Goal: Task Accomplishment & Management: Complete application form

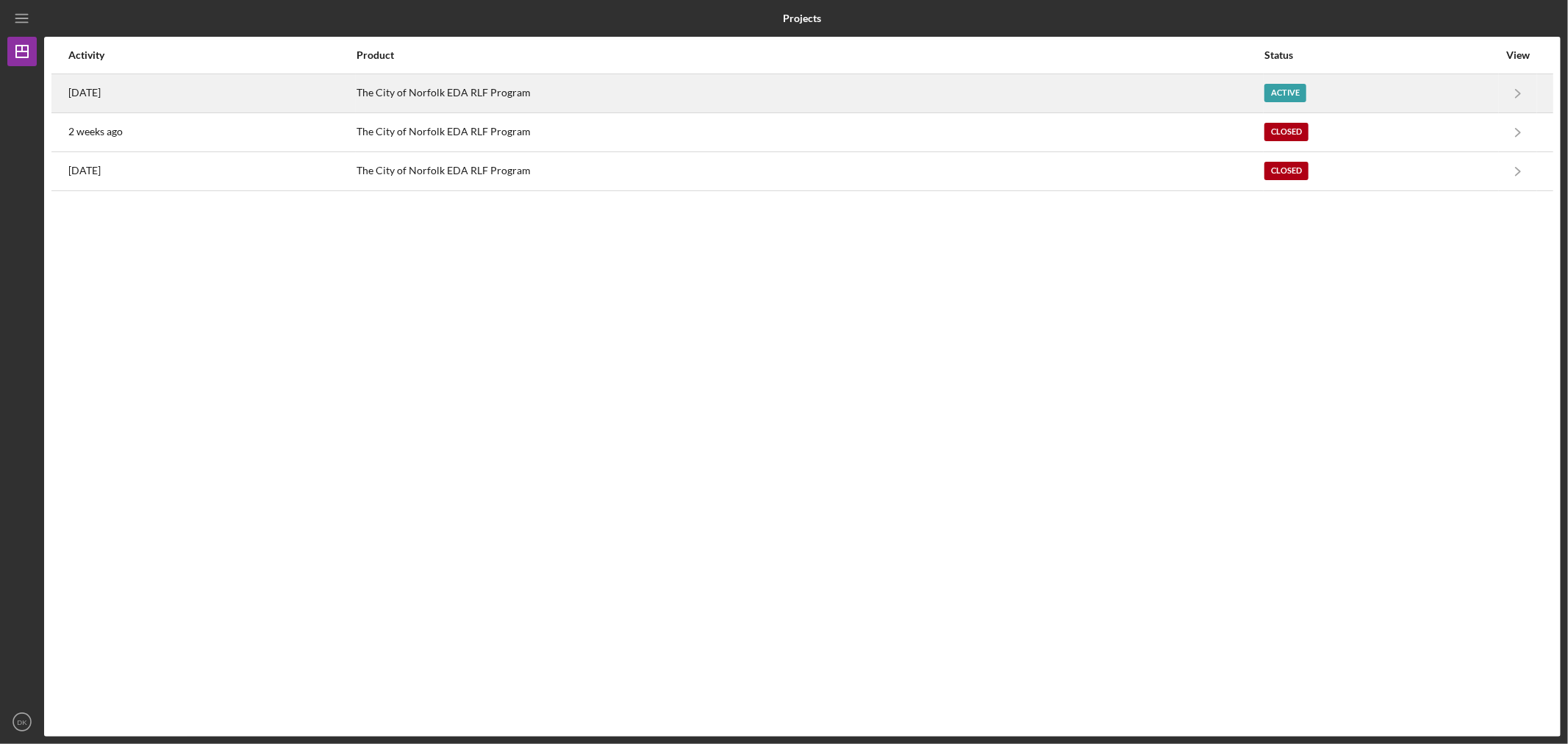
click at [1289, 92] on div "Active" at bounding box center [1285, 93] width 42 height 18
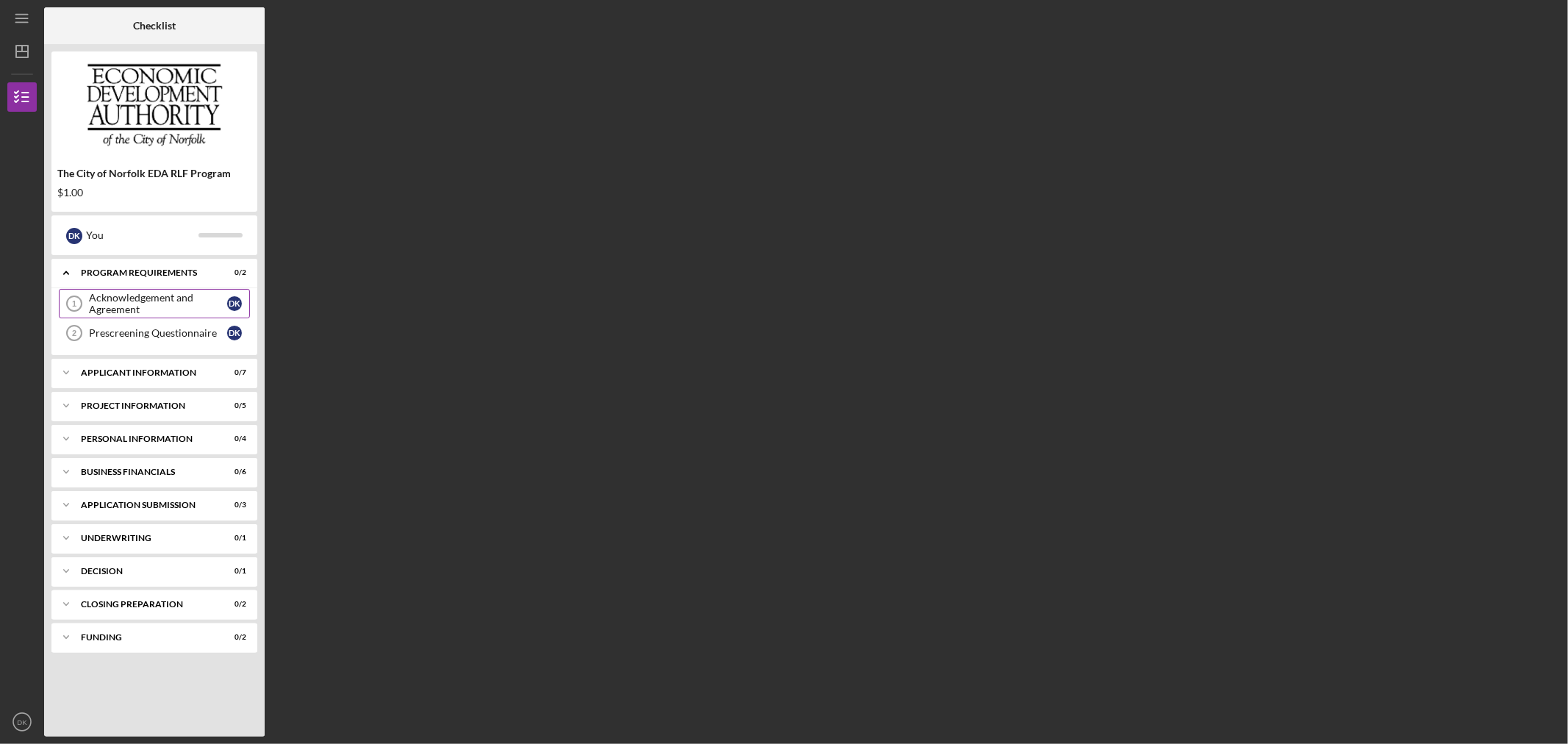
click at [144, 313] on div "Acknowledgement and Agreement" at bounding box center [158, 304] width 138 height 24
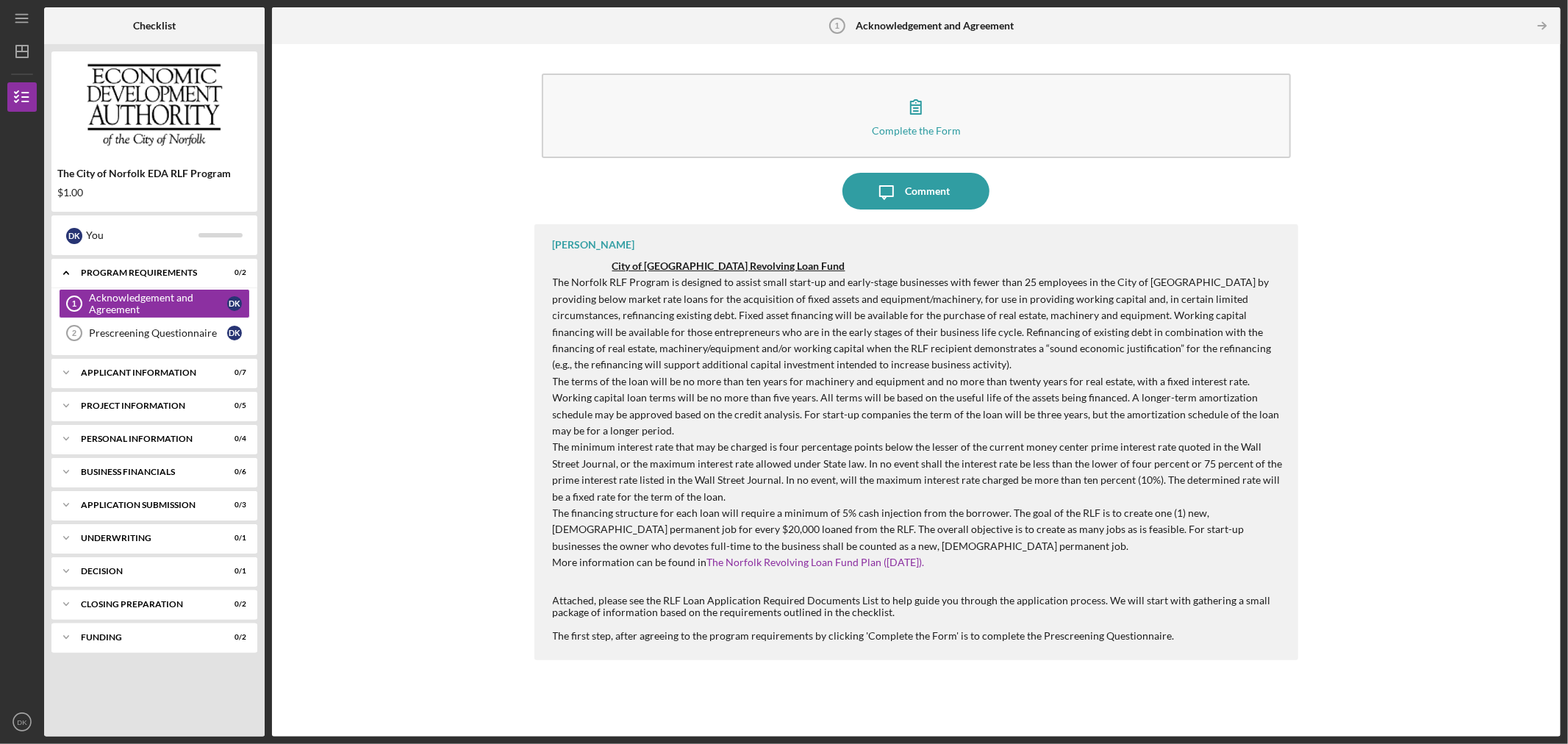
drag, startPoint x: 1334, startPoint y: 17, endPoint x: 504, endPoint y: 360, distance: 898.1
click at [504, 360] on div "Complete the Form Form Icon/Message Comment [PERSON_NAME] City of [GEOGRAPHIC_D…" at bounding box center [916, 390] width 1274 height 678
click at [1230, 405] on p "The terms of the loan will be no more than ten years for machinery and equipmen…" at bounding box center [918, 406] width 732 height 66
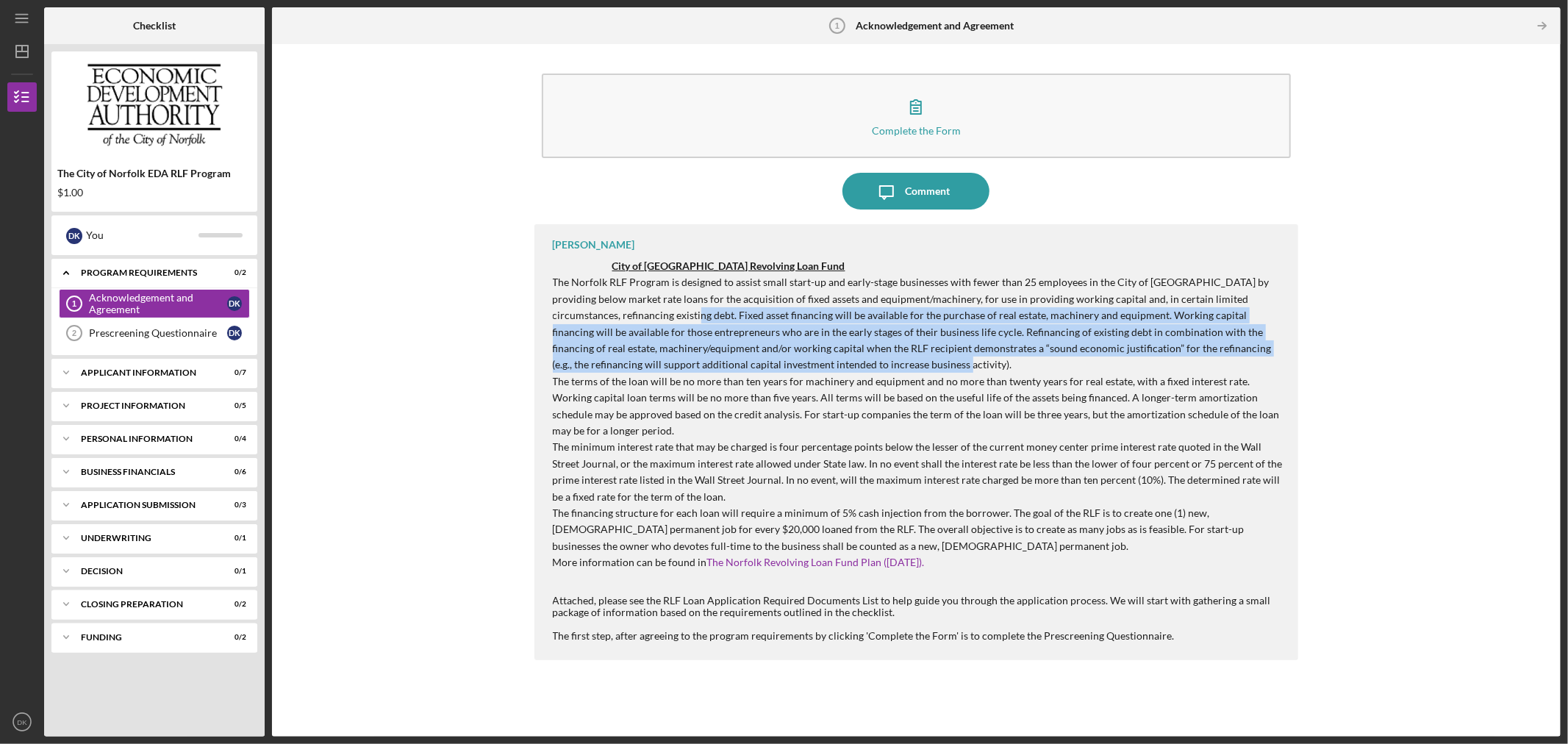
drag, startPoint x: 620, startPoint y: 318, endPoint x: 1015, endPoint y: 363, distance: 397.6
click at [1015, 363] on p "The Norfolk RLF Program is designed to assist small start-up and early-stage bu…" at bounding box center [918, 324] width 732 height 98
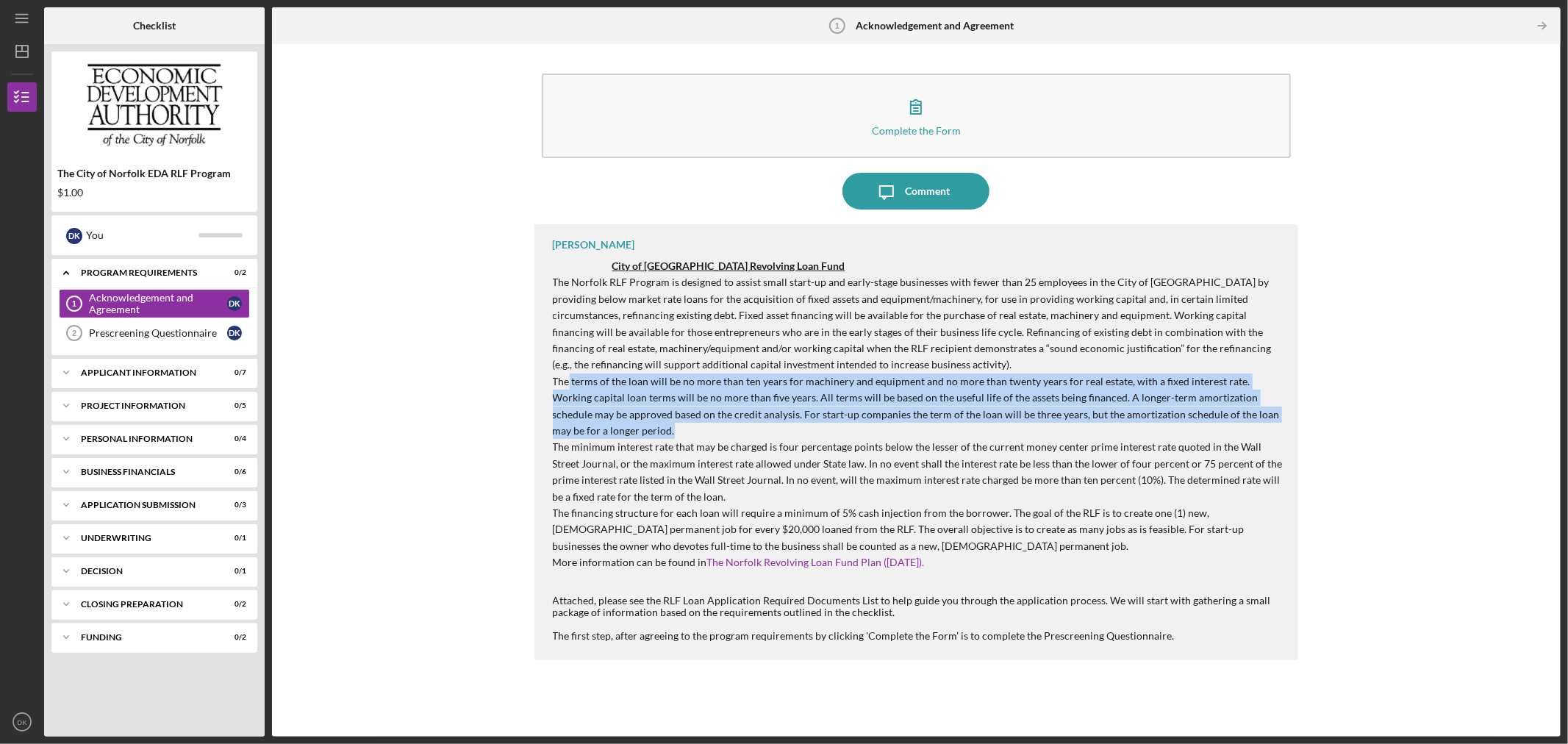
drag, startPoint x: 568, startPoint y: 379, endPoint x: 814, endPoint y: 427, distance: 250.6
click at [814, 427] on p "The terms of the loan will be no more than ten years for machinery and equipmen…" at bounding box center [918, 406] width 732 height 66
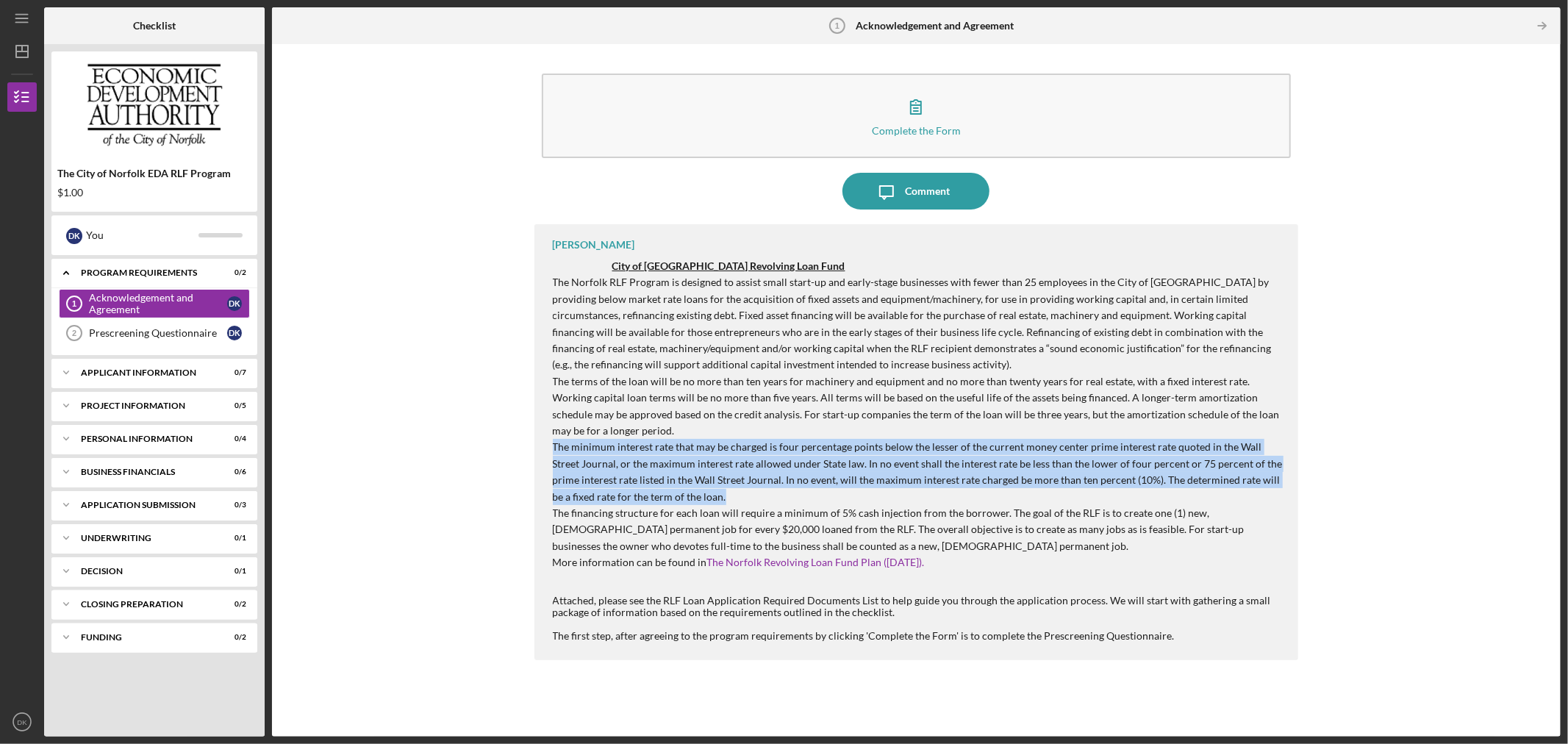
drag, startPoint x: 548, startPoint y: 449, endPoint x: 780, endPoint y: 497, distance: 236.9
click at [789, 495] on div "[PERSON_NAME] City of Norfolk Revolving Loan Fund The Norfolk RLF Program is de…" at bounding box center [916, 443] width 764 height 436
click at [780, 496] on p "The minimum interest rate that may be charged is four percentage points below t…" at bounding box center [918, 472] width 732 height 66
click at [682, 496] on p "The minimum interest rate that may be charged is four percentage points below t…" at bounding box center [918, 472] width 732 height 66
click at [758, 491] on p "The minimum interest rate that may be charged is four percentage points below t…" at bounding box center [918, 472] width 732 height 66
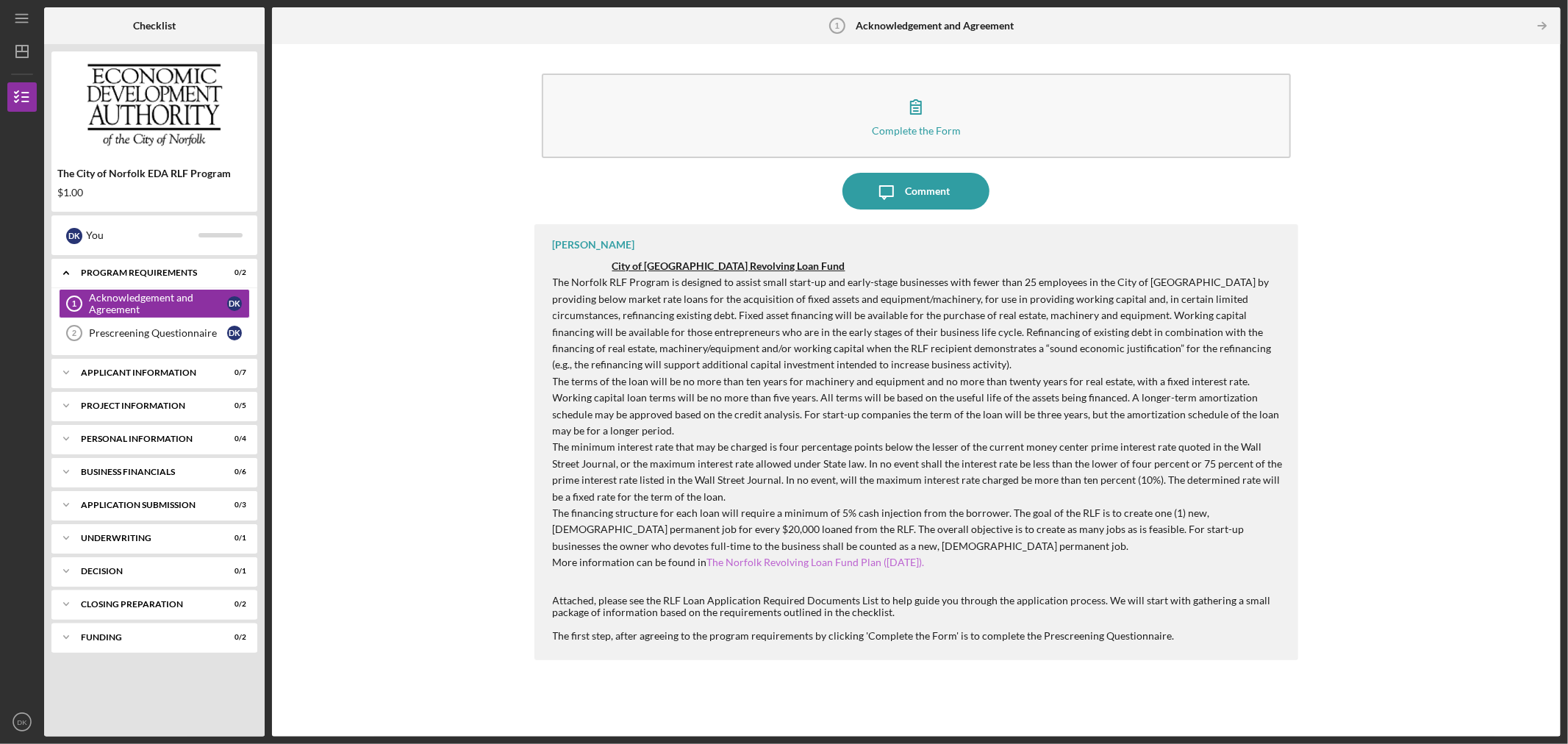
click at [761, 564] on link "The Norfolk Revolving Loan Fund Plan ([DATE])." at bounding box center [816, 562] width 217 height 13
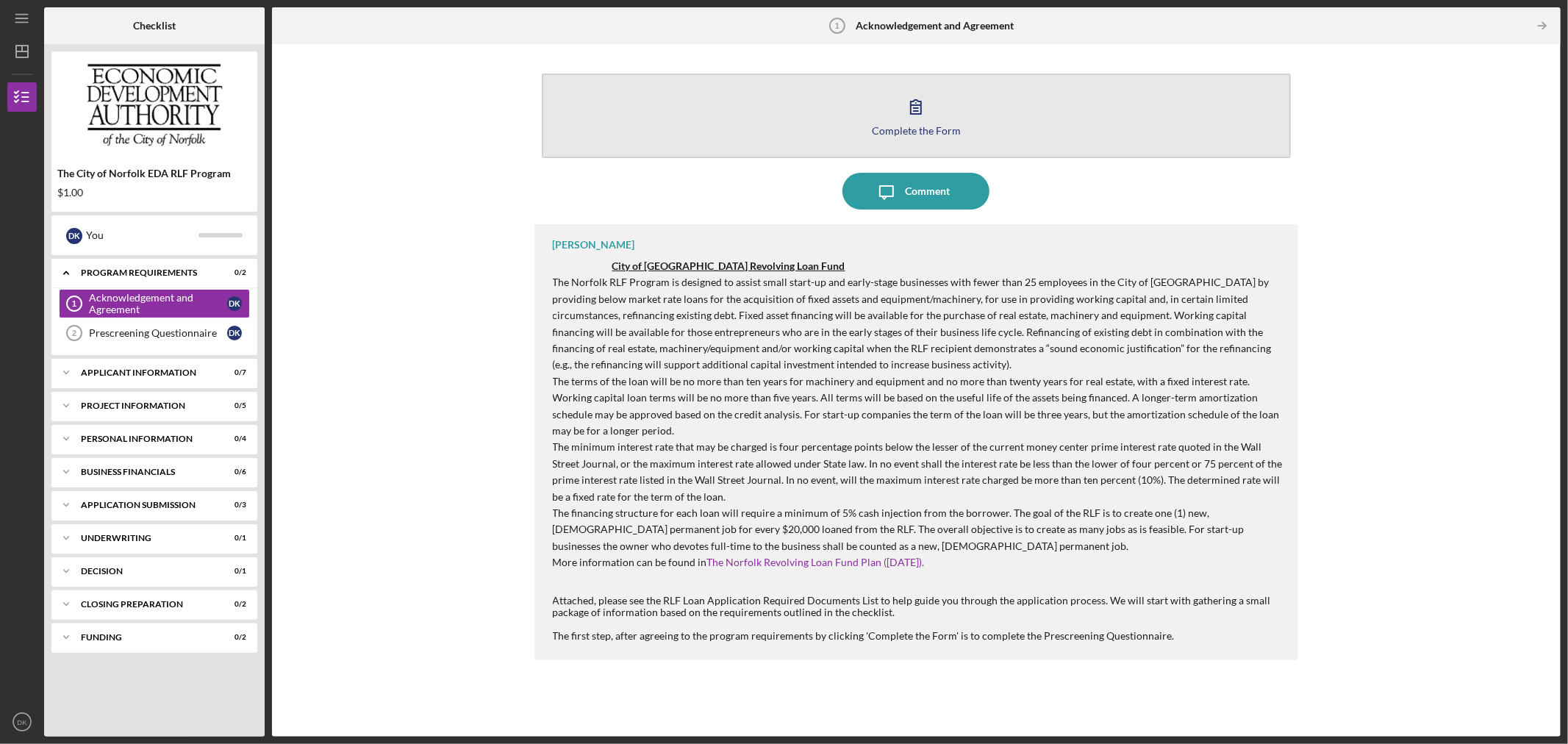
click at [927, 106] on icon "button" at bounding box center [916, 106] width 36 height 36
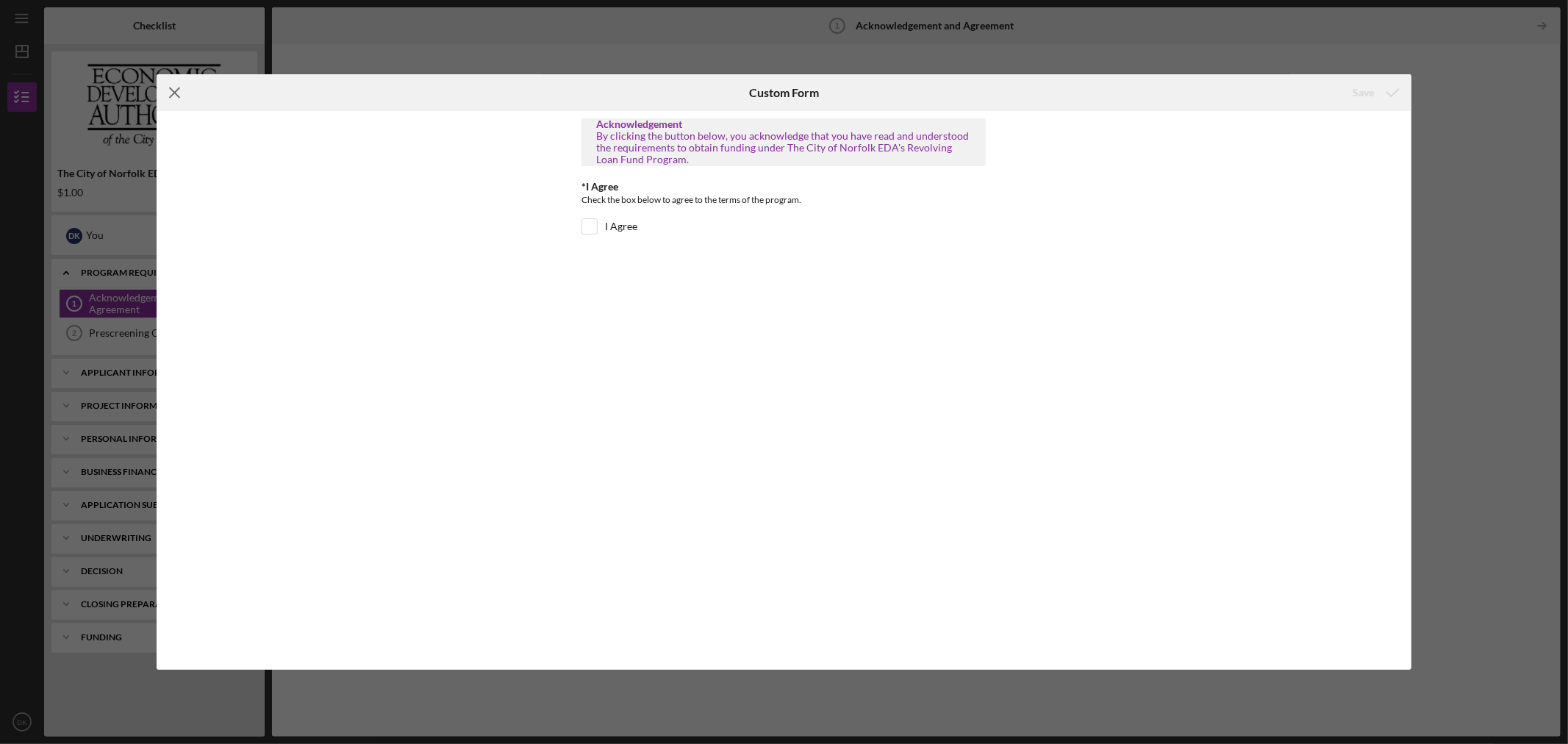
click at [175, 88] on icon "Icon/Menu Close" at bounding box center [175, 93] width 36 height 36
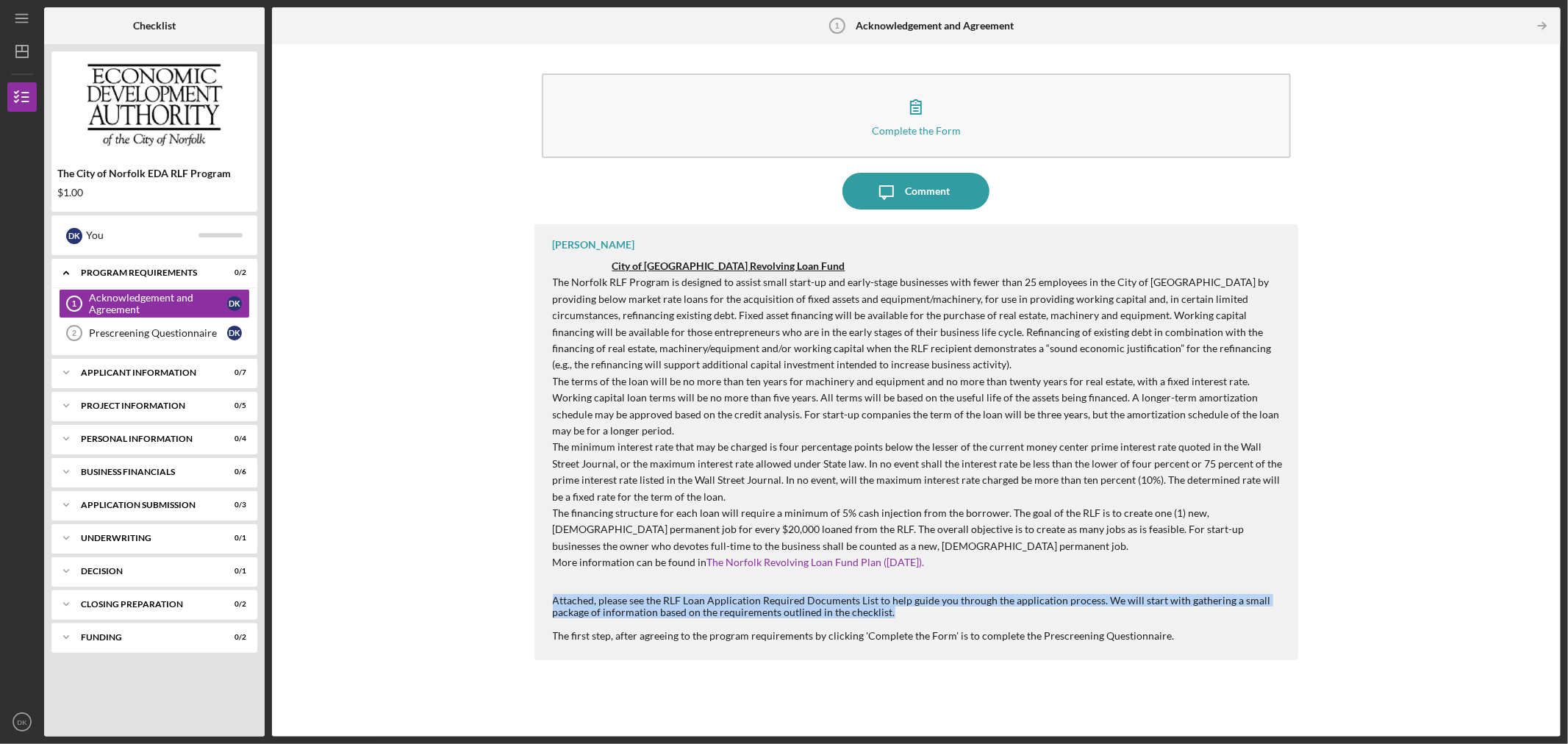
drag, startPoint x: 550, startPoint y: 598, endPoint x: 1118, endPoint y: 608, distance: 568.1
click at [1118, 608] on div "[PERSON_NAME] City of Norfolk Revolving Loan Fund The Norfolk RLF Program is de…" at bounding box center [916, 443] width 764 height 436
click at [1118, 608] on div "Attached, please see the RLF Loan Application Required Documents List to help g…" at bounding box center [918, 607] width 732 height 24
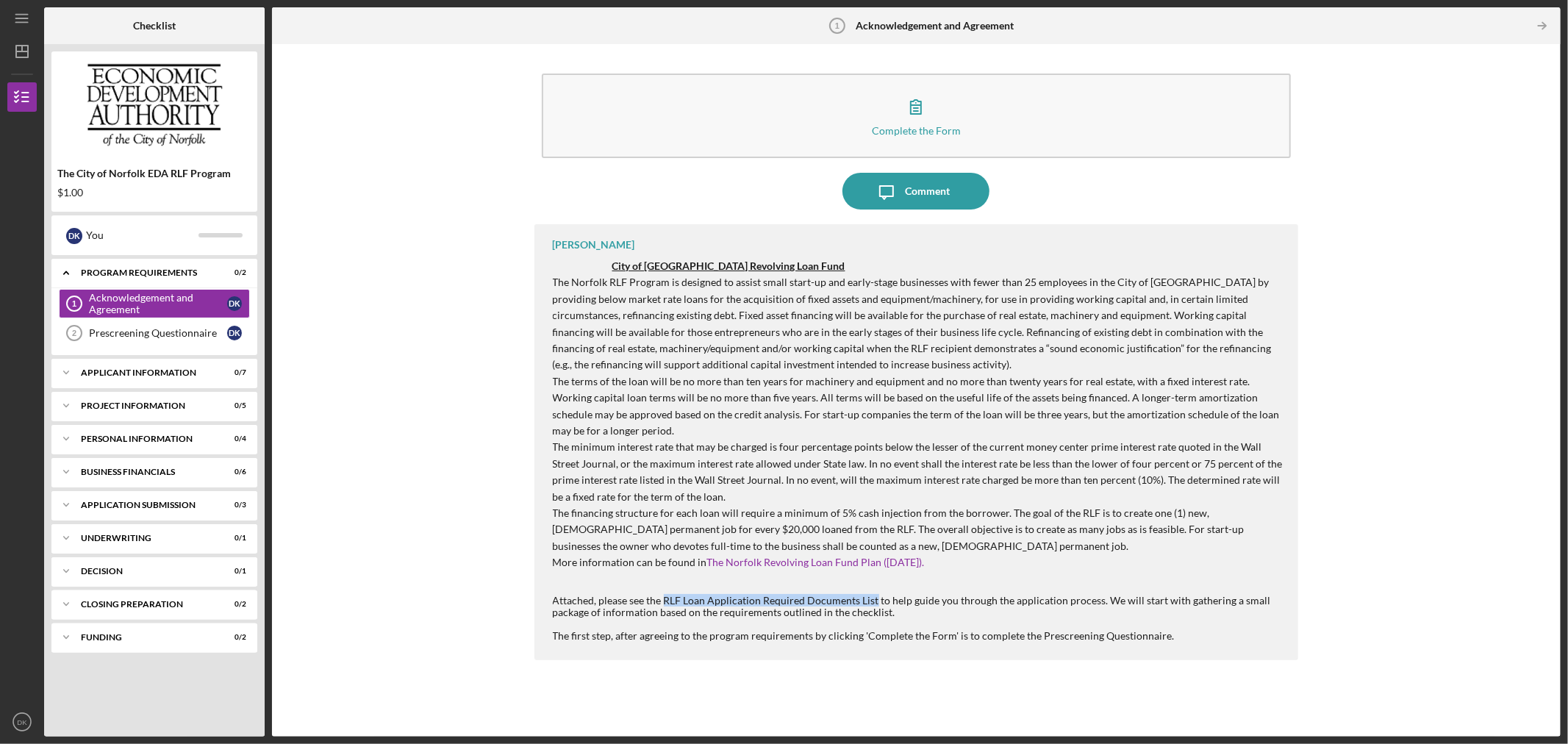
drag, startPoint x: 873, startPoint y: 594, endPoint x: 665, endPoint y: 599, distance: 208.1
click at [665, 599] on div "Attached, please see the RLF Loan Application Required Documents List to help g…" at bounding box center [918, 607] width 732 height 24
copy div "RLF Loan Application Required Documents List"
click at [994, 553] on p "The financing structure for each loan will require a minimum of 5% cash injecti…" at bounding box center [918, 530] width 732 height 49
click at [134, 329] on div "Prescreening Questionnaire" at bounding box center [158, 333] width 138 height 12
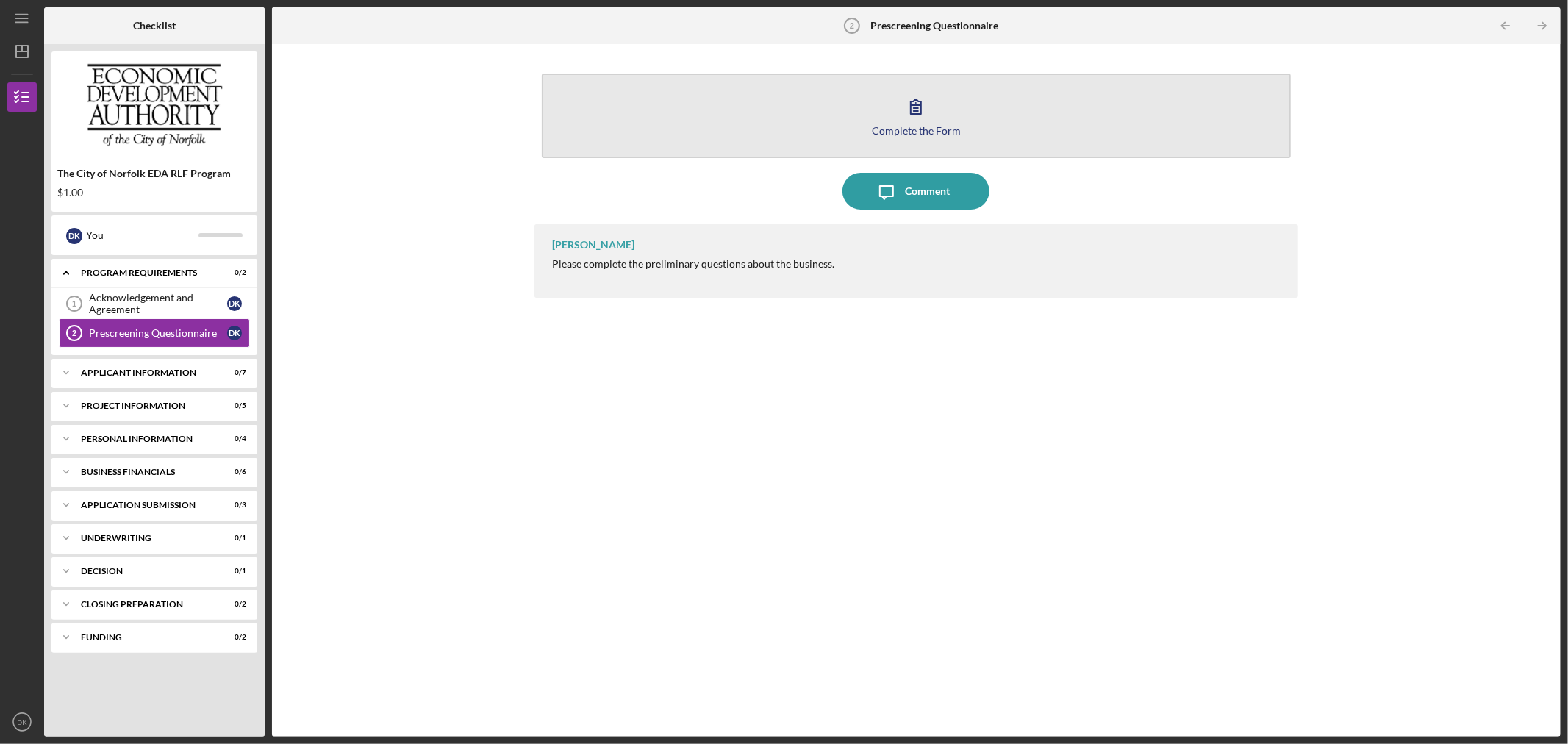
click at [948, 121] on button "Complete the Form Form" at bounding box center [916, 116] width 750 height 85
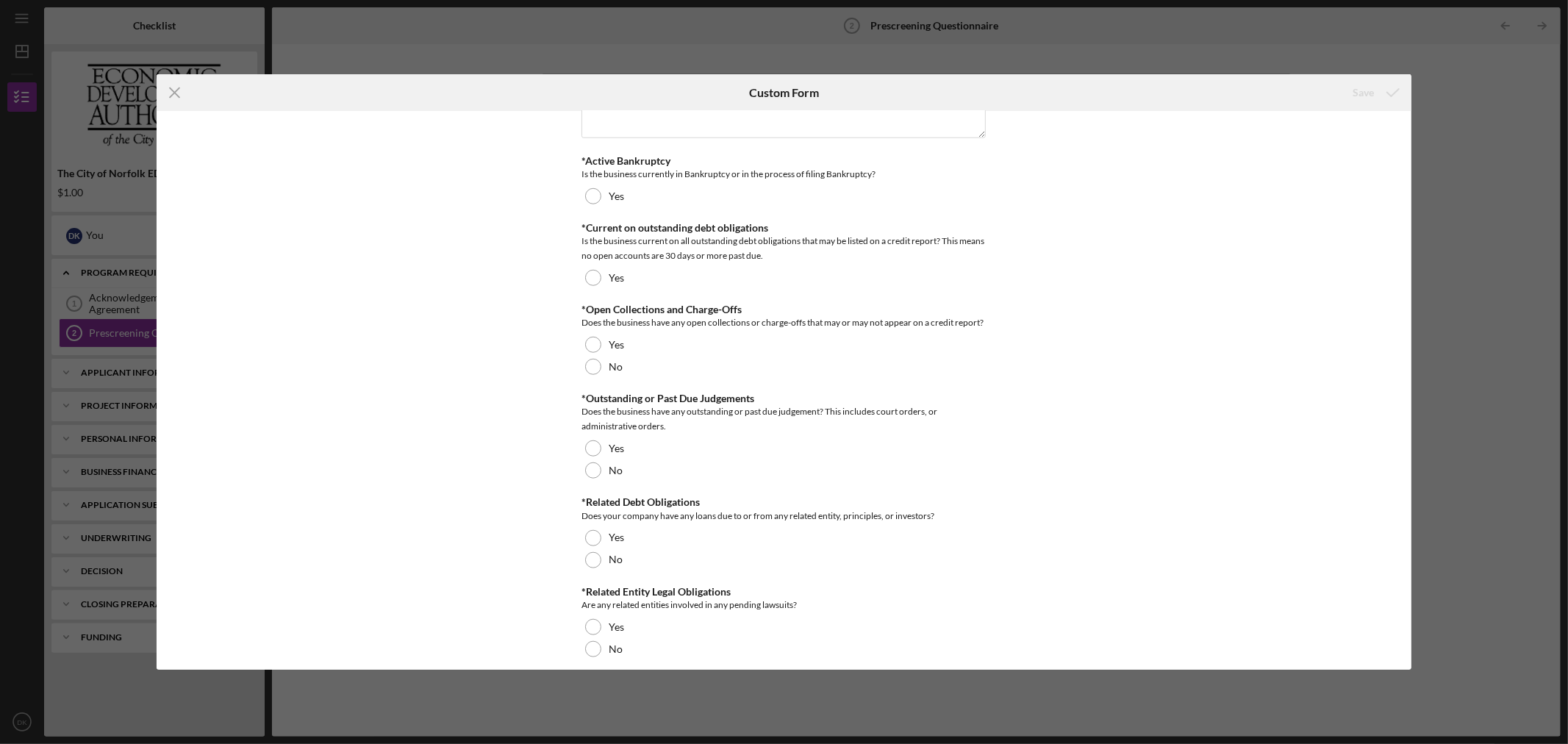
scroll to position [1107, 0]
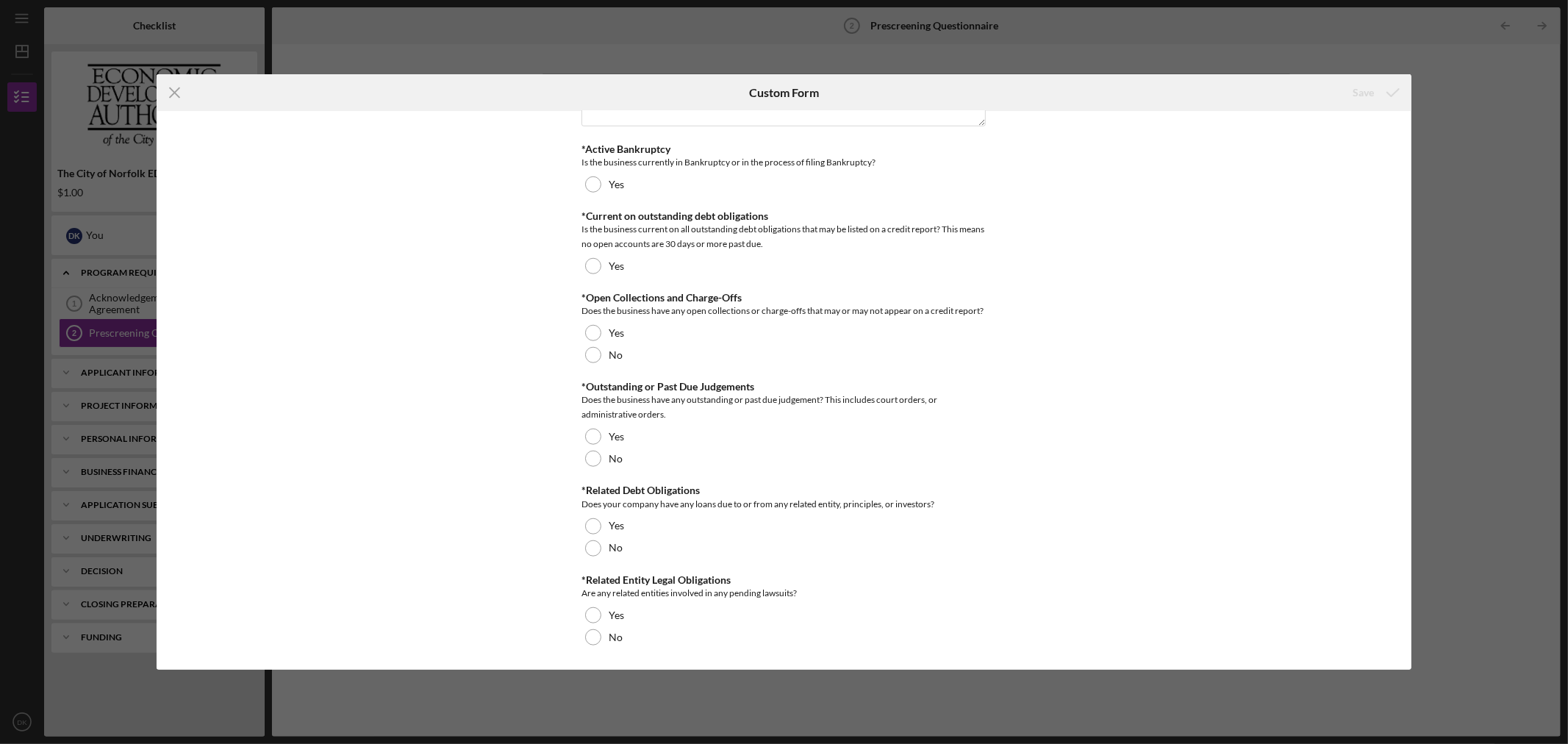
click at [155, 105] on div "Icon/Menu Close Custom Form Save *Years in Operation Indicate the number of yea…" at bounding box center [784, 372] width 1568 height 744
click at [167, 93] on icon "Icon/Menu Close" at bounding box center [175, 93] width 36 height 36
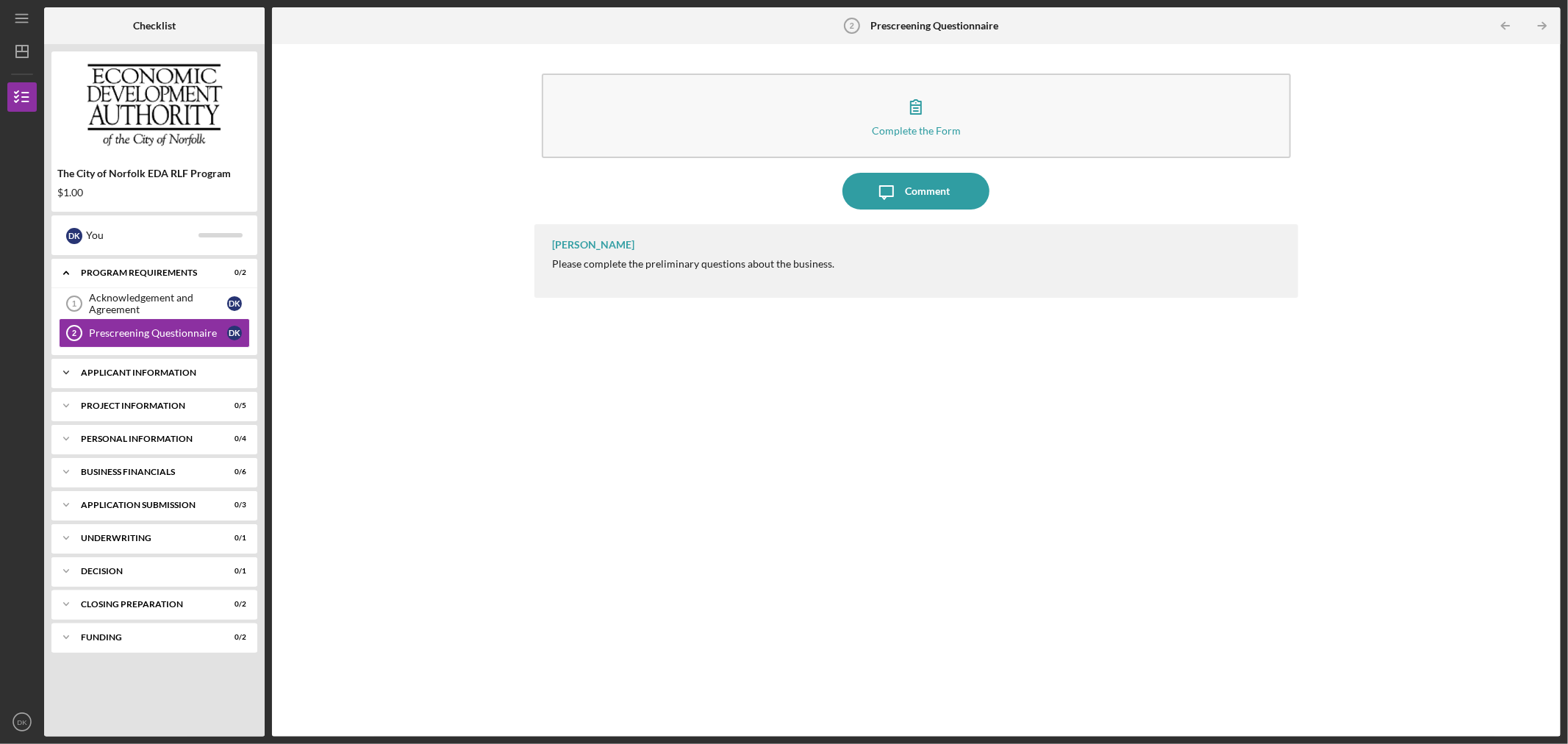
click at [136, 380] on div "Icon/Expander APPLICANT INFORMATION 0 / 7" at bounding box center [155, 373] width 206 height 29
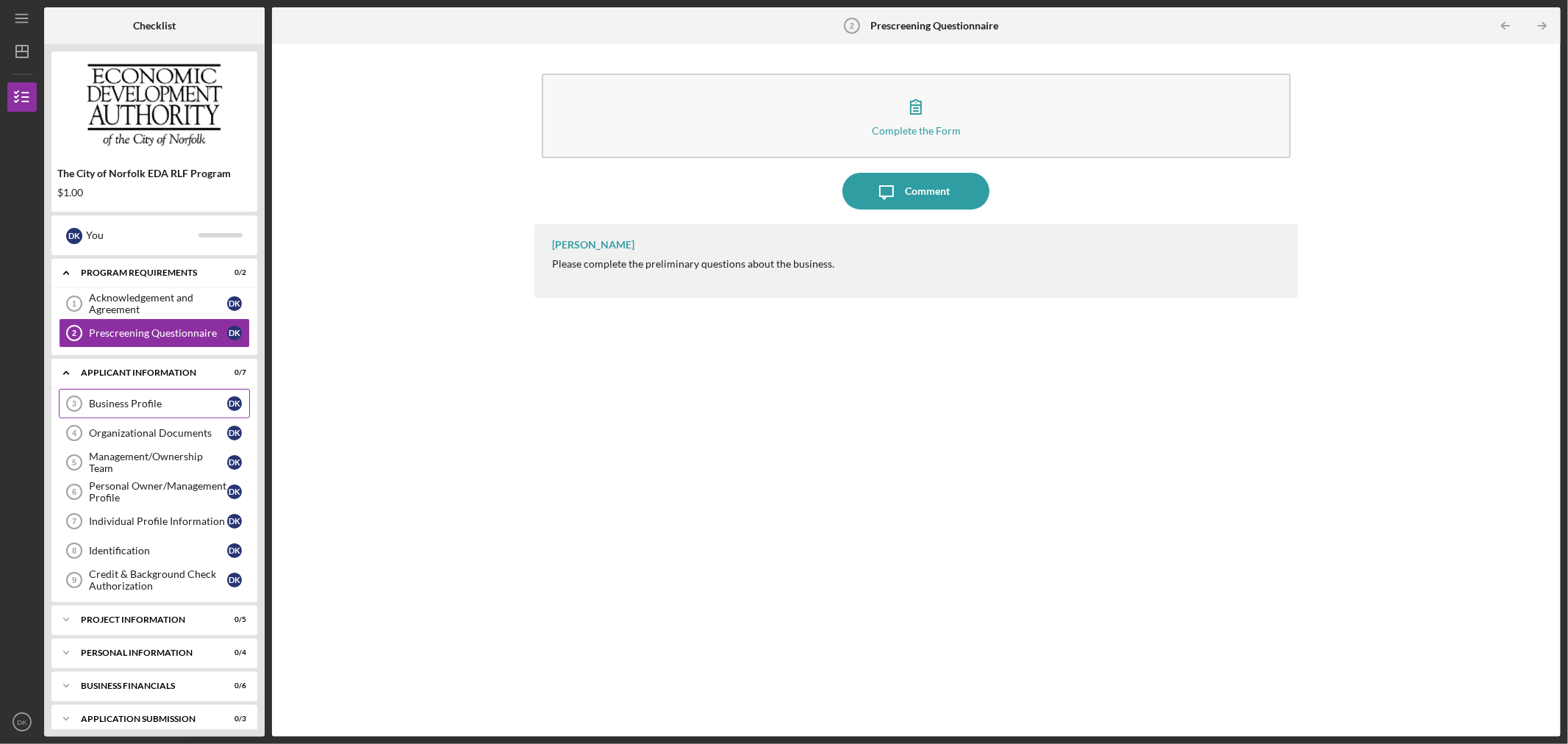
click at [144, 400] on div "Business Profile" at bounding box center [158, 404] width 138 height 12
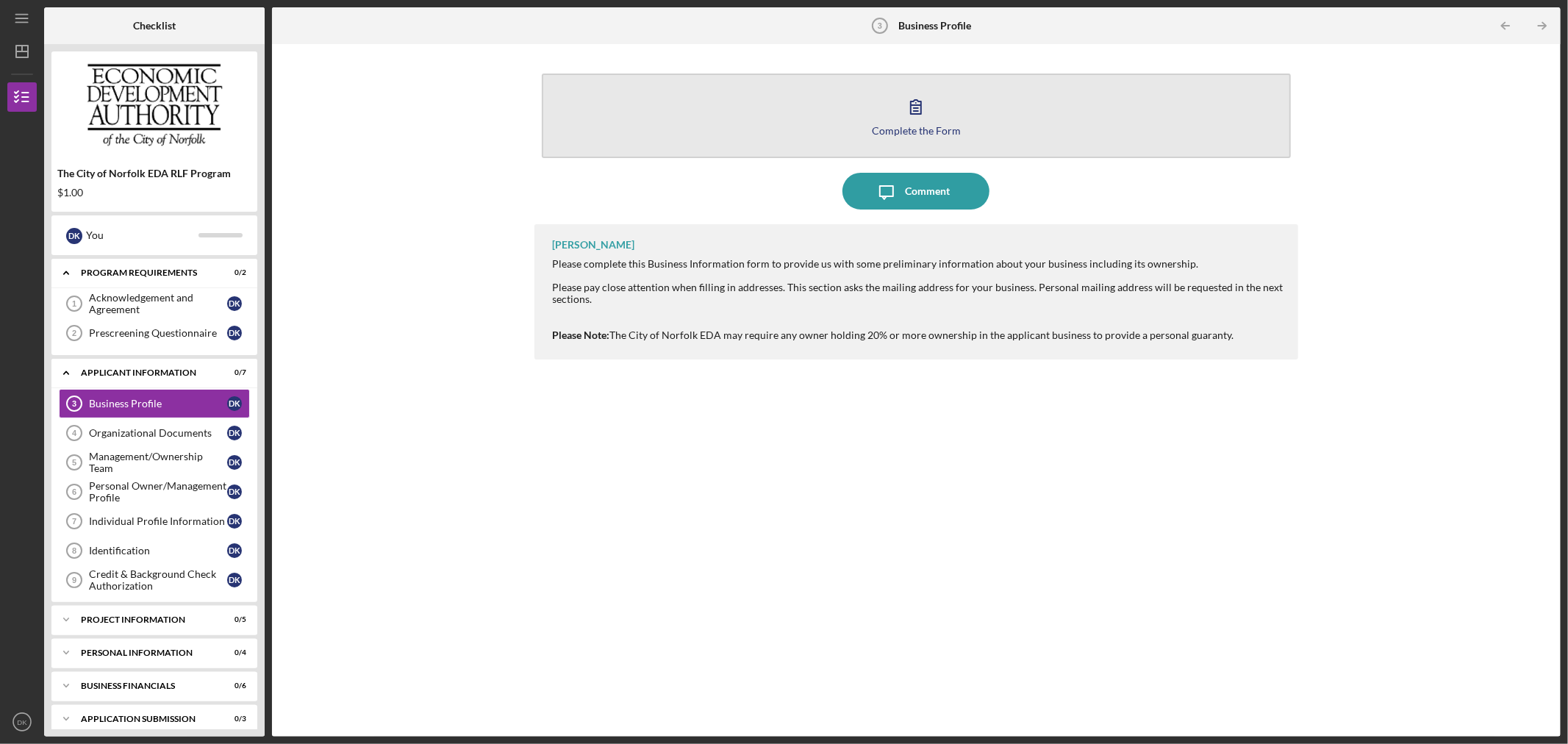
click at [919, 119] on icon "button" at bounding box center [916, 106] width 36 height 36
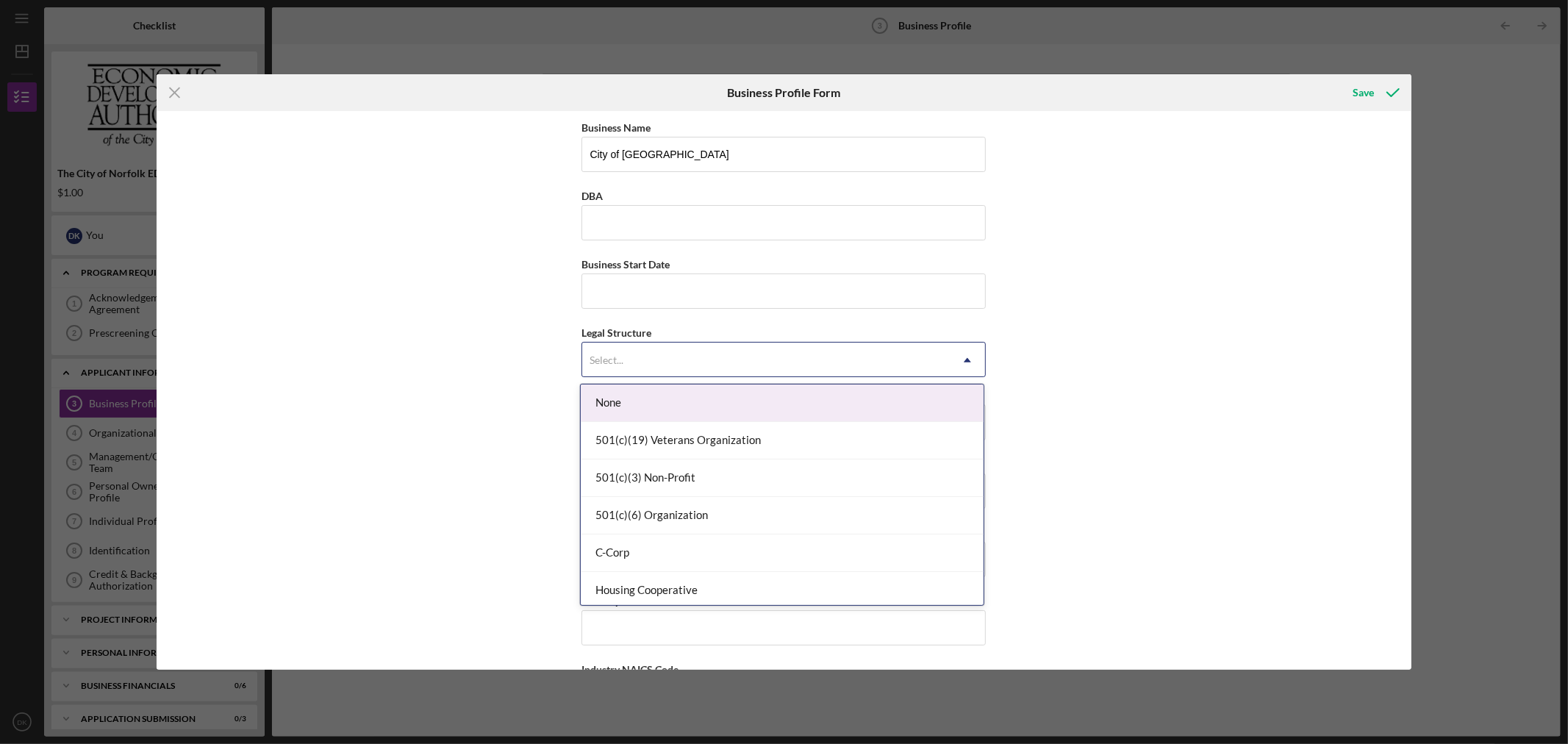
click at [943, 370] on div "Select..." at bounding box center [766, 360] width 368 height 34
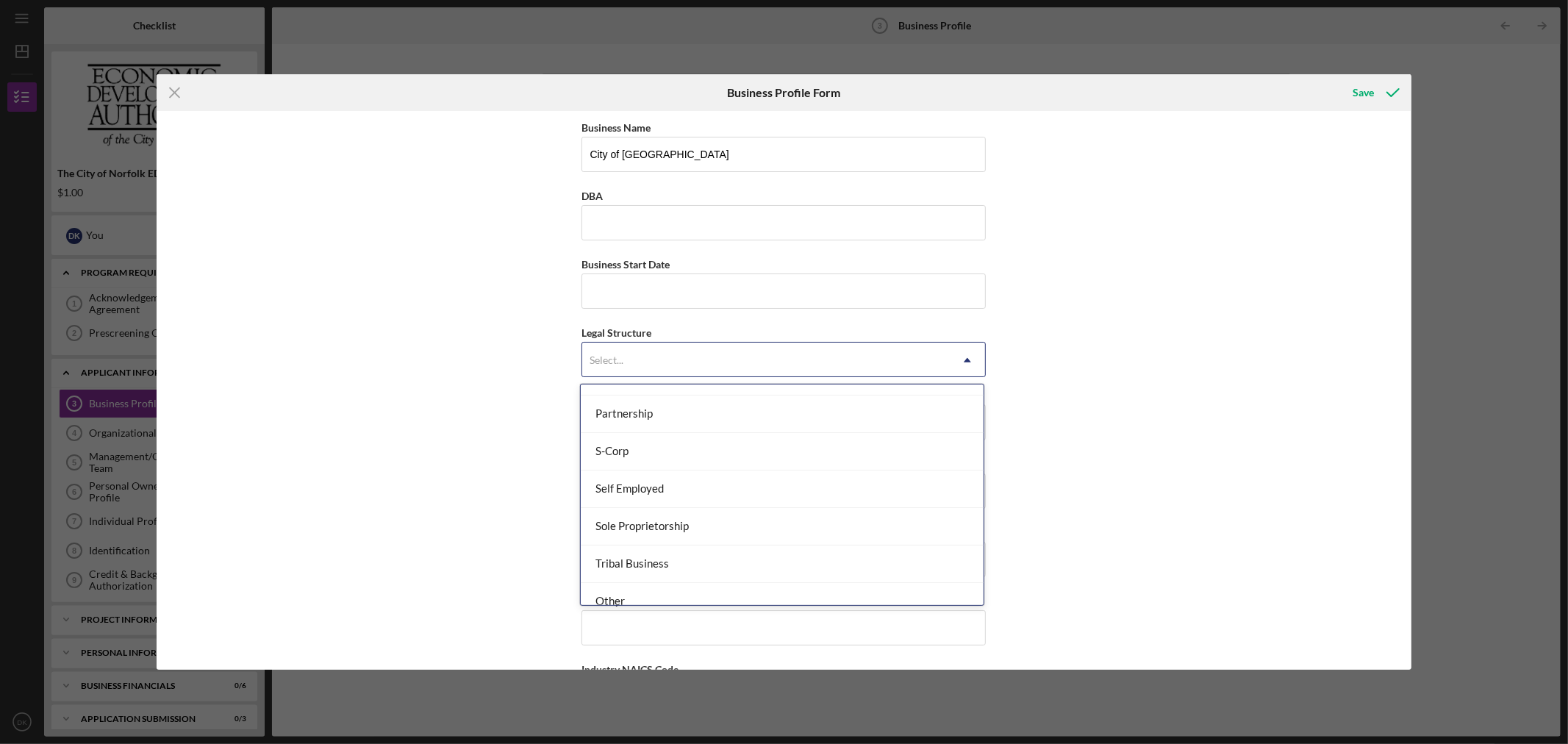
scroll to position [343, 0]
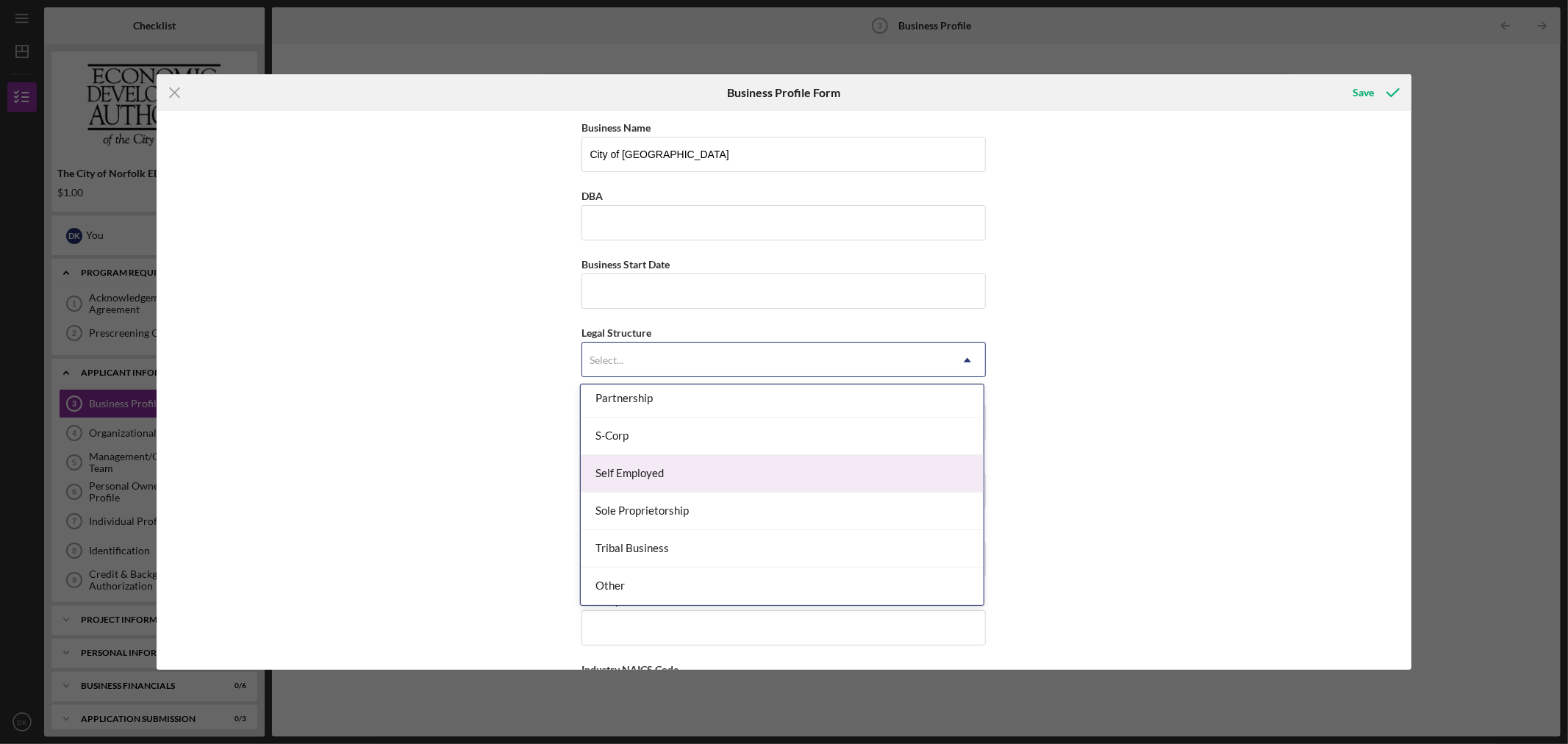
click at [1075, 428] on div "Business Name City of Norfolk DBA Business Start Date Legal Structure 15 result…" at bounding box center [784, 390] width 1254 height 559
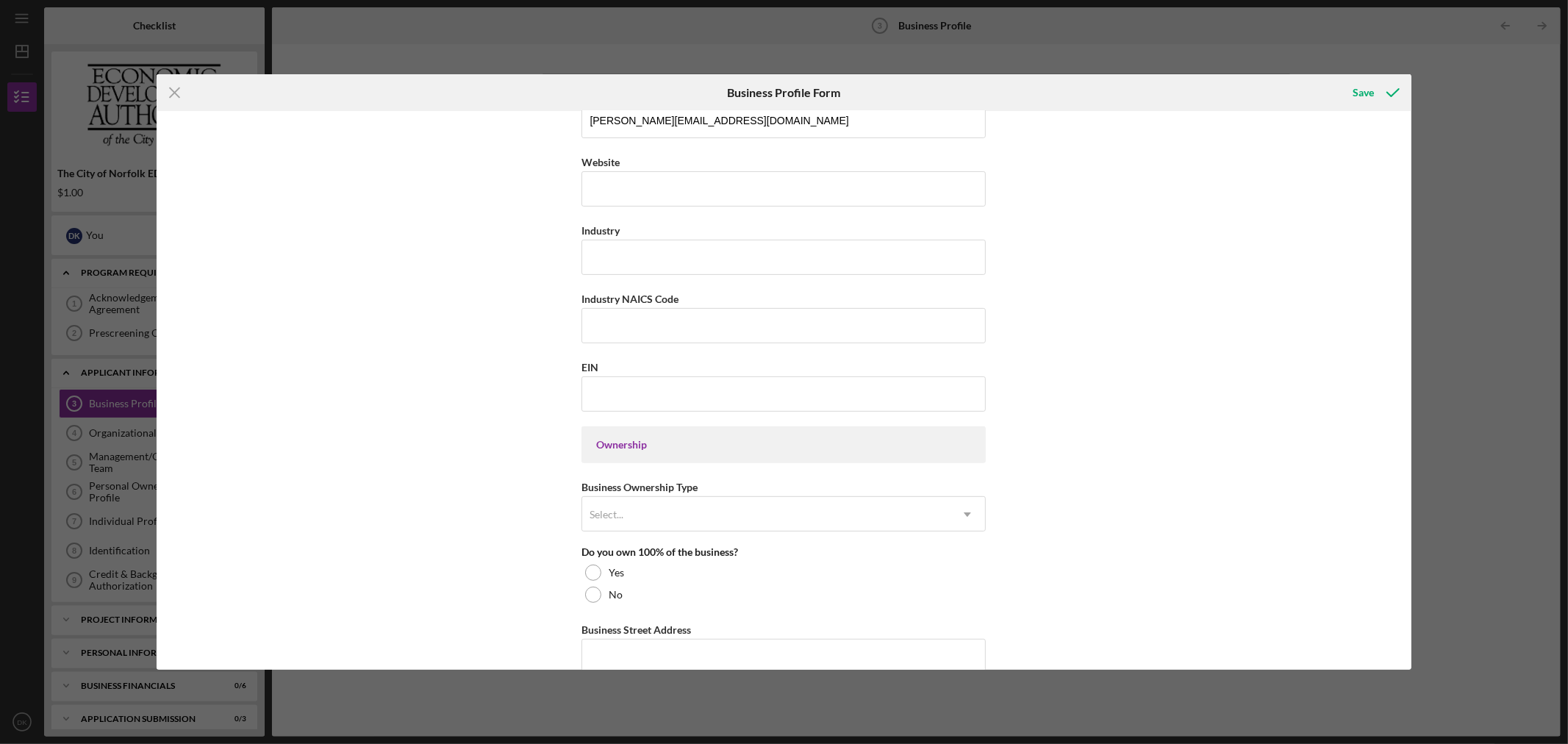
scroll to position [408, 0]
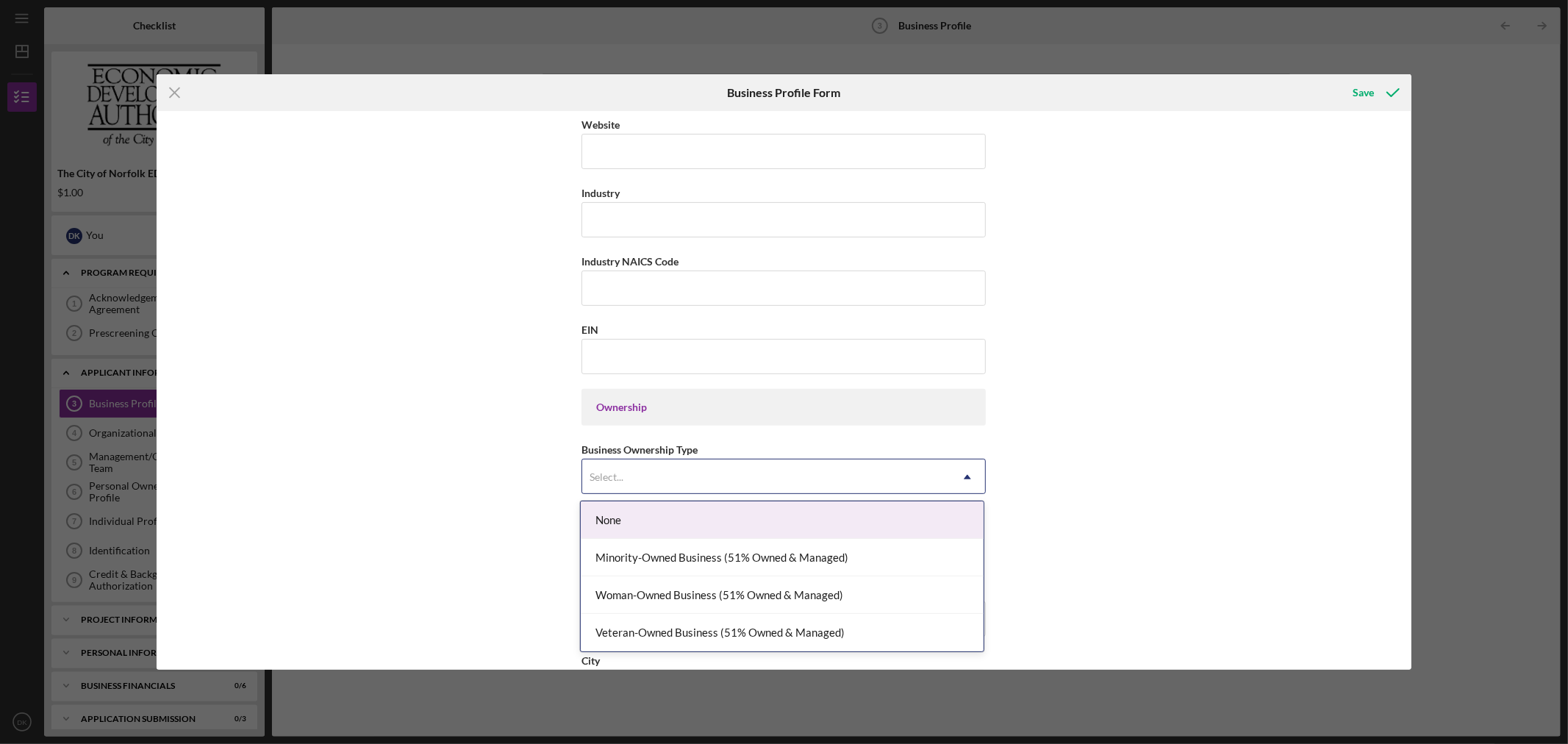
click at [931, 465] on div "Select..." at bounding box center [766, 477] width 368 height 34
click at [1057, 437] on div "Business Name City of Norfolk DBA Business Start Date Legal Structure Select...…" at bounding box center [784, 390] width 1254 height 559
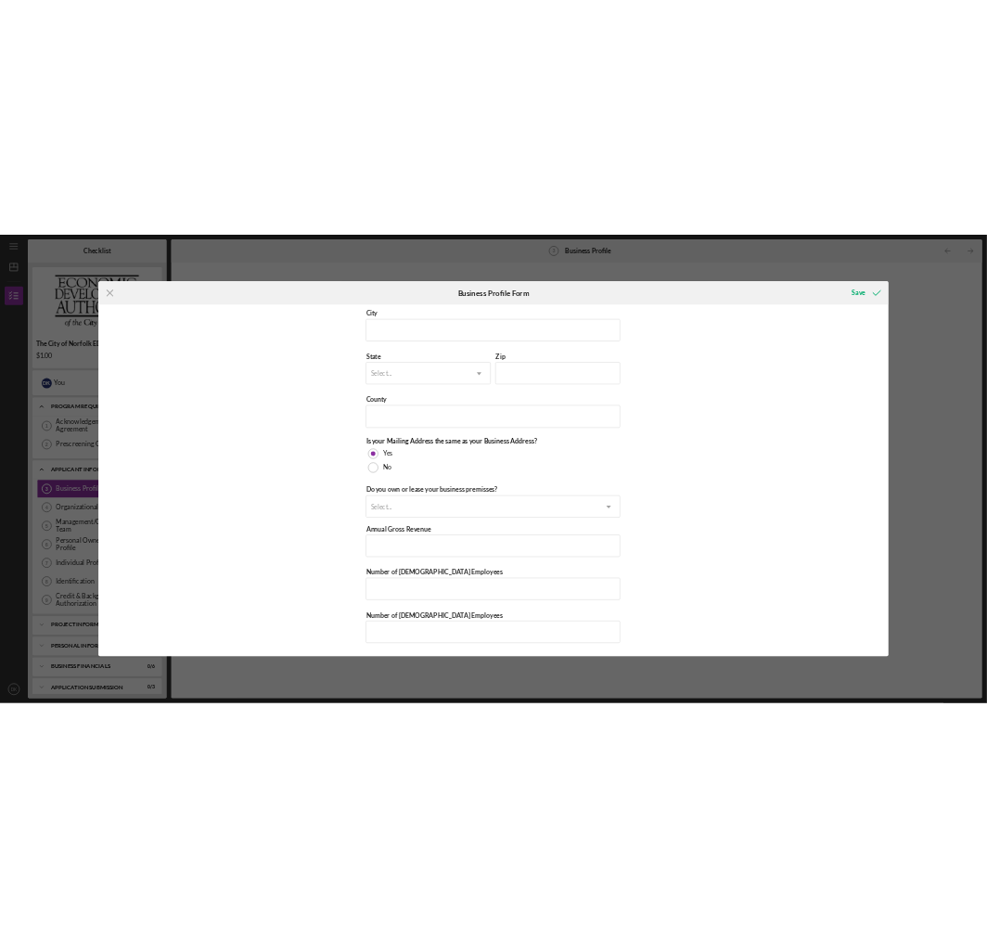
scroll to position [1193, 0]
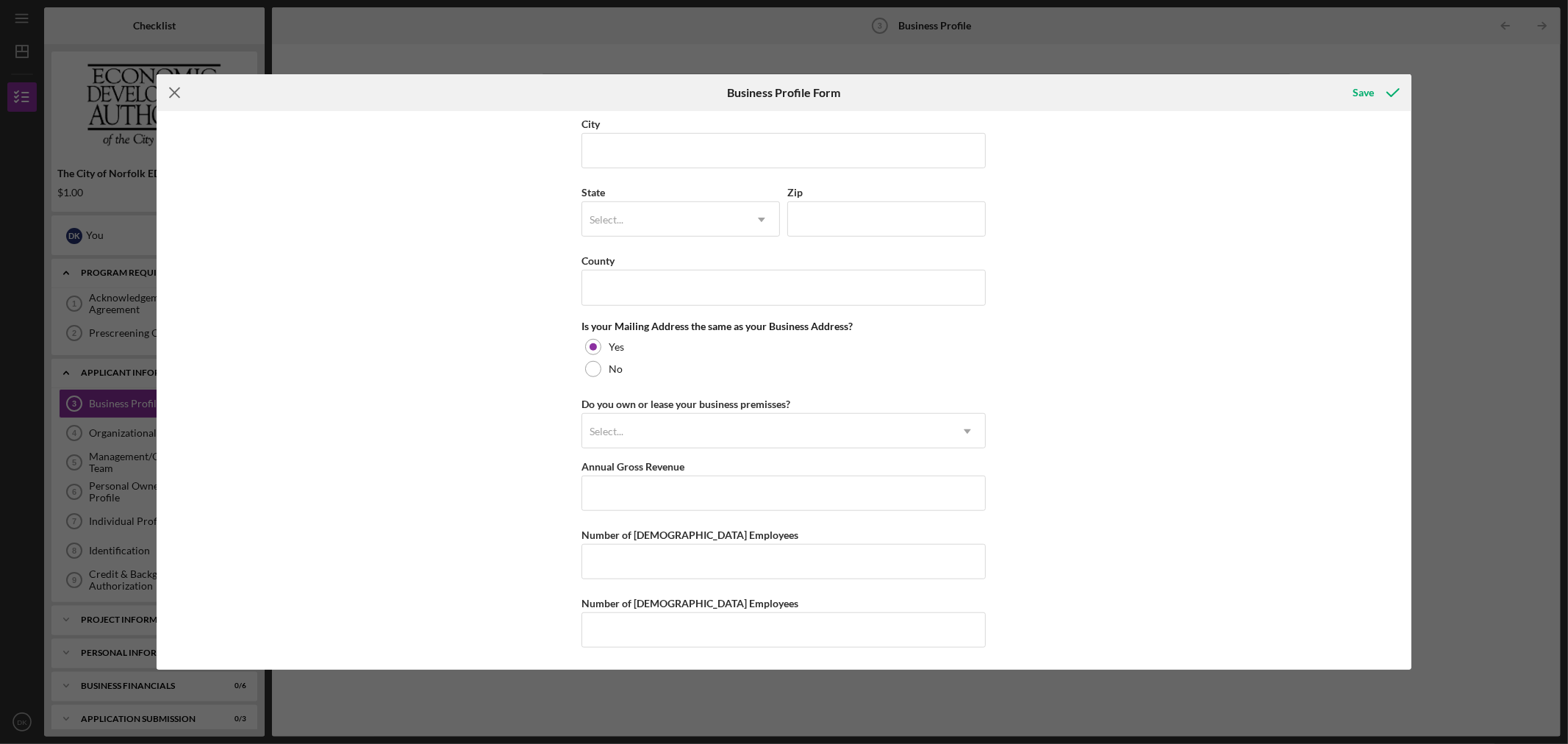
click at [177, 82] on icon "Icon/Menu Close" at bounding box center [175, 93] width 36 height 36
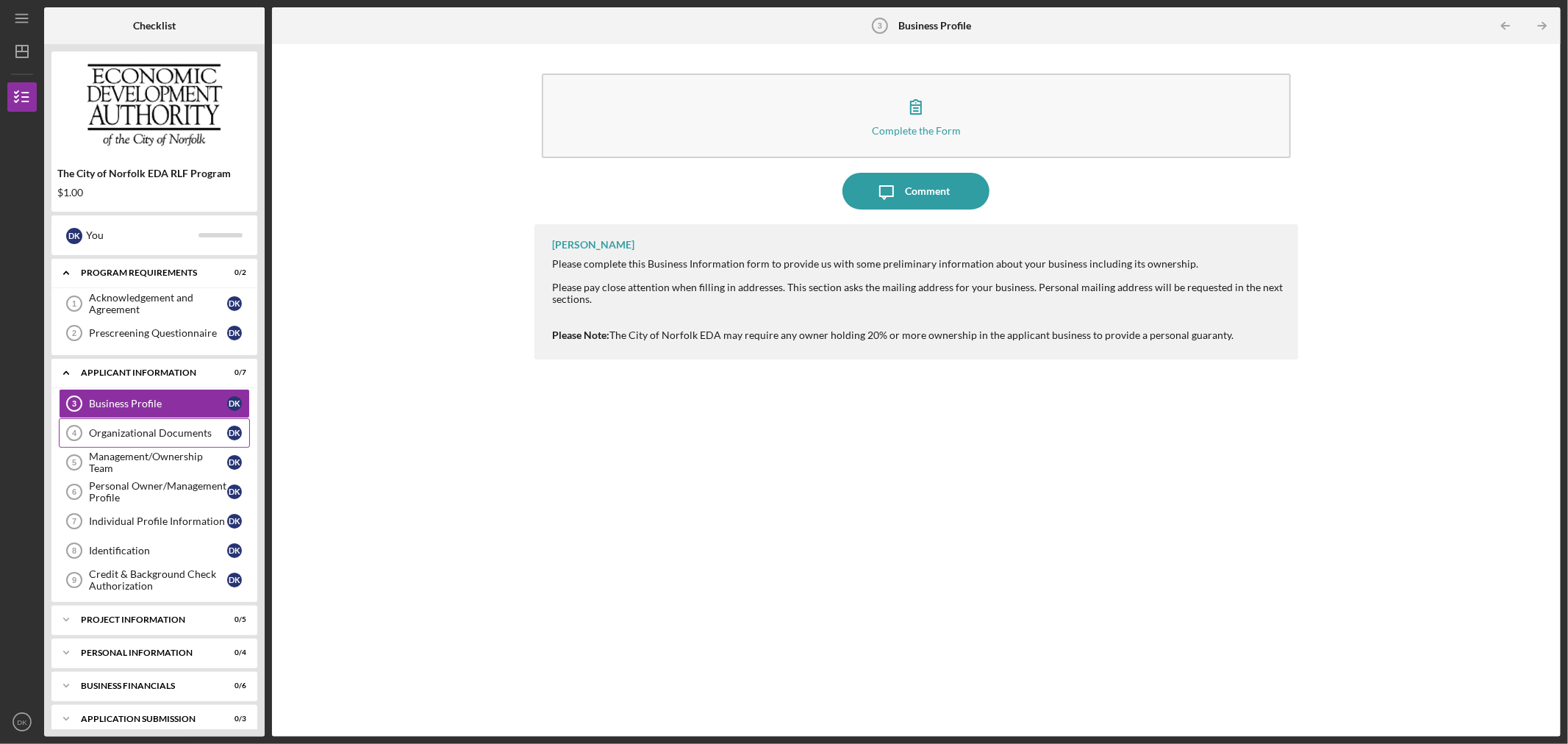
click at [175, 435] on div "Organizational Documents" at bounding box center [158, 433] width 138 height 12
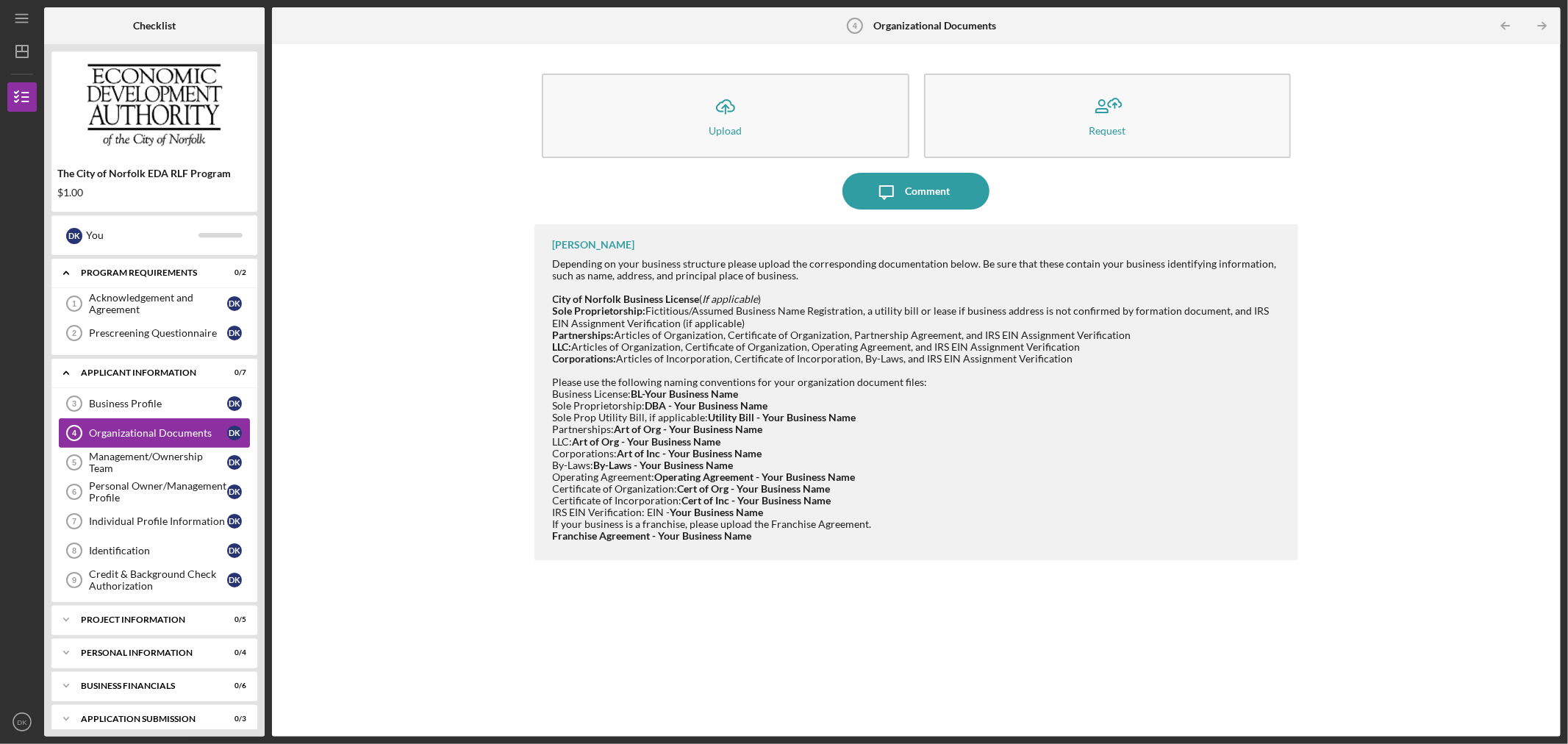
click at [163, 445] on link "Organizational Documents 4 Organizational Documents D K" at bounding box center [154, 433] width 191 height 29
click at [156, 457] on div "Management/Ownership Team" at bounding box center [158, 462] width 138 height 24
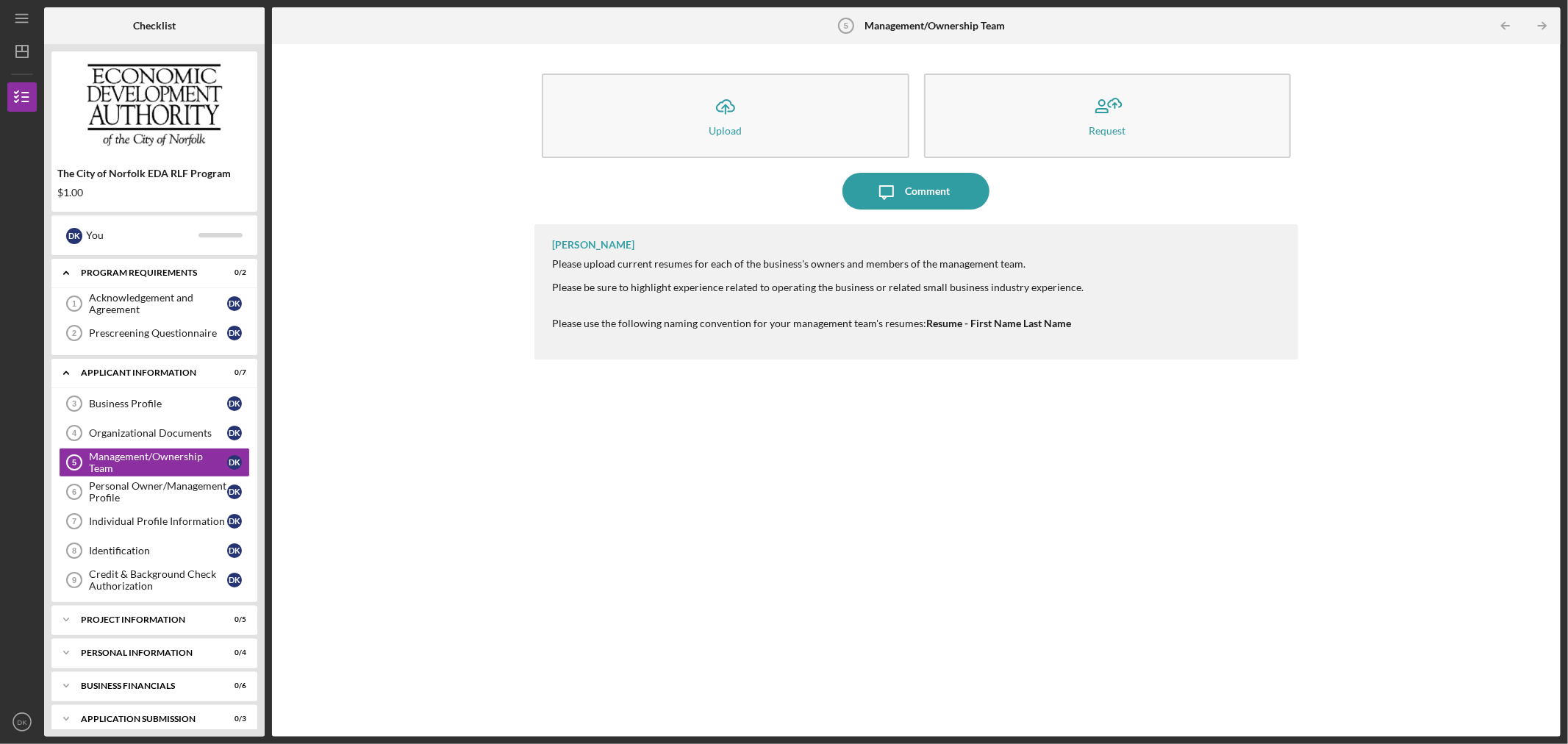
drag, startPoint x: 687, startPoint y: 396, endPoint x: 612, endPoint y: 430, distance: 82.3
click at [612, 430] on div "Michelle Jones Please upload current resumes for each of the business's owners …" at bounding box center [916, 470] width 764 height 491
drag, startPoint x: 555, startPoint y: 263, endPoint x: 1042, endPoint y: 270, distance: 487.1
click at [1042, 270] on div "Please upload current resumes for each of the business's owners and members of …" at bounding box center [818, 299] width 531 height 83
click at [1042, 270] on div at bounding box center [818, 275] width 531 height 12
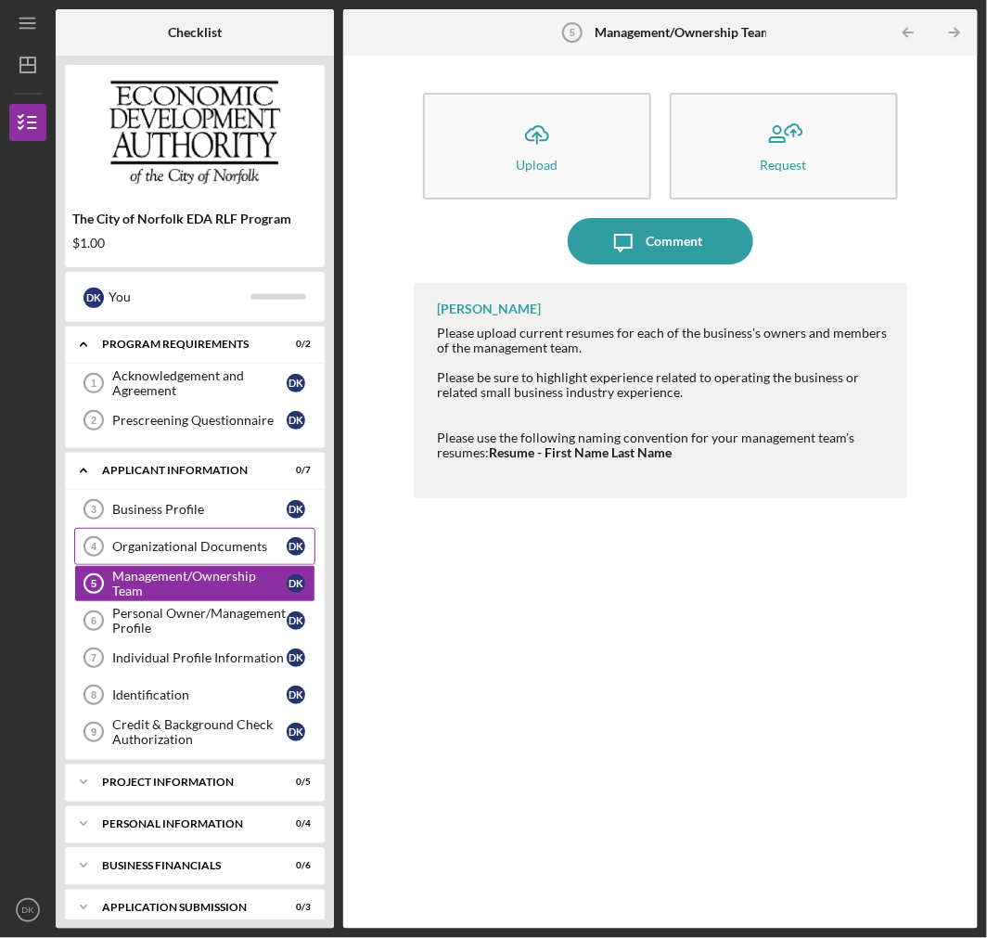
click at [219, 530] on link "Organizational Documents 4 Organizational Documents D K" at bounding box center [194, 546] width 241 height 37
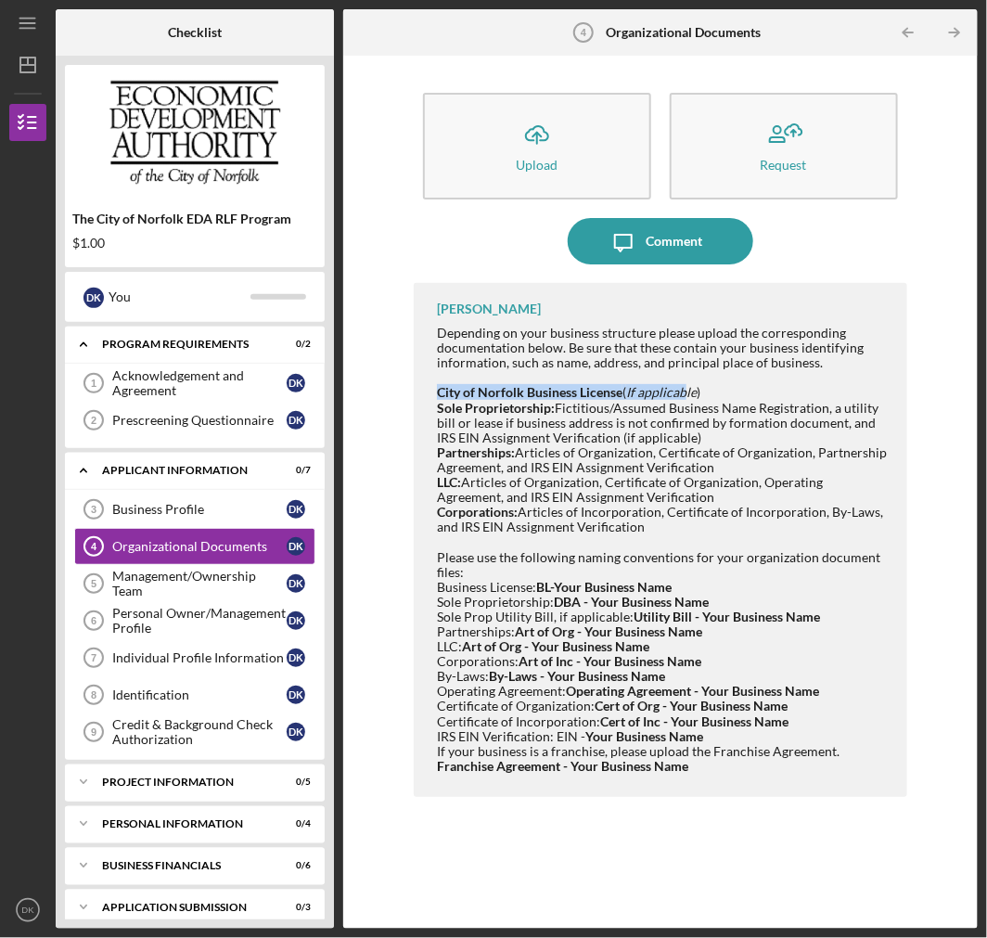
drag, startPoint x: 436, startPoint y: 390, endPoint x: 683, endPoint y: 395, distance: 247.6
click at [683, 395] on div "Michelle Jones Depending on your business structure please upload the correspon…" at bounding box center [660, 540] width 492 height 514
drag, startPoint x: 443, startPoint y: 453, endPoint x: 559, endPoint y: 452, distance: 115.9
click at [559, 452] on div "Sole Proprietorship: Fictitious/Assumed Business Name Registration, a utility b…" at bounding box center [662, 490] width 451 height 179
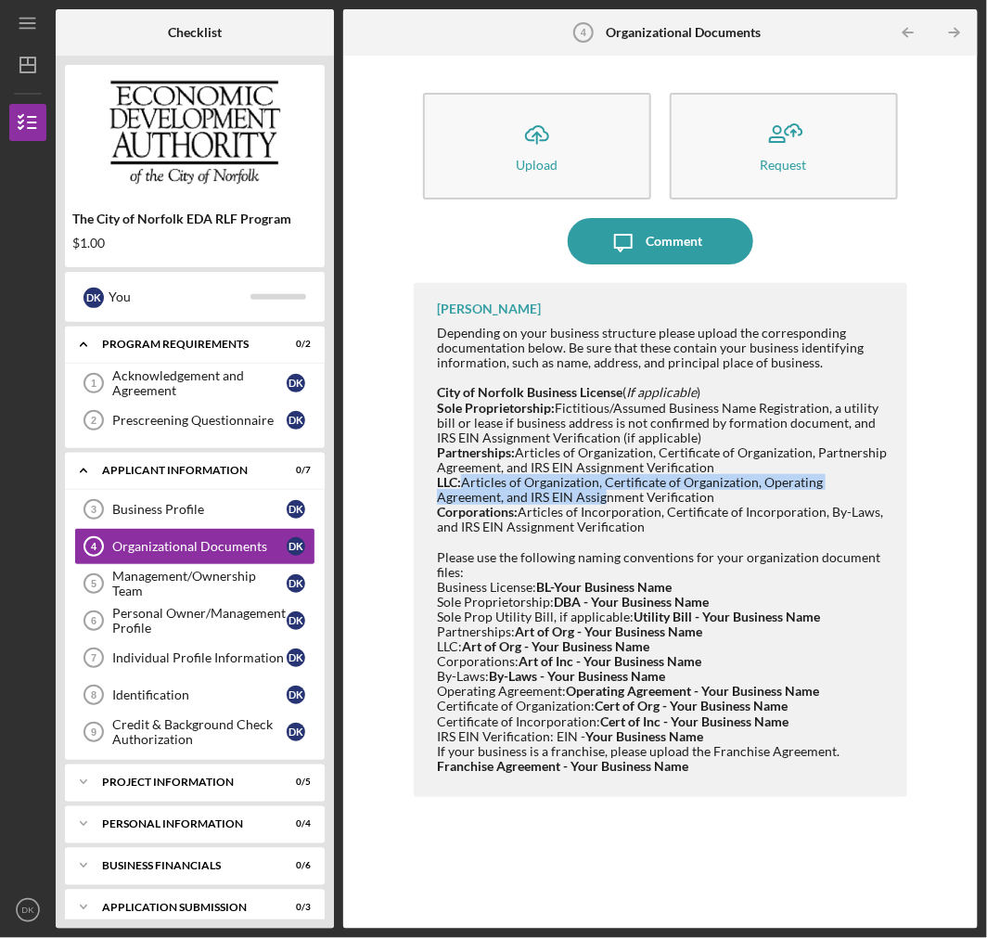
drag, startPoint x: 462, startPoint y: 484, endPoint x: 603, endPoint y: 492, distance: 141.2
click at [603, 492] on div "Sole Proprietorship: Fictitious/Assumed Business Name Registration, a utility b…" at bounding box center [662, 490] width 451 height 179
click at [645, 527] on div "Sole Proprietorship: Fictitious/Assumed Business Name Registration, a utility b…" at bounding box center [662, 490] width 451 height 179
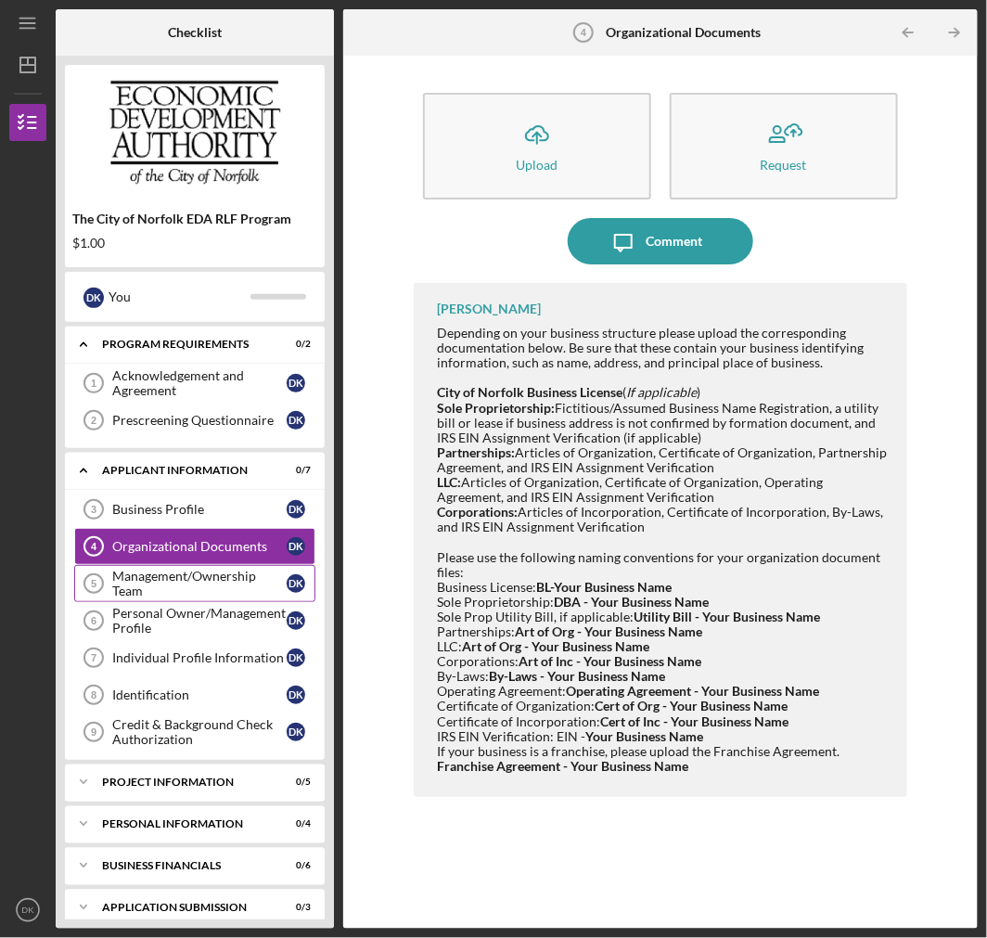
click at [230, 591] on div "Management/Ownership Team" at bounding box center [199, 583] width 174 height 30
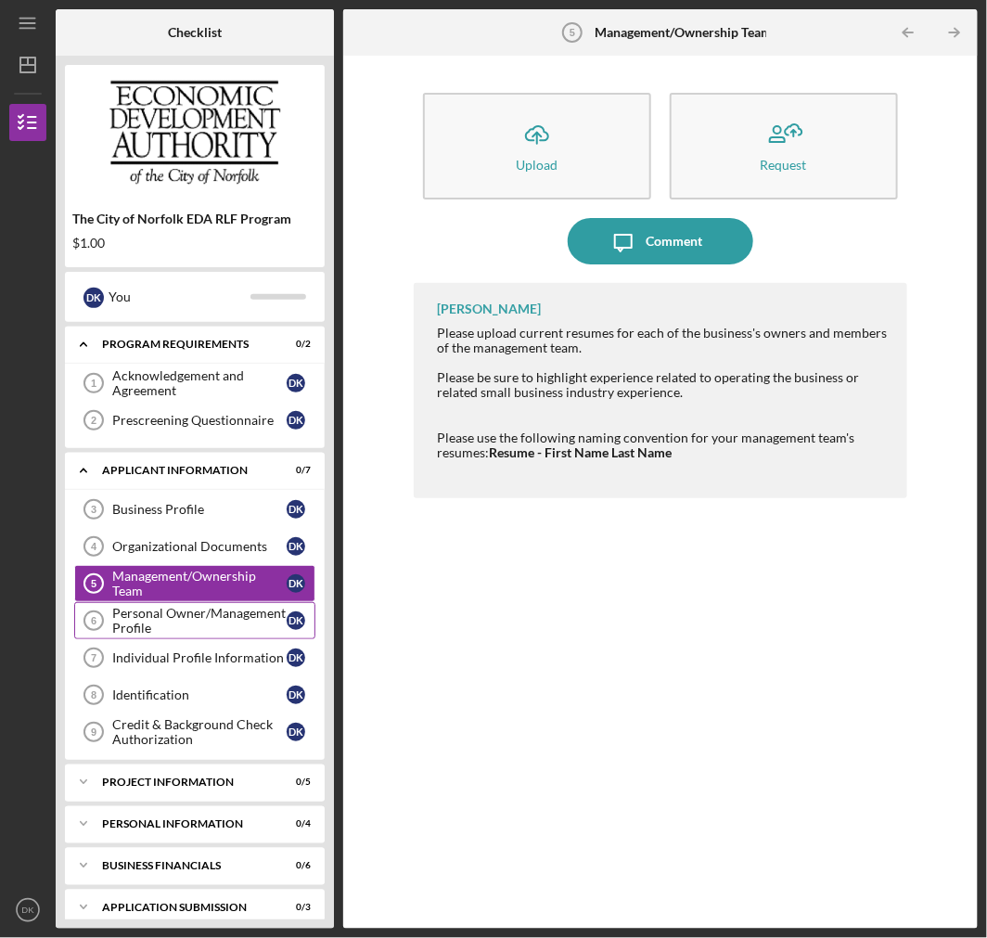
click at [173, 615] on div "Personal Owner/Management Profile" at bounding box center [199, 621] width 174 height 30
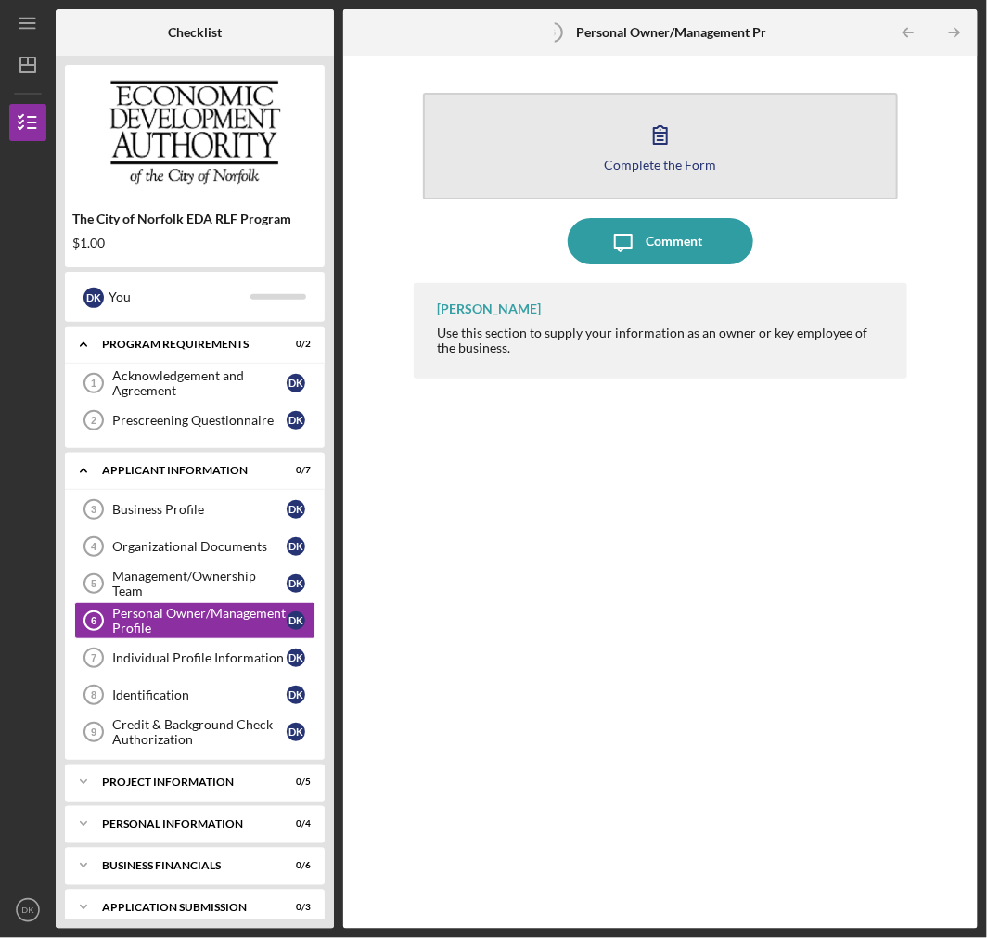
click at [615, 165] on div "Complete the Form" at bounding box center [661, 165] width 112 height 14
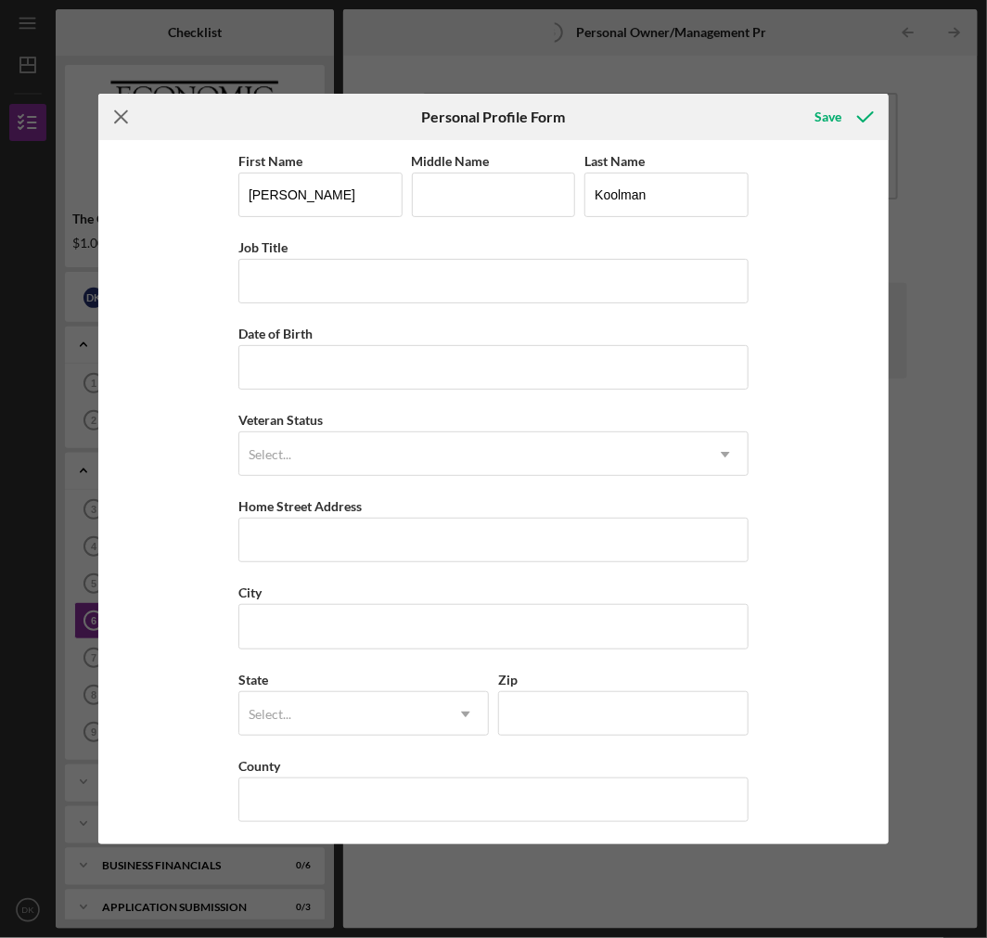
click at [112, 116] on icon "Icon/Menu Close" at bounding box center [121, 117] width 46 height 46
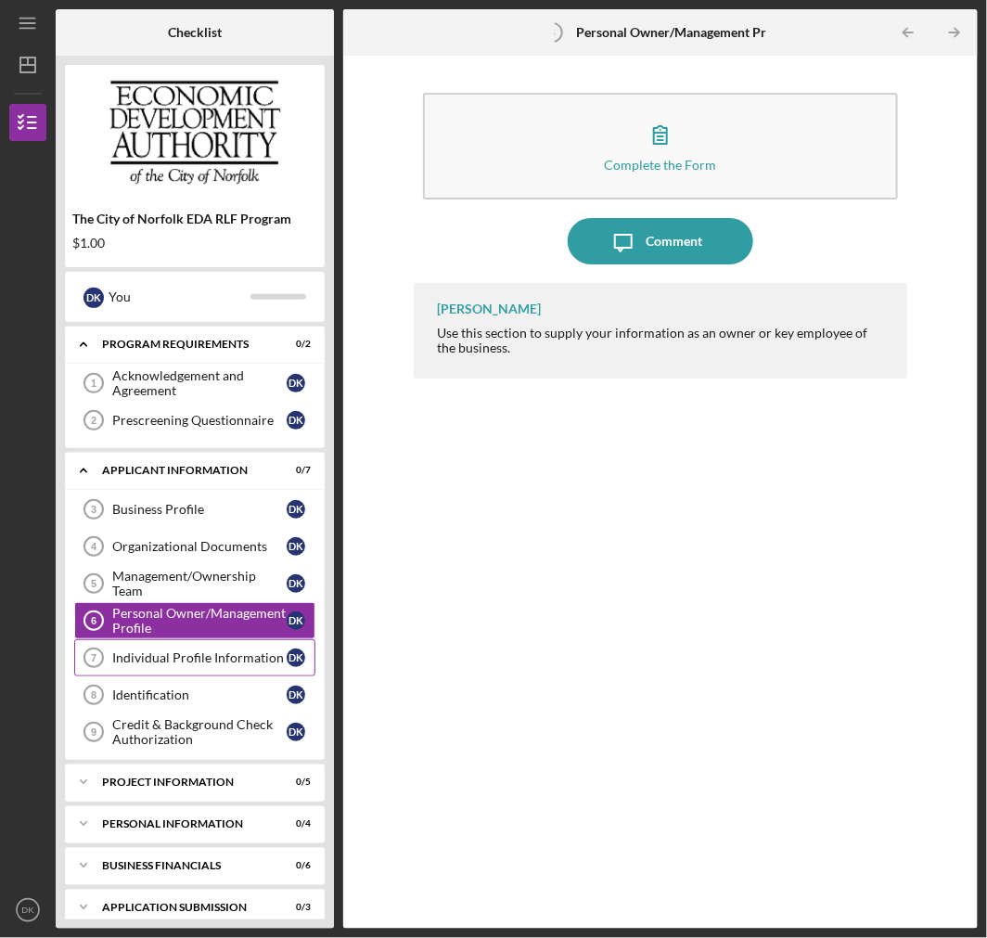
click at [198, 645] on link "Individual Profile Information 7 Individual Profile Information D K" at bounding box center [194, 657] width 241 height 37
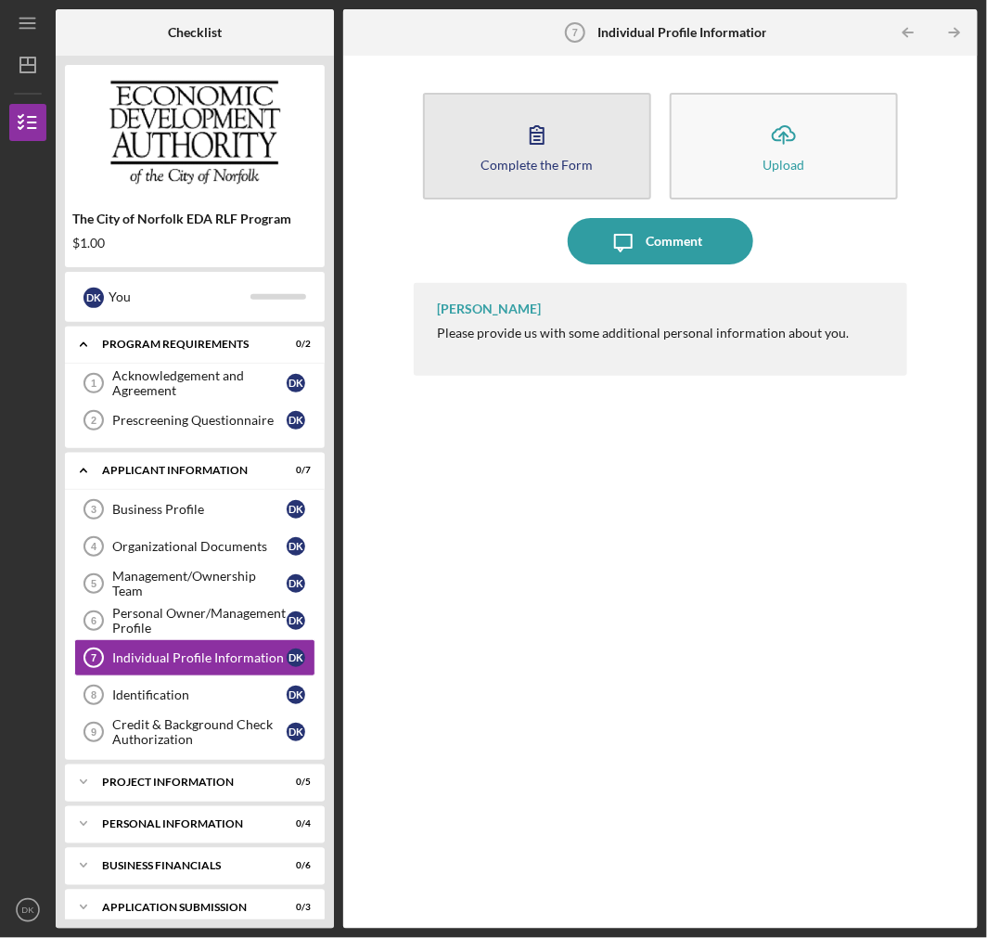
click at [556, 136] on icon "button" at bounding box center [537, 134] width 46 height 46
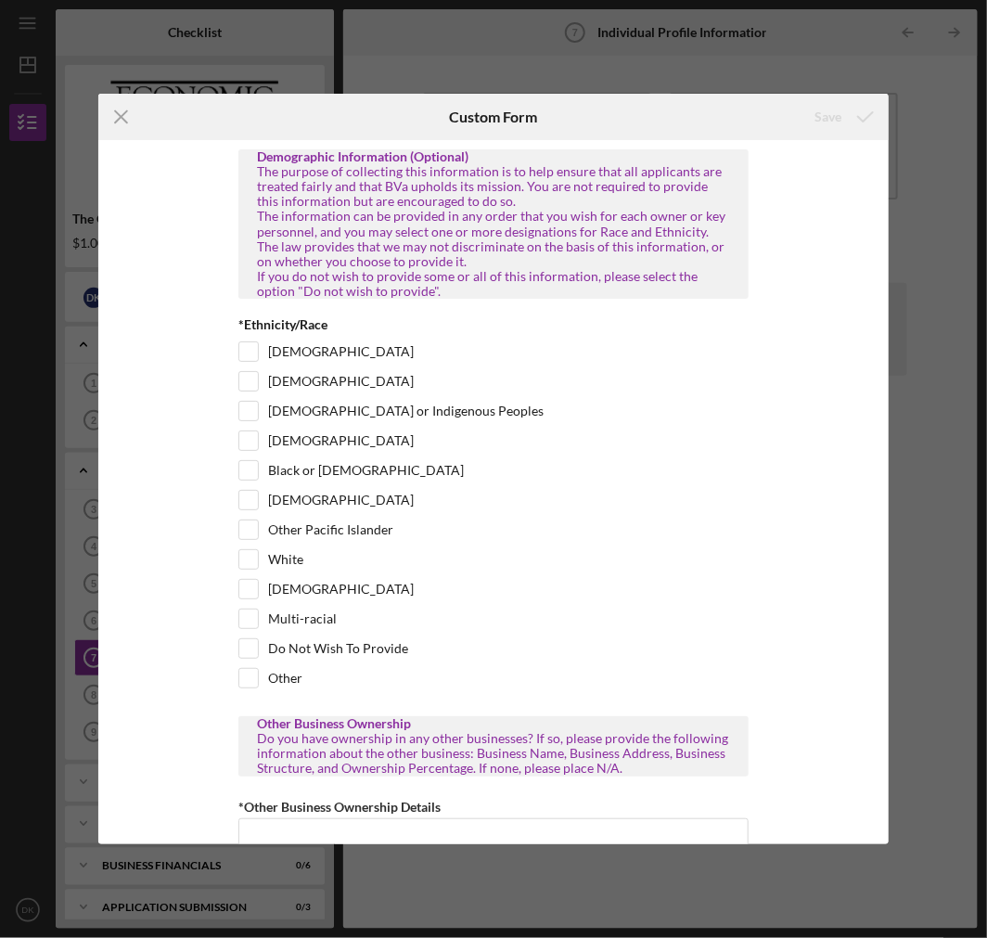
drag, startPoint x: 261, startPoint y: 181, endPoint x: 514, endPoint y: 302, distance: 280.8
click at [514, 299] on div "The purpose of collecting this information is to help ensure that all applicant…" at bounding box center [493, 231] width 473 height 134
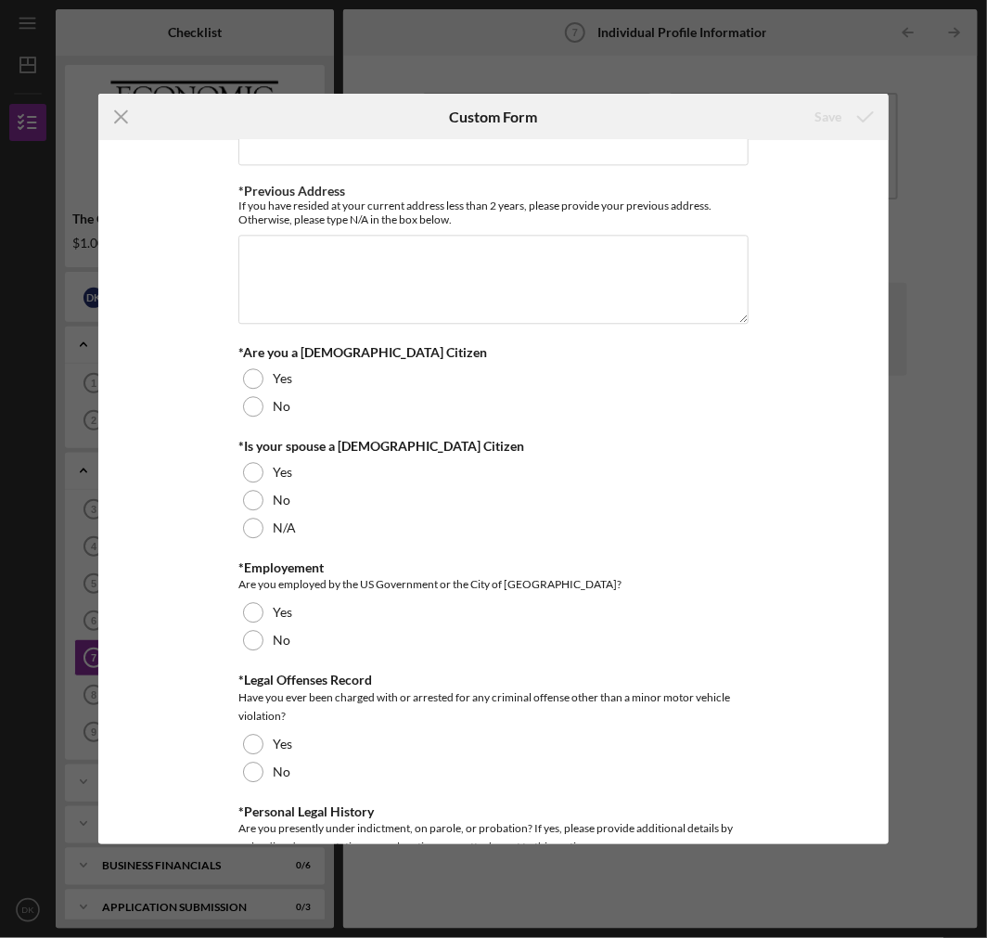
scroll to position [1318, 0]
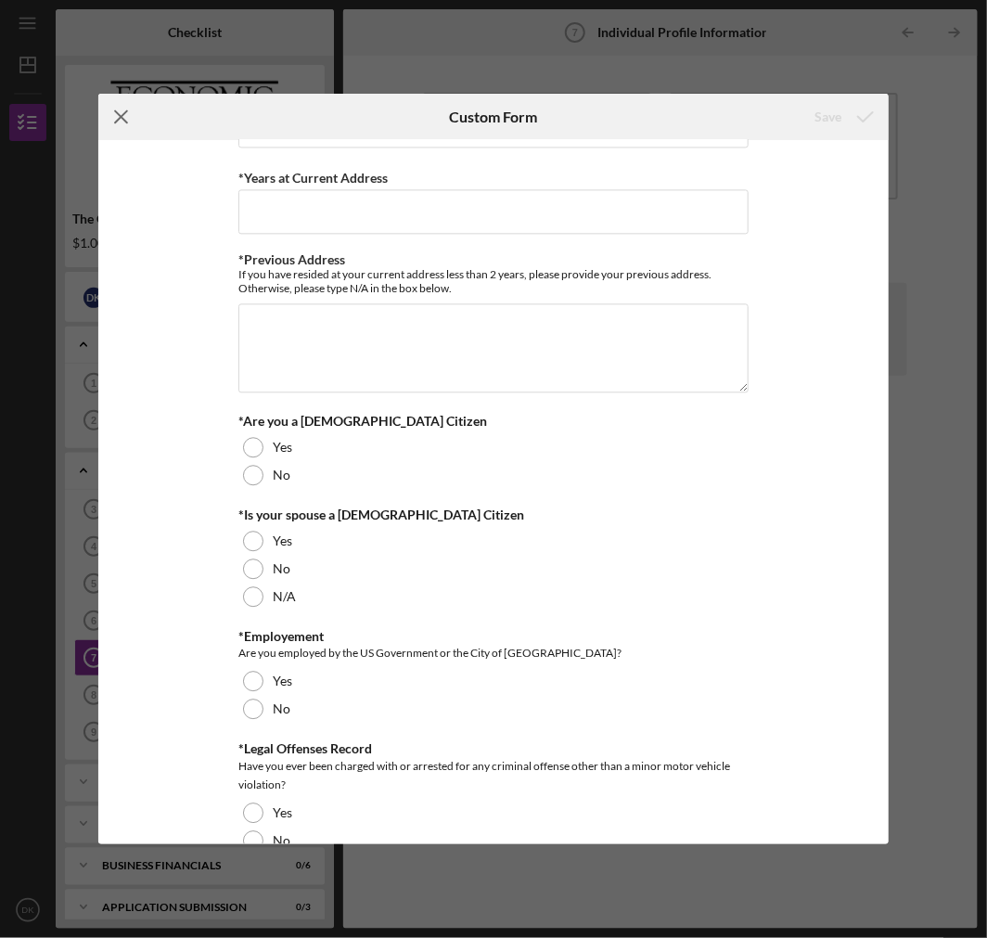
click at [134, 111] on icon "Icon/Menu Close" at bounding box center [121, 117] width 46 height 46
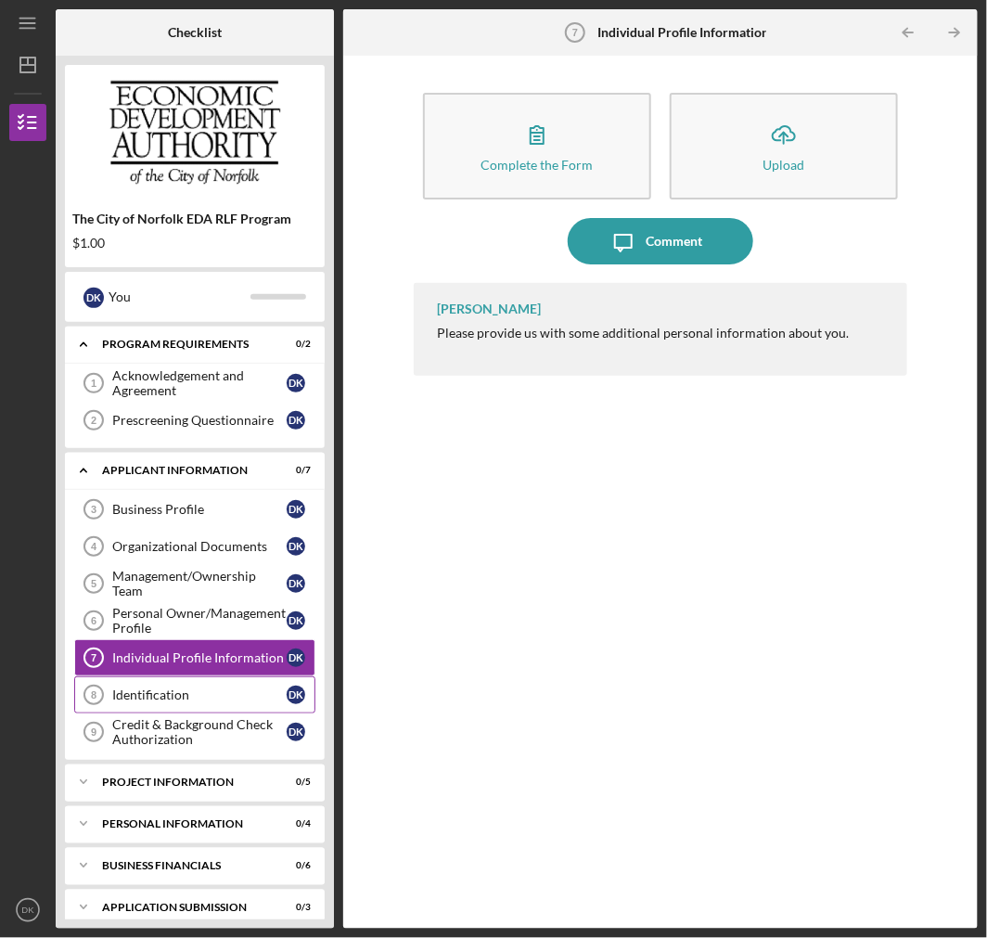
click at [207, 702] on div "Identification" at bounding box center [199, 694] width 174 height 15
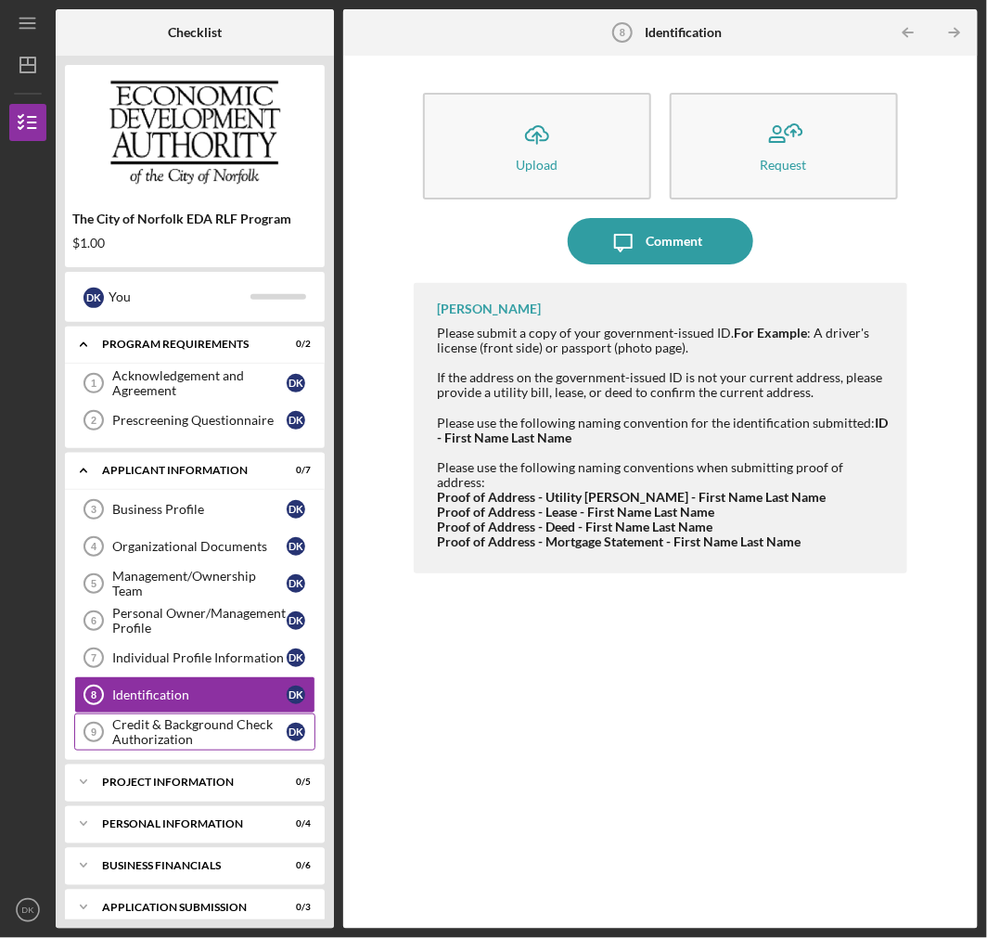
click at [221, 723] on div "Credit & Background Check Authorization" at bounding box center [199, 732] width 174 height 30
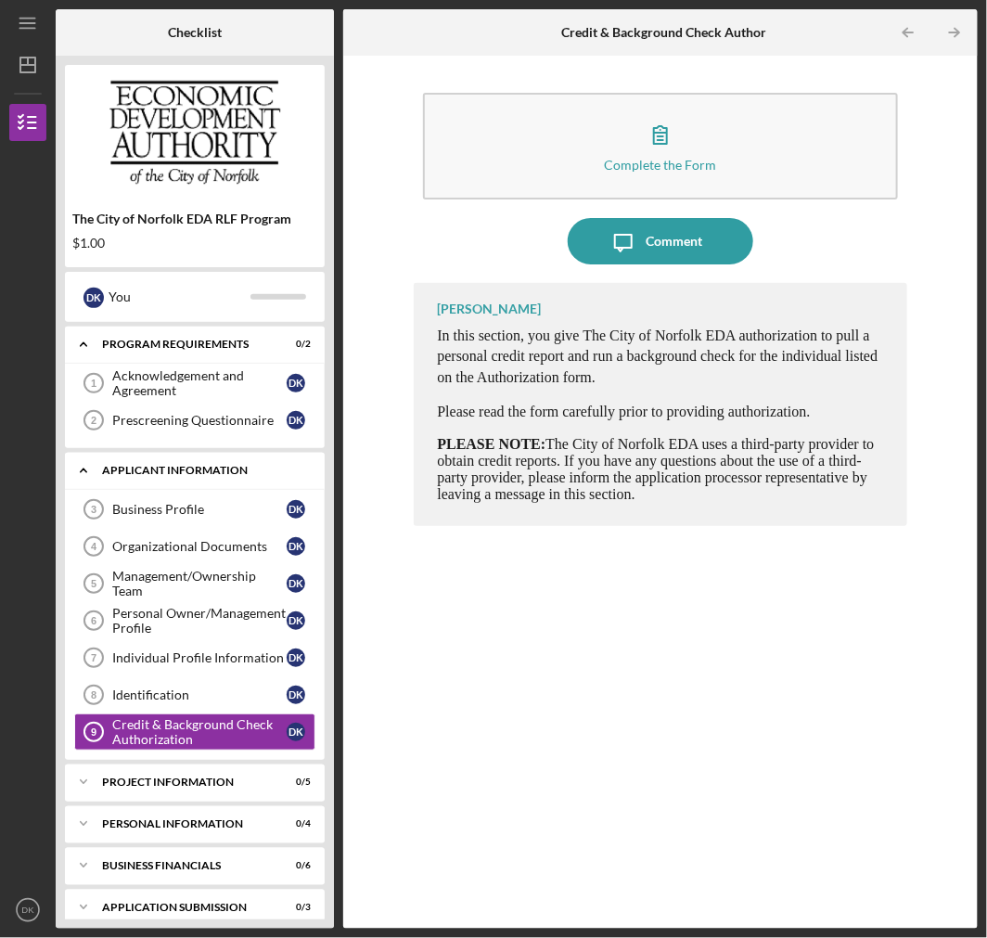
click at [179, 471] on div "APPLICANT INFORMATION" at bounding box center [201, 470] width 199 height 11
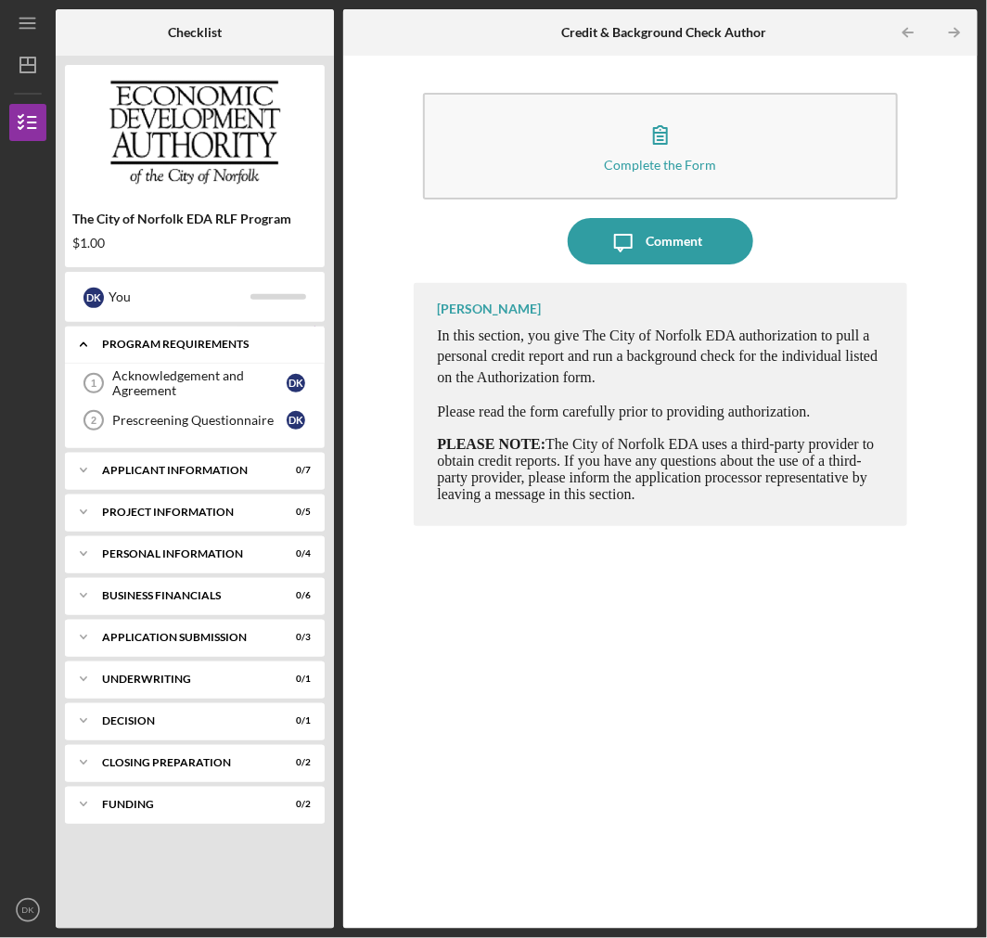
click at [196, 341] on div "Program Requirements" at bounding box center [201, 343] width 199 height 11
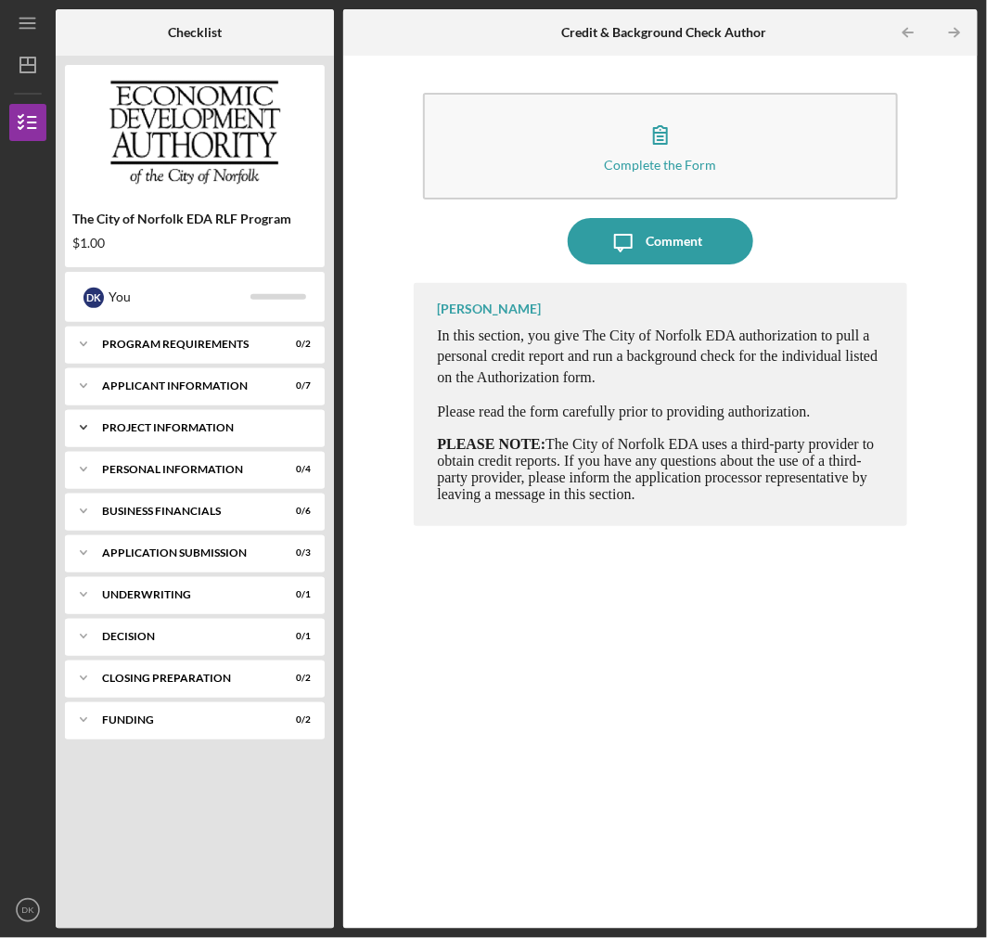
click at [173, 436] on div "Icon/Expander PROJECT INFORMATION 0 / 5" at bounding box center [195, 427] width 260 height 37
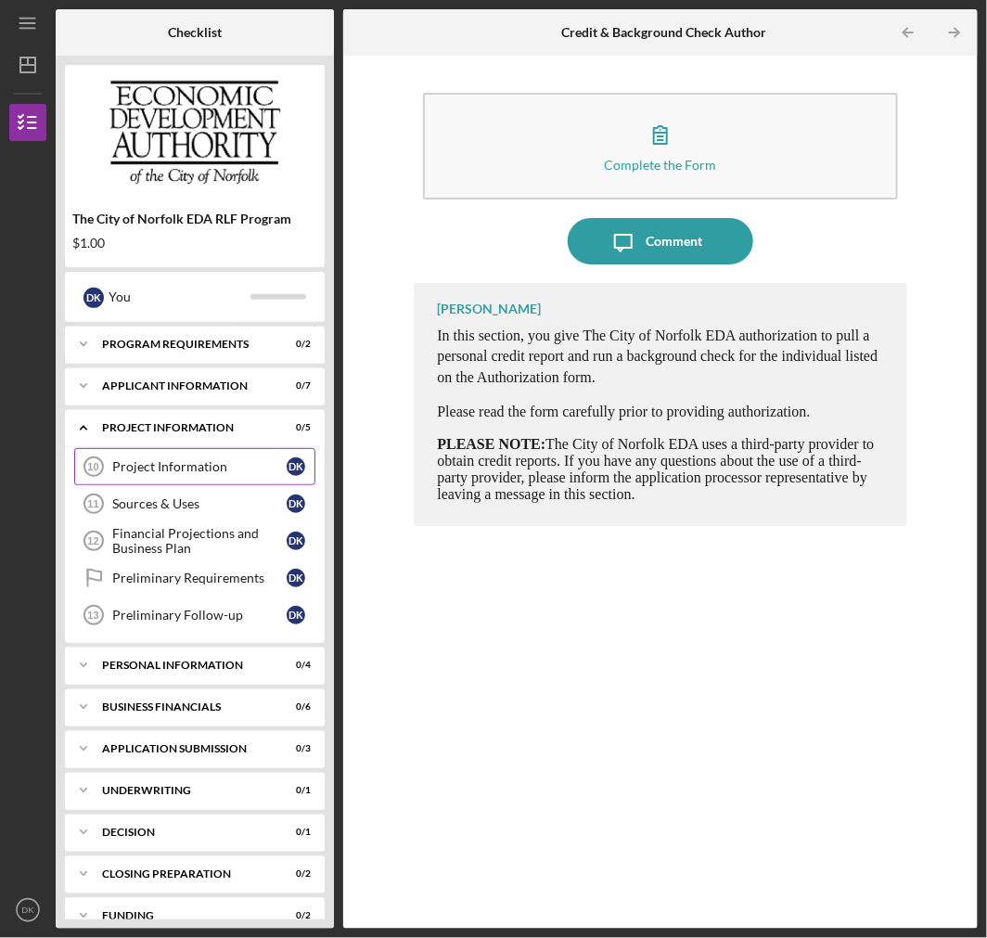
click at [205, 459] on div "Project Information" at bounding box center [199, 466] width 174 height 15
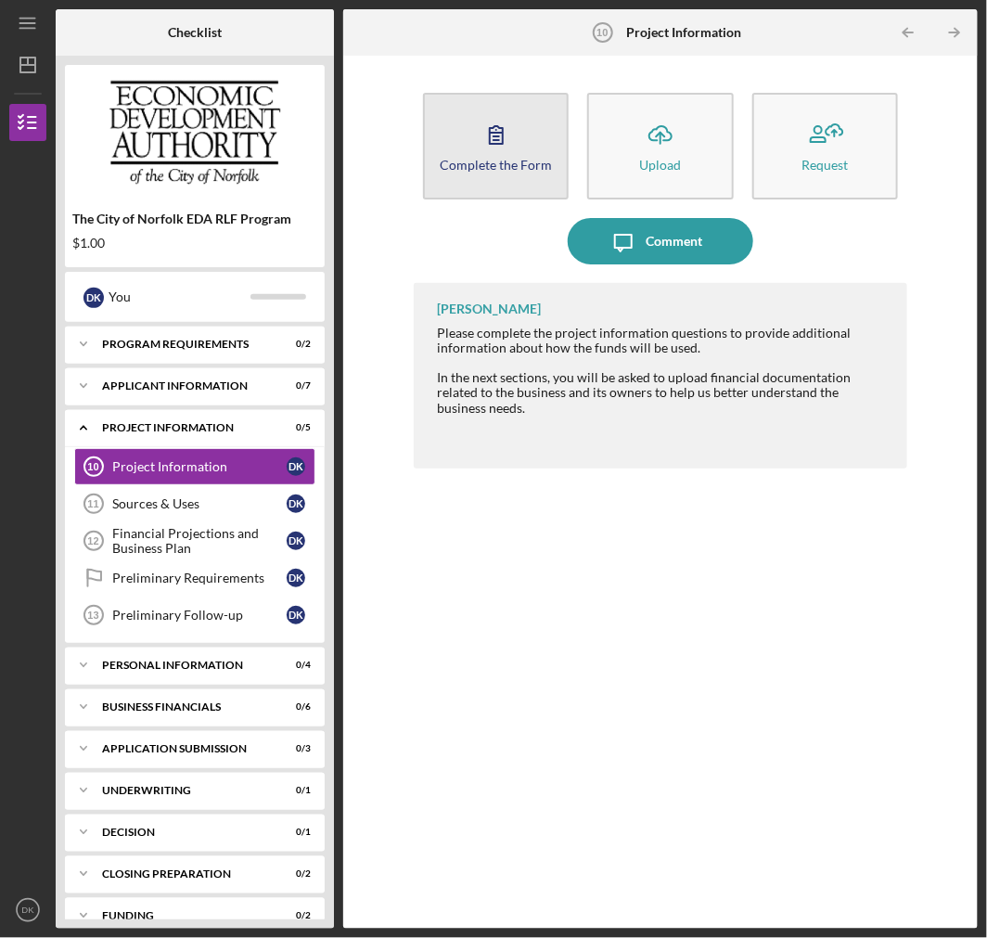
click at [473, 144] on button "Complete the Form Form" at bounding box center [496, 146] width 146 height 107
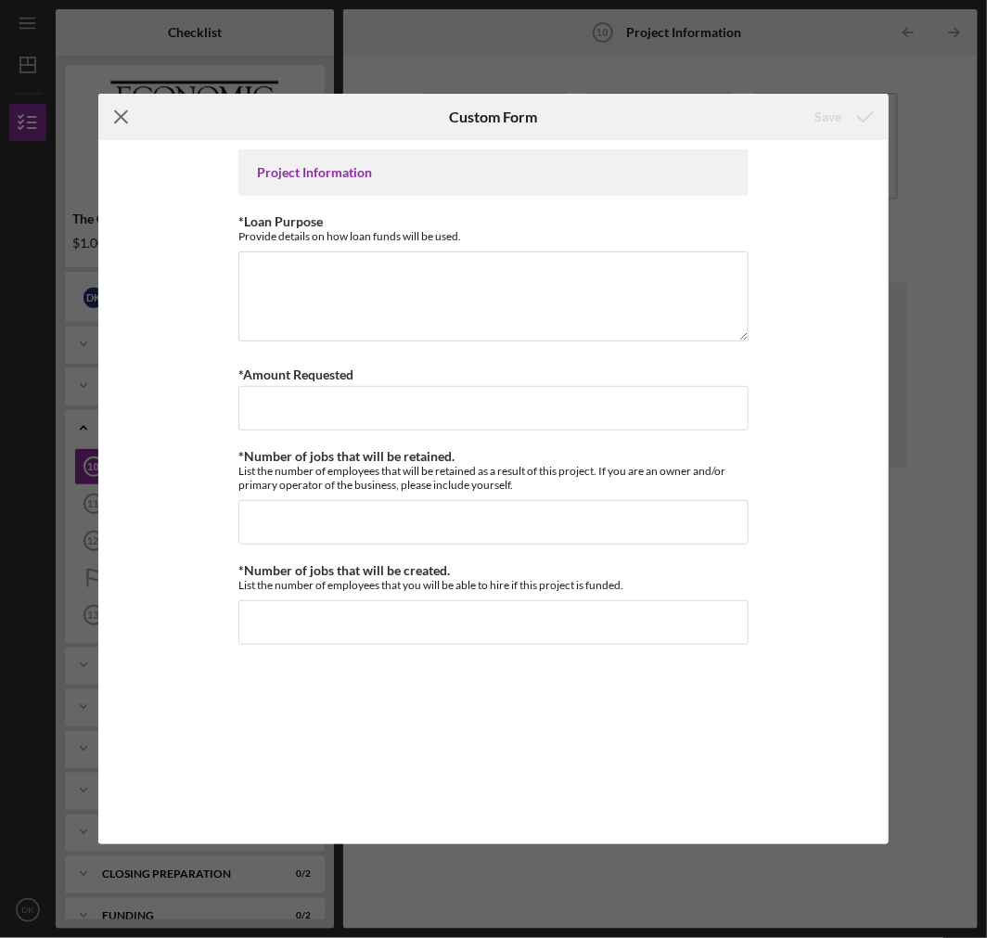
click at [124, 113] on line at bounding box center [122, 117] width 12 height 12
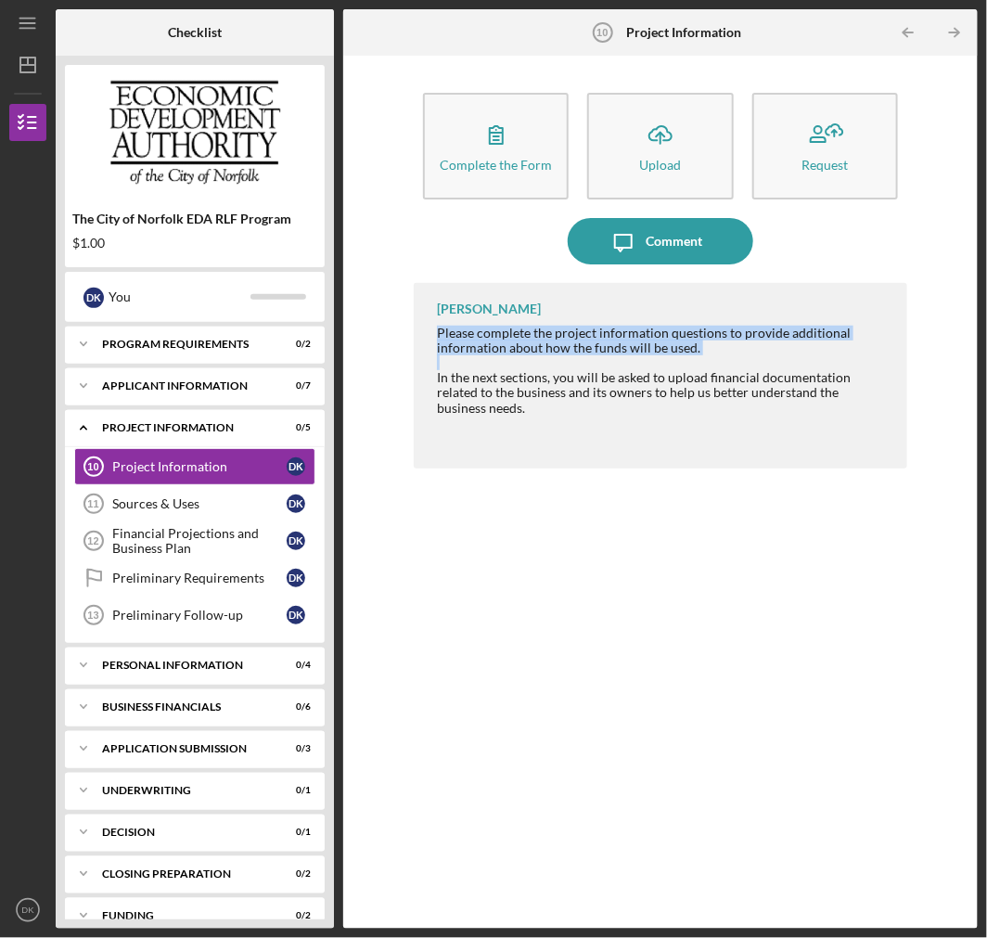
drag, startPoint x: 438, startPoint y: 323, endPoint x: 455, endPoint y: 356, distance: 37.7
click at [723, 352] on div "Michelle Jones Please complete the project information questions to provide add…" at bounding box center [660, 375] width 492 height 185
click at [193, 345] on div "Program Requirements" at bounding box center [201, 343] width 199 height 11
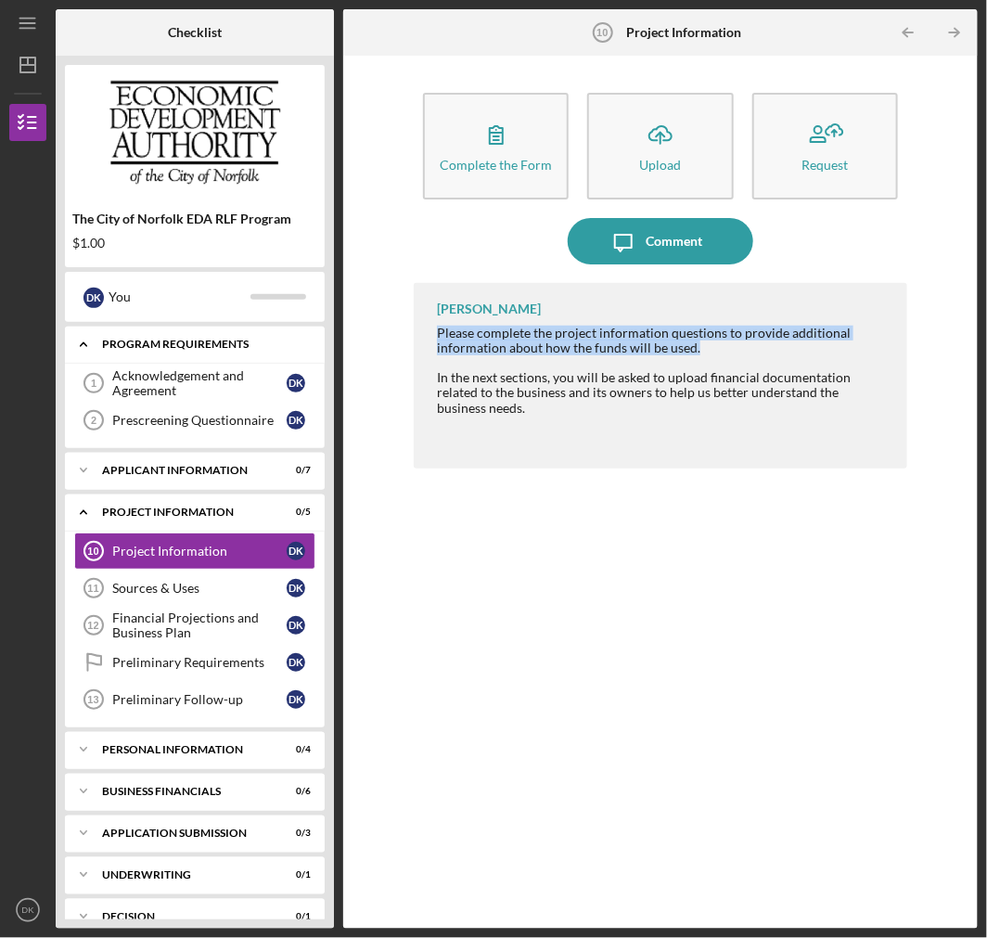
click at [193, 345] on div "Program Requirements" at bounding box center [201, 343] width 199 height 11
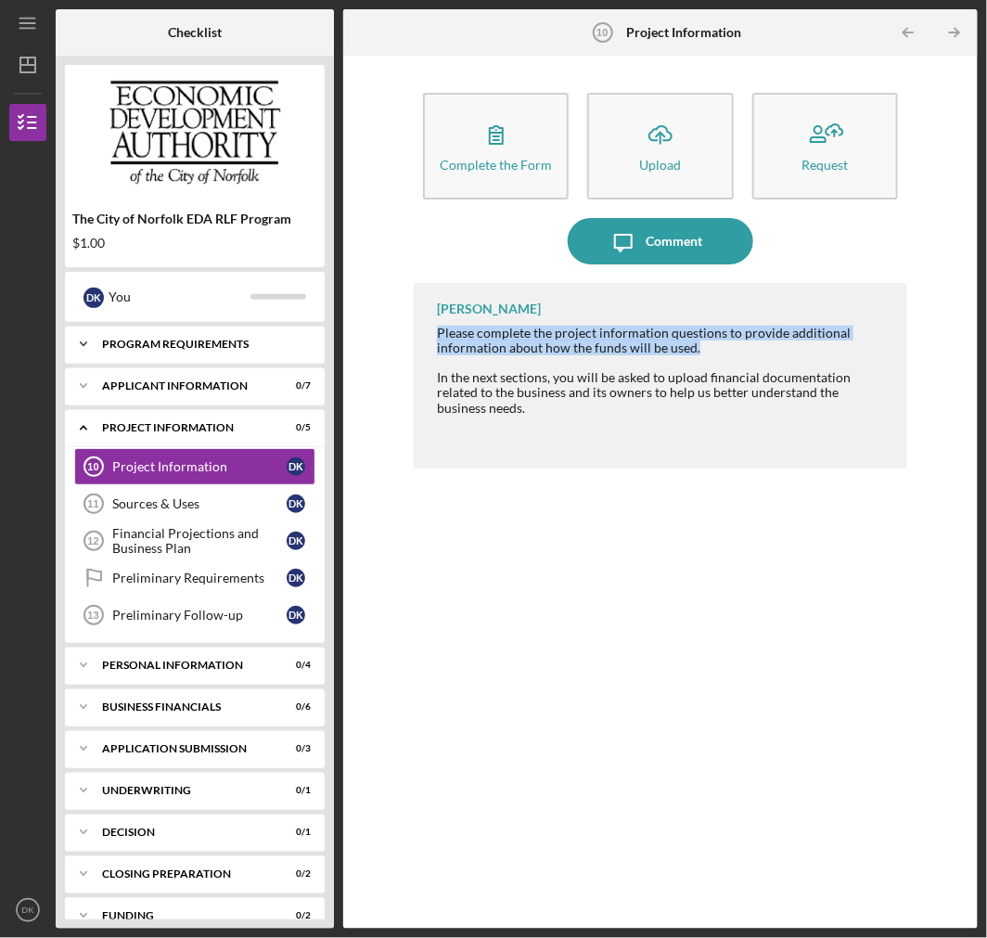
click at [200, 345] on div "Program Requirements" at bounding box center [201, 343] width 199 height 11
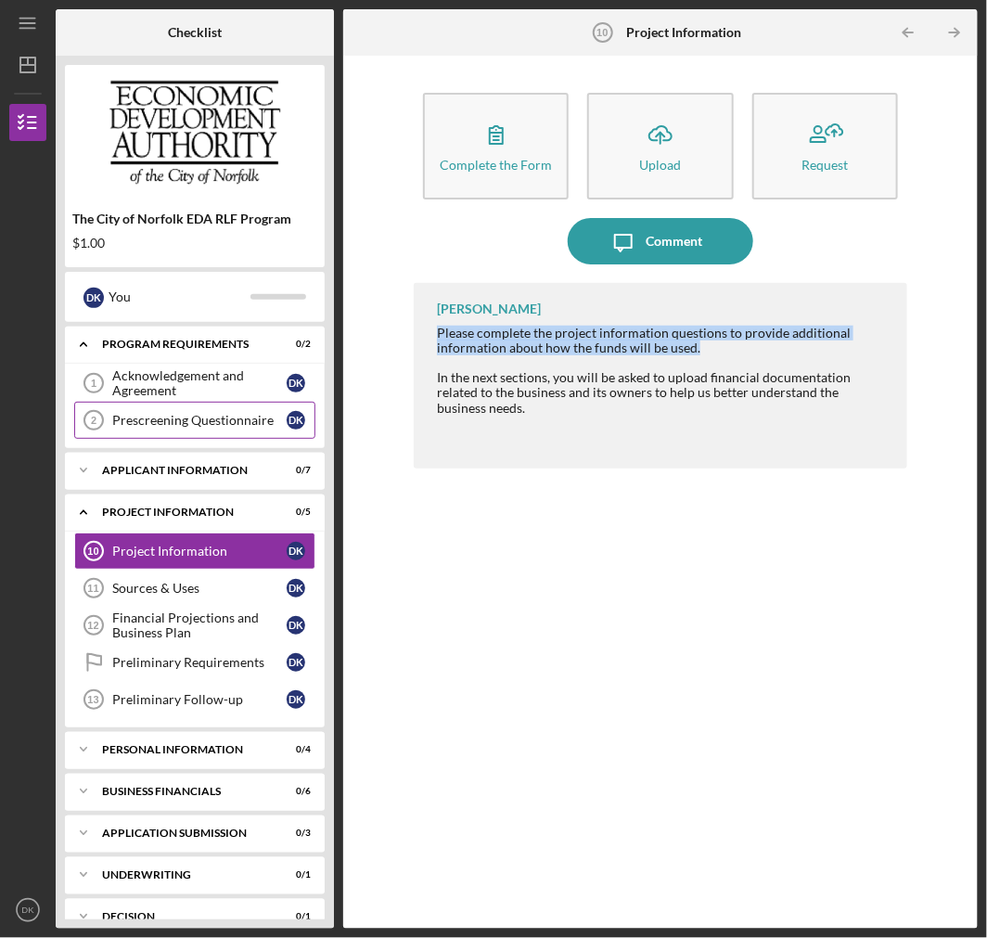
click at [205, 417] on div "Prescreening Questionnaire" at bounding box center [199, 420] width 174 height 15
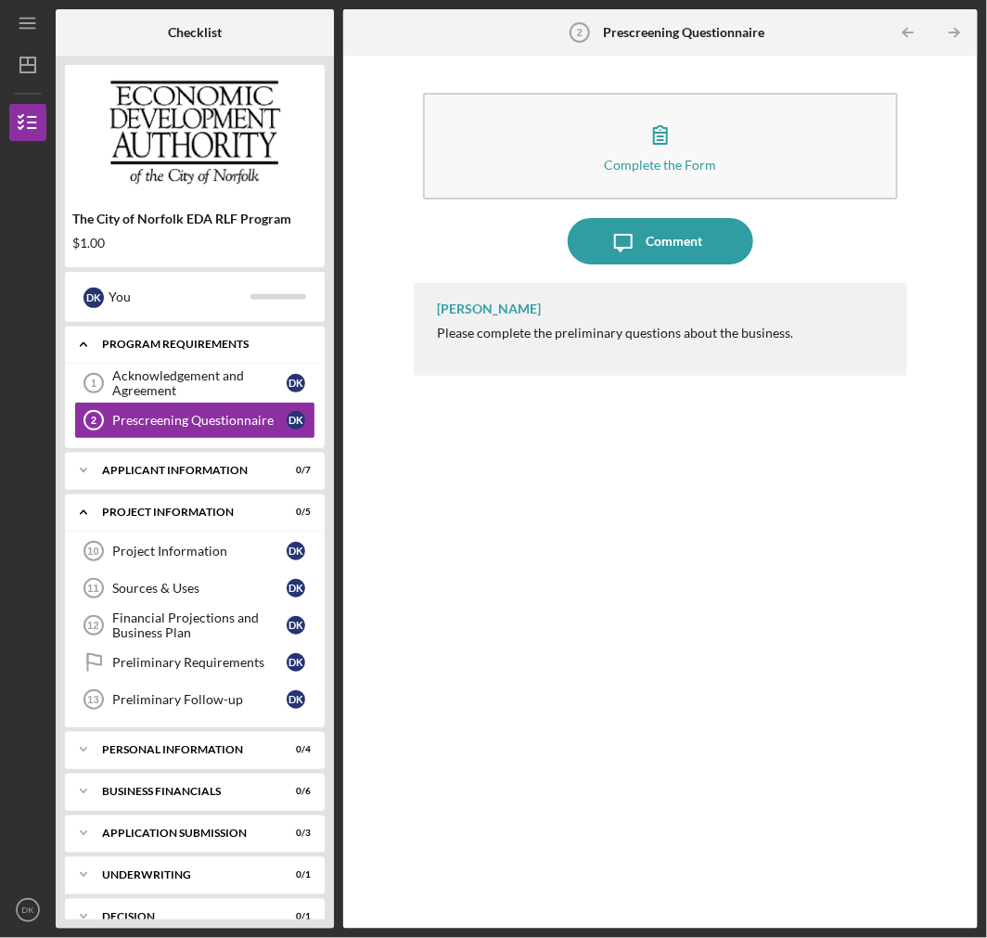
click at [208, 344] on div "Program Requirements" at bounding box center [201, 343] width 199 height 11
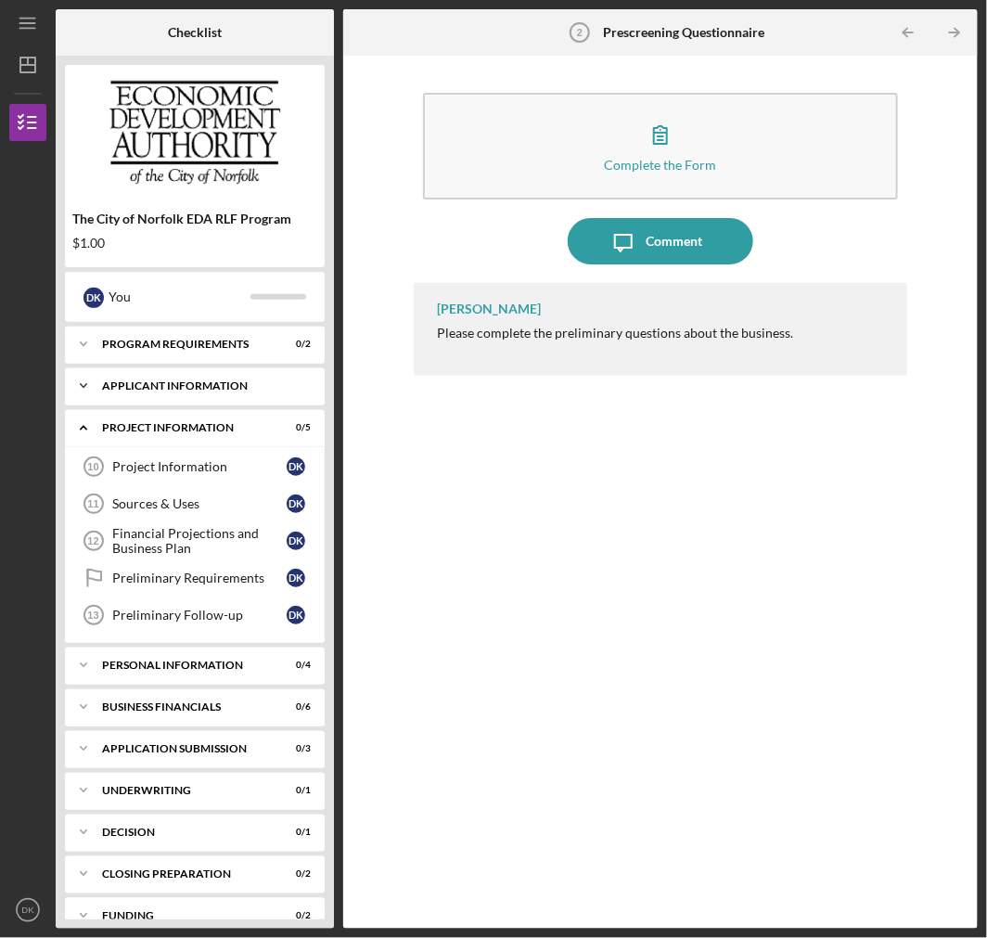
click at [202, 385] on div "APPLICANT INFORMATION" at bounding box center [201, 385] width 199 height 11
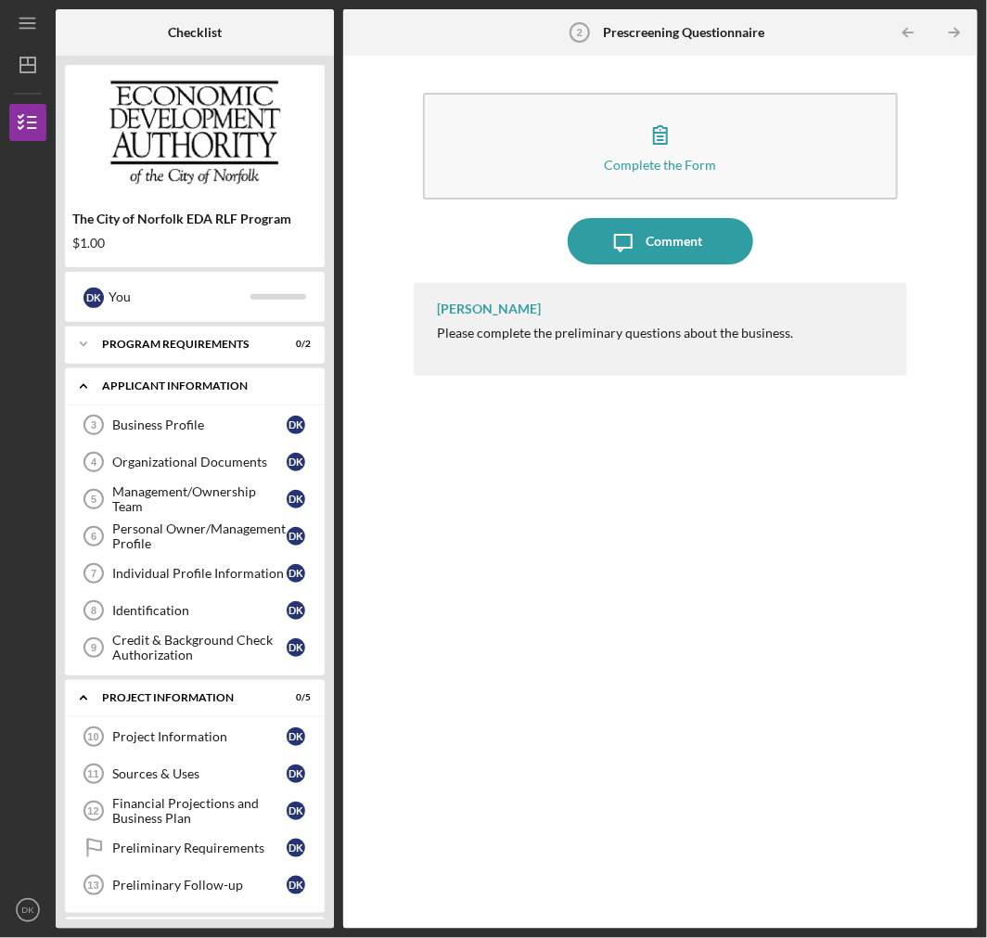
click at [216, 382] on div "APPLICANT INFORMATION" at bounding box center [201, 385] width 199 height 11
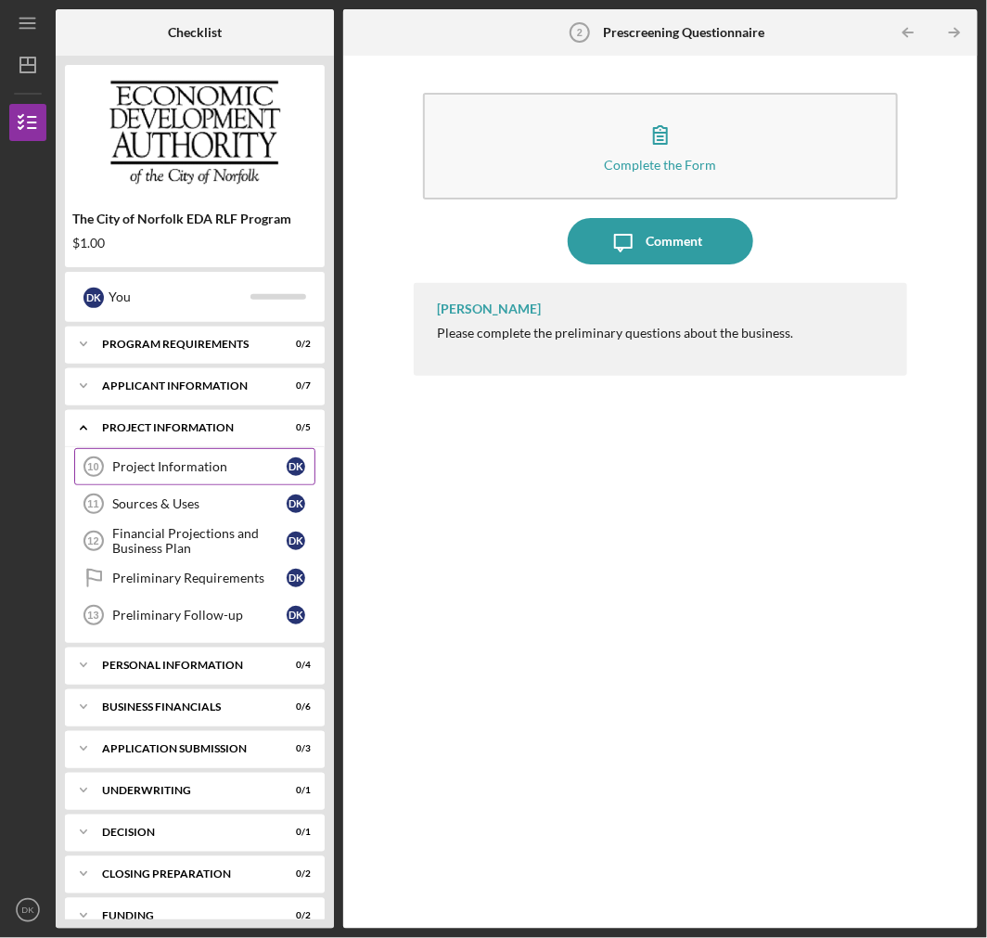
drag, startPoint x: 213, startPoint y: 465, endPoint x: 224, endPoint y: 458, distance: 12.9
click at [213, 464] on div "Project Information" at bounding box center [199, 466] width 174 height 15
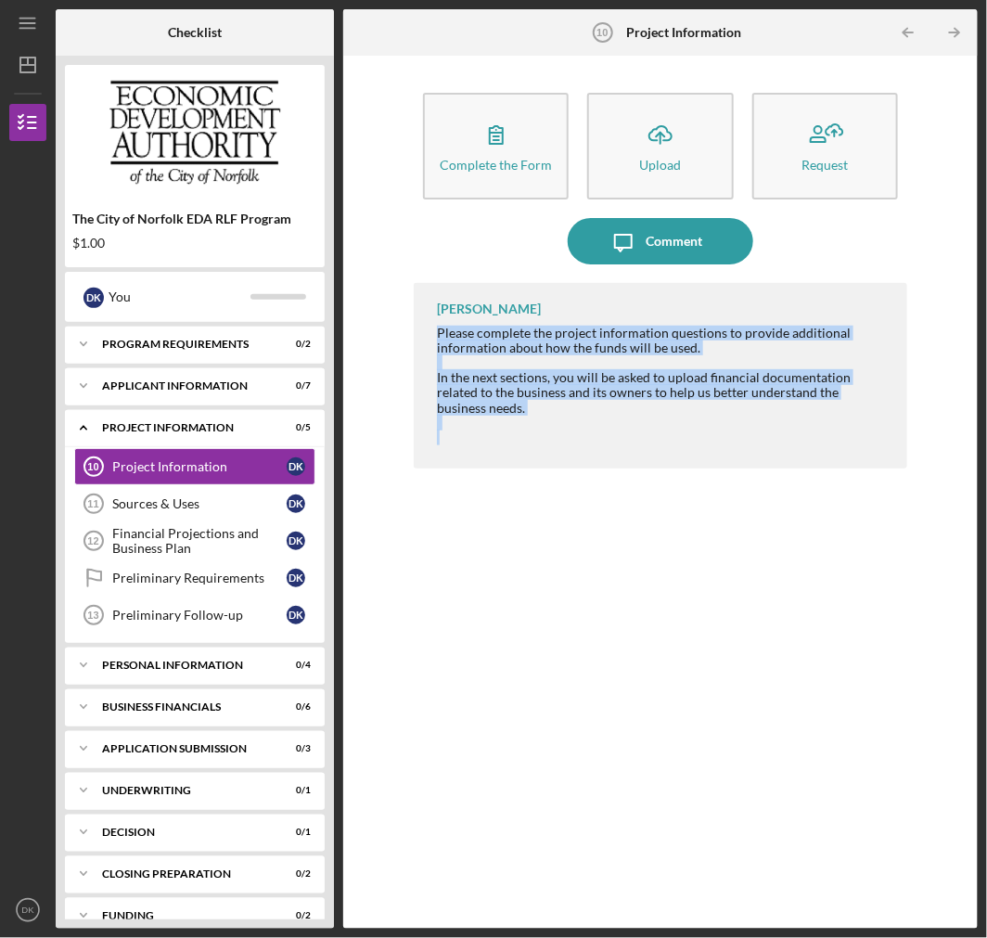
drag, startPoint x: 440, startPoint y: 335, endPoint x: 740, endPoint y: 422, distance: 312.8
click at [740, 421] on div "Michelle Jones Please complete the project information questions to provide add…" at bounding box center [660, 375] width 492 height 185
click at [740, 430] on div at bounding box center [662, 437] width 451 height 15
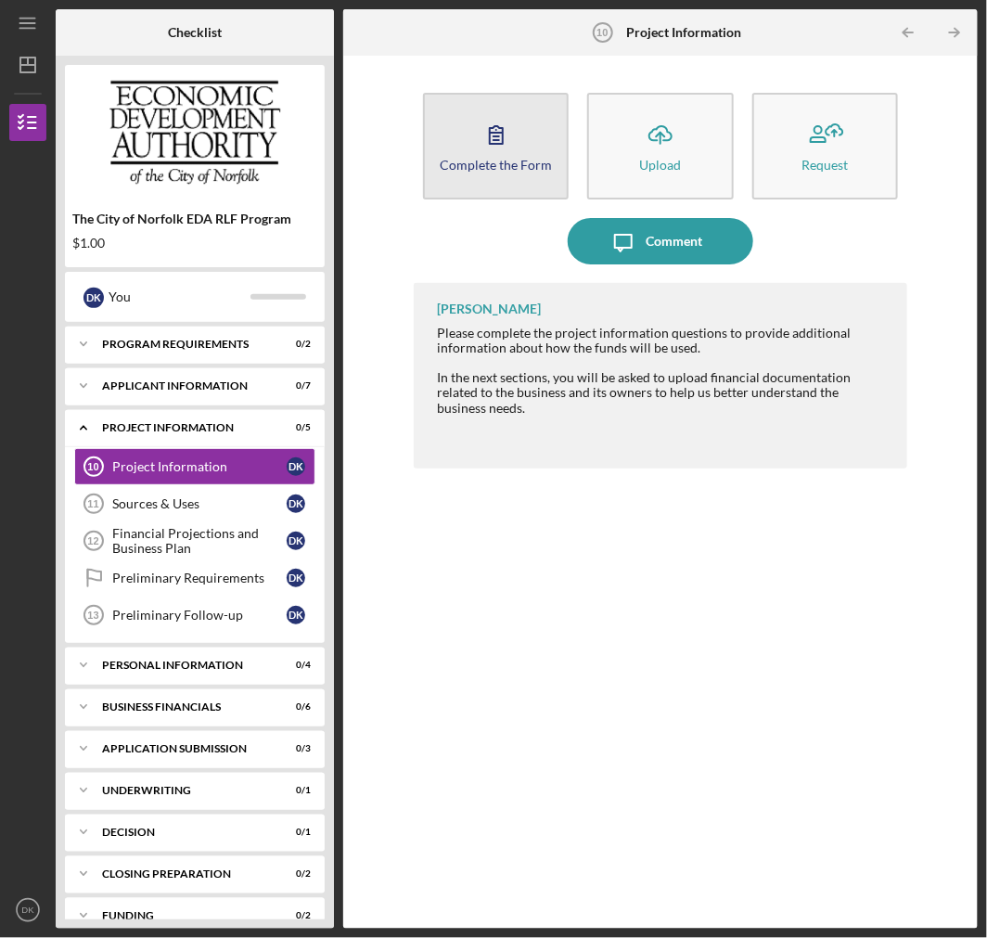
click at [504, 139] on icon "button" at bounding box center [496, 134] width 46 height 46
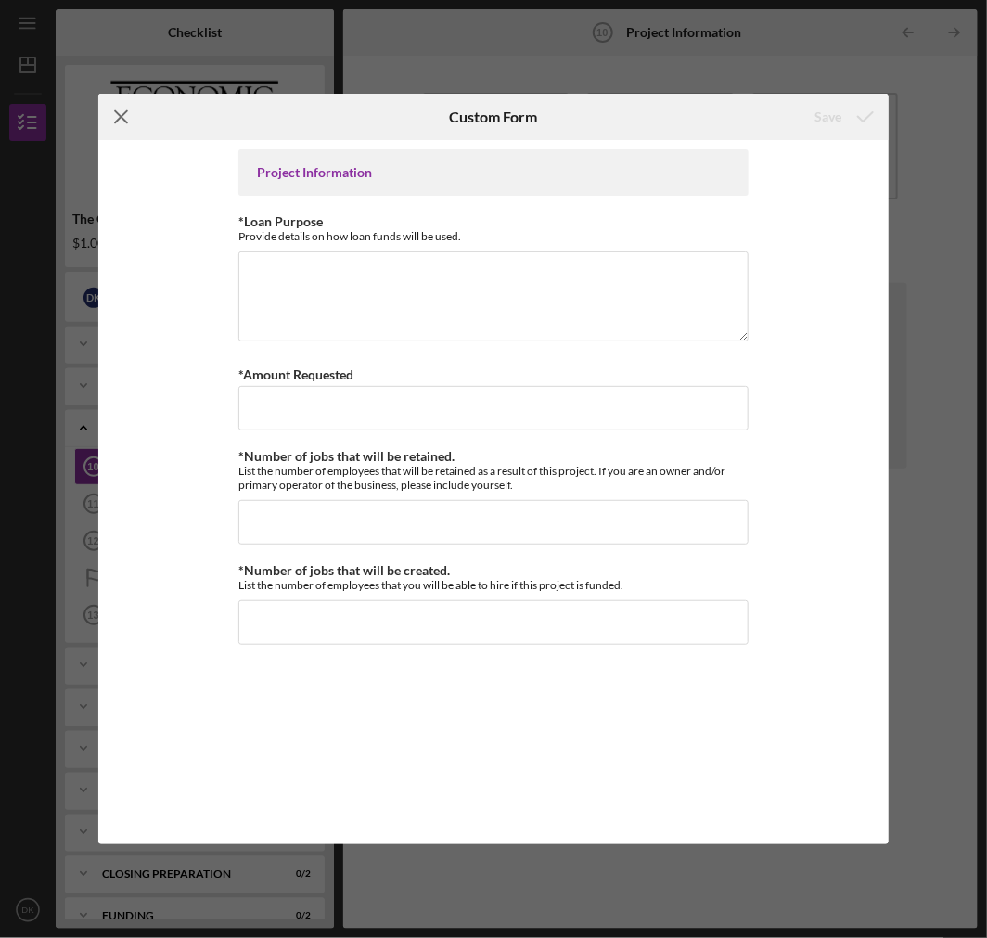
click at [128, 126] on icon "Icon/Menu Close" at bounding box center [121, 117] width 46 height 46
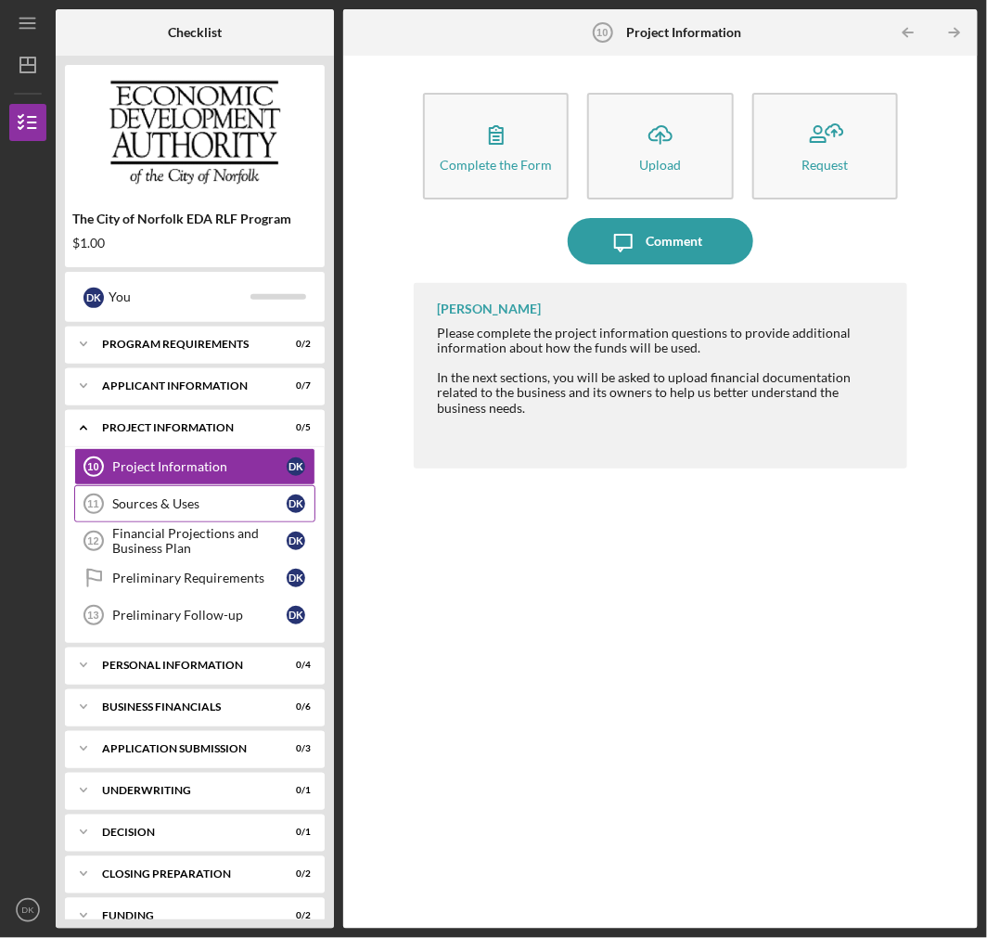
click at [192, 492] on link "Sources & Uses 11 Sources & Uses D K" at bounding box center [194, 503] width 241 height 37
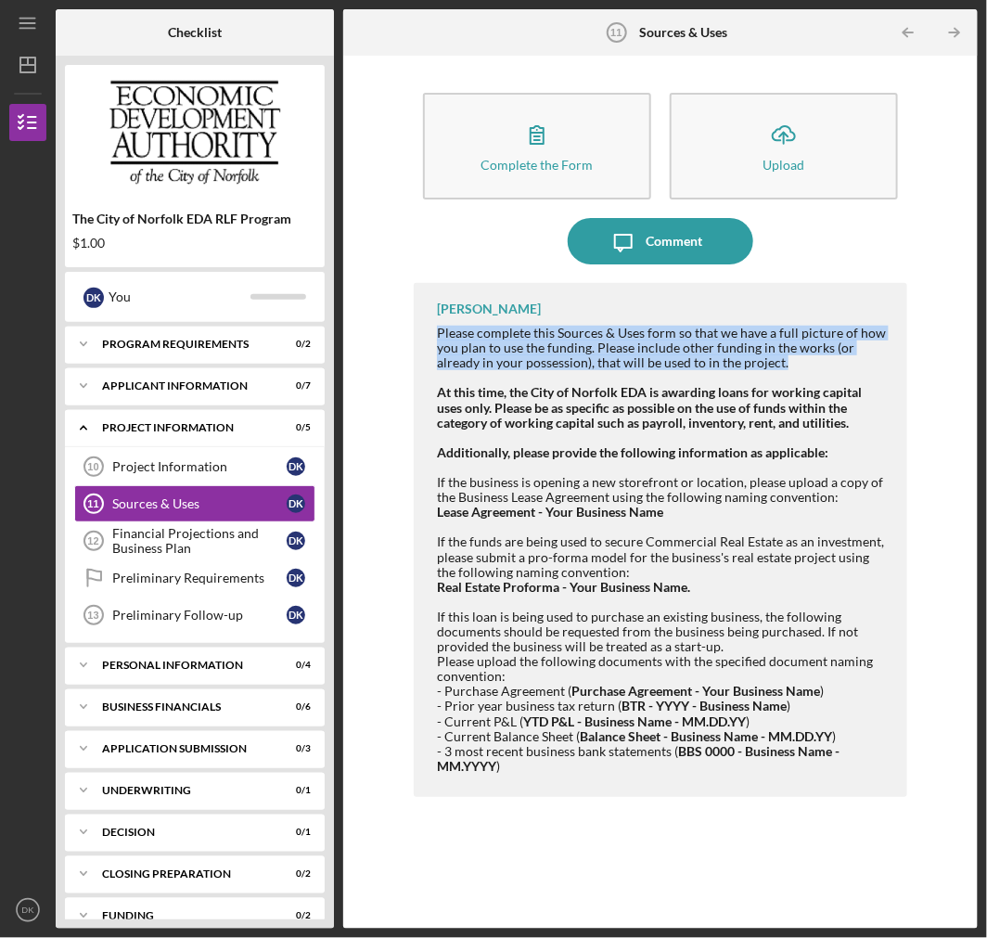
drag, startPoint x: 440, startPoint y: 331, endPoint x: 810, endPoint y: 365, distance: 371.6
click at [810, 365] on div "Please complete this Sources & Uses form so that we have a full picture of how …" at bounding box center [662, 377] width 451 height 105
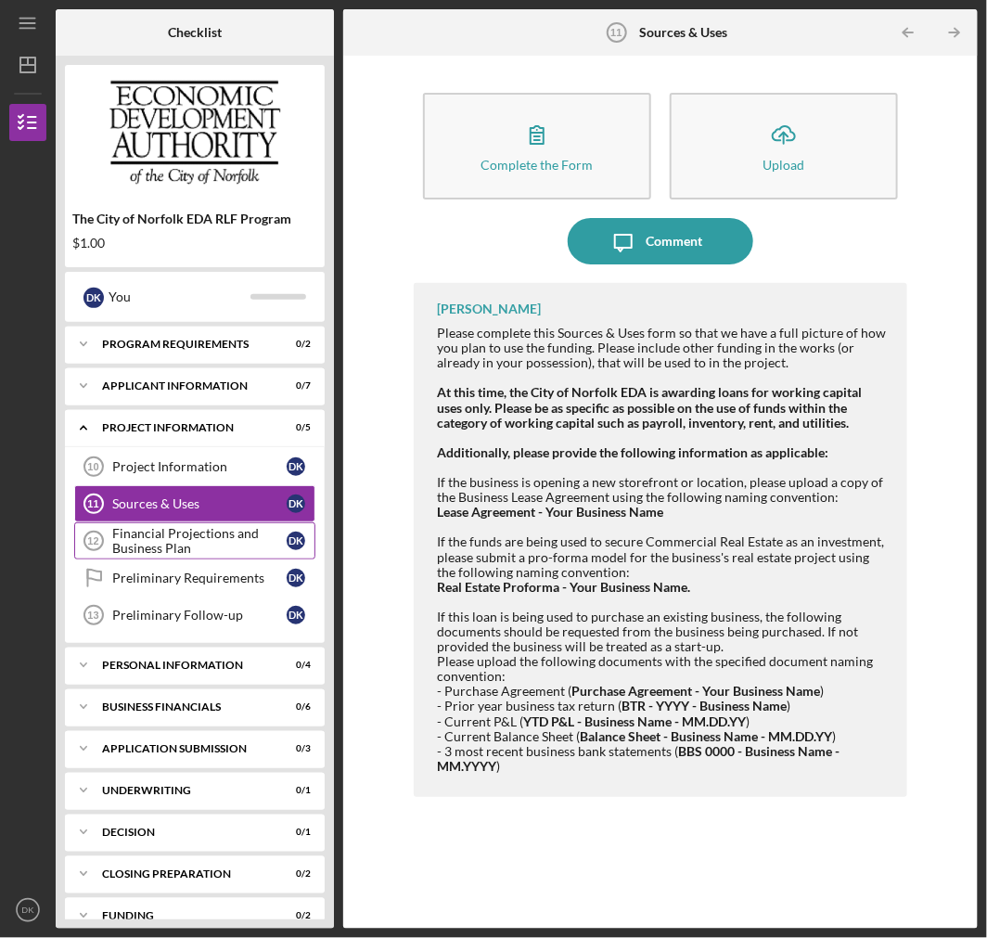
click at [230, 541] on div "Financial Projections and Business Plan" at bounding box center [199, 541] width 174 height 30
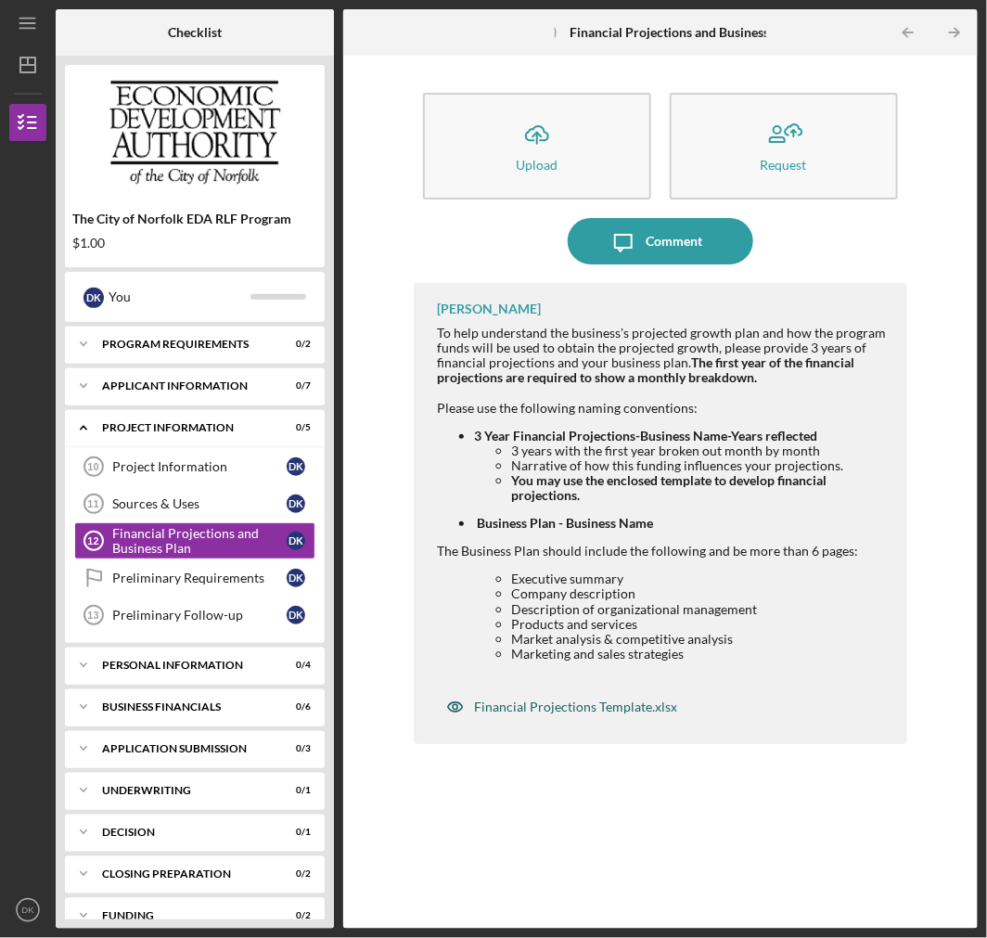
click at [629, 711] on div "Financial Projections Template.xlsx" at bounding box center [575, 706] width 203 height 15
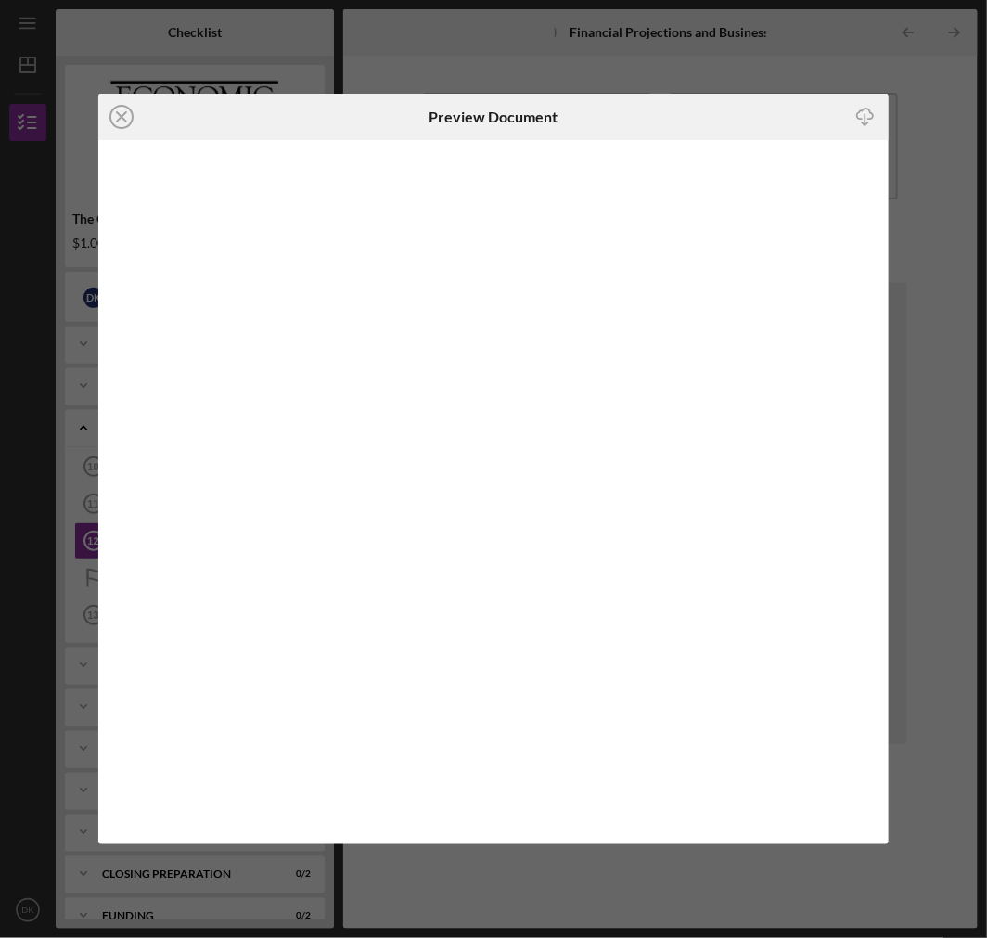
click at [133, 114] on icon "Icon/Close" at bounding box center [121, 117] width 46 height 46
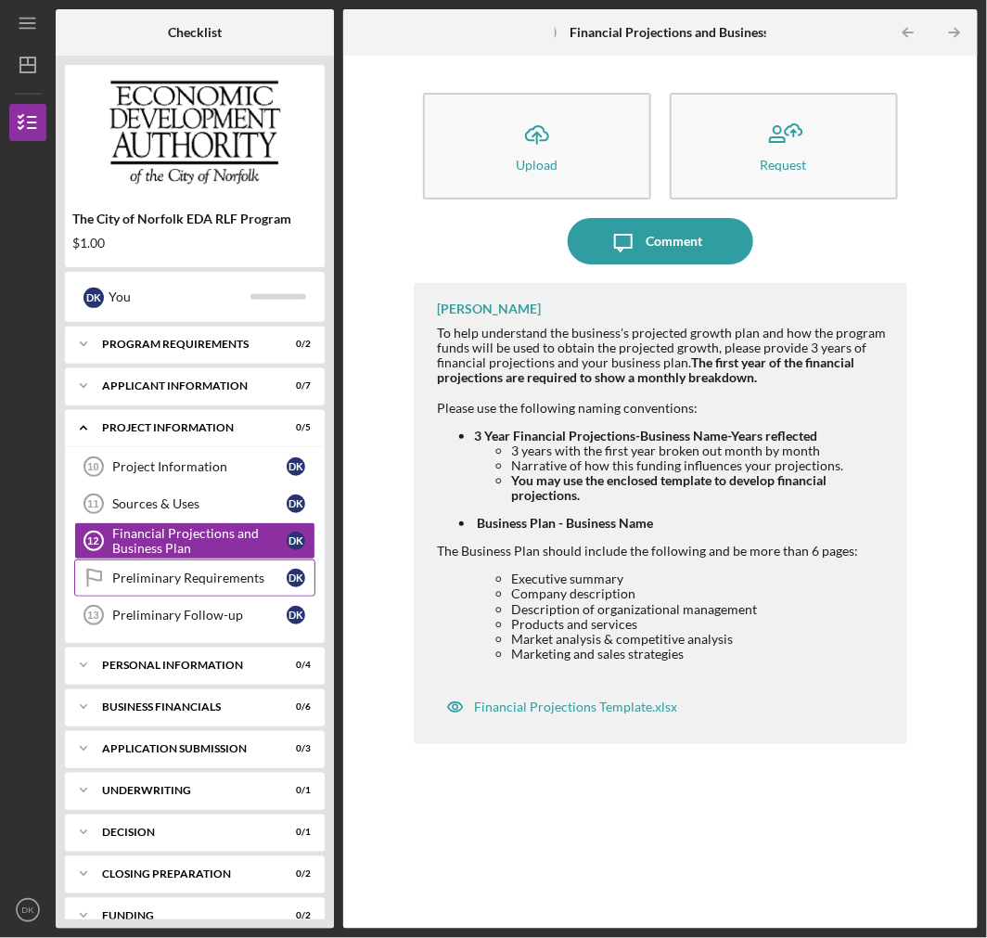
click at [206, 589] on link "Preliminary Requirements Preliminary Requirements D K" at bounding box center [194, 577] width 241 height 37
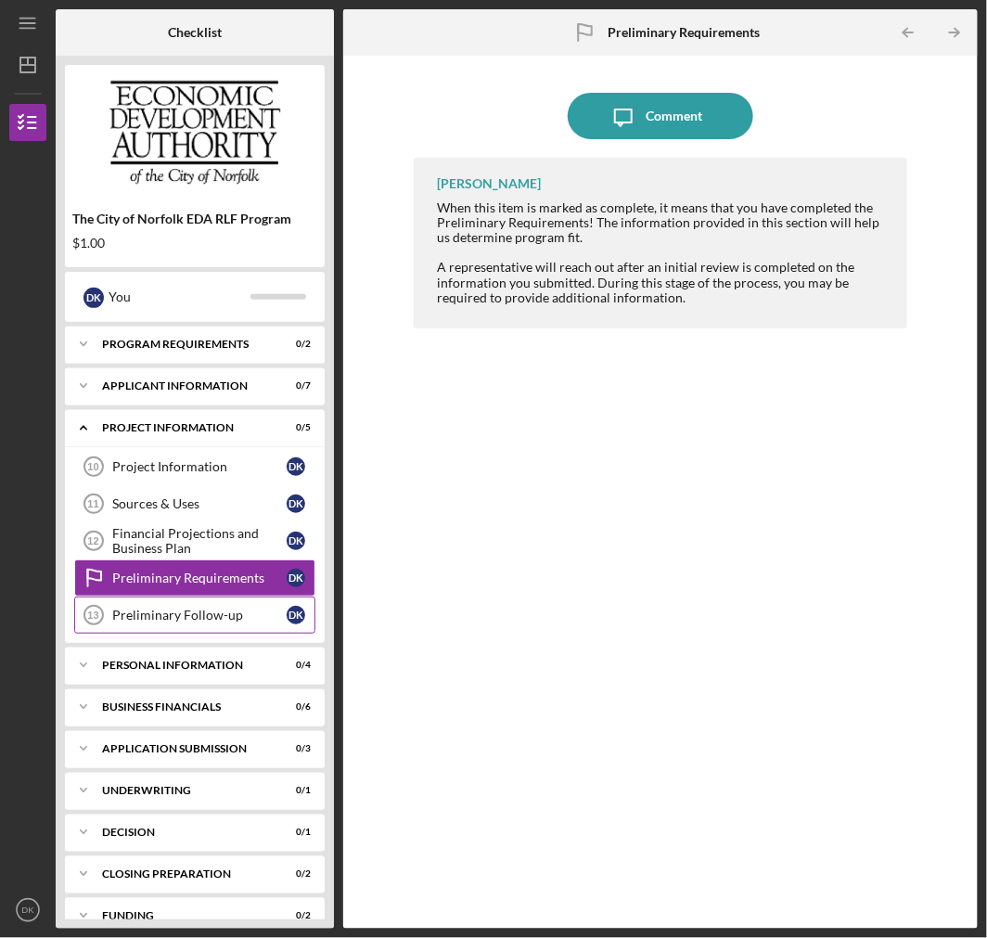
click at [177, 614] on div "Preliminary Follow-up" at bounding box center [199, 614] width 174 height 15
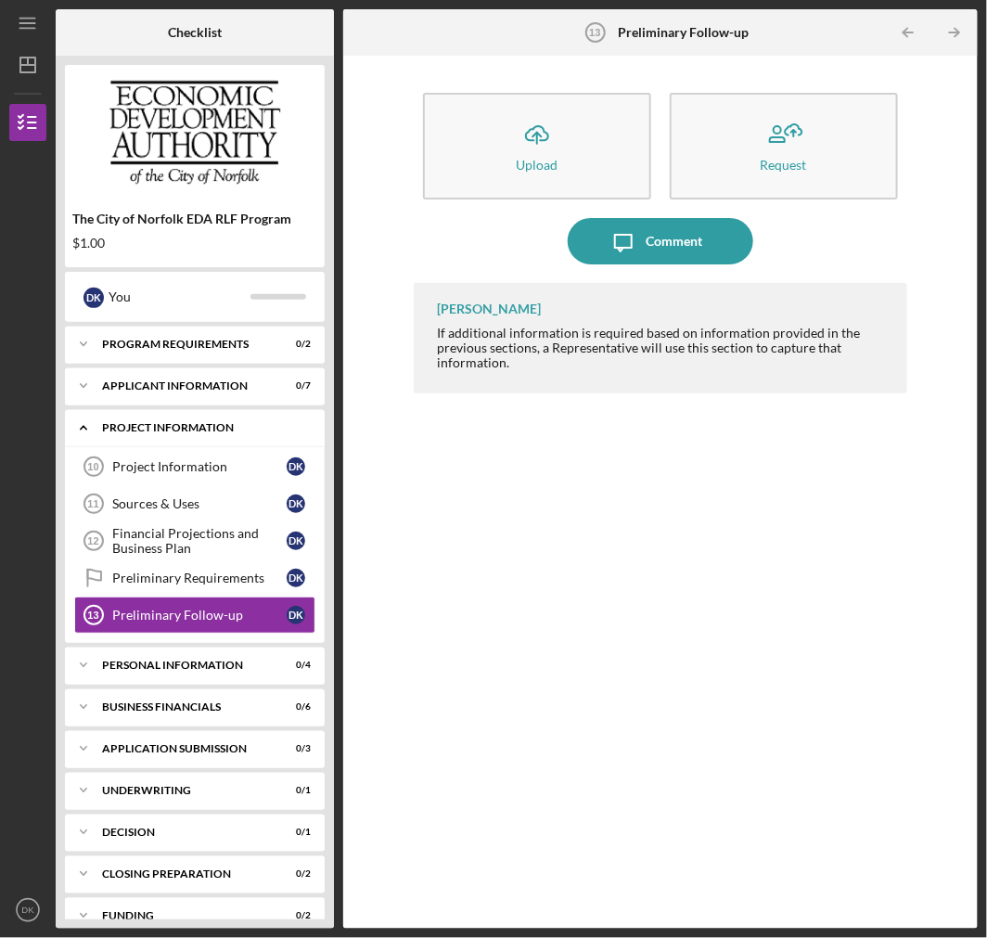
click at [159, 428] on div "PROJECT INFORMATION" at bounding box center [201, 427] width 199 height 11
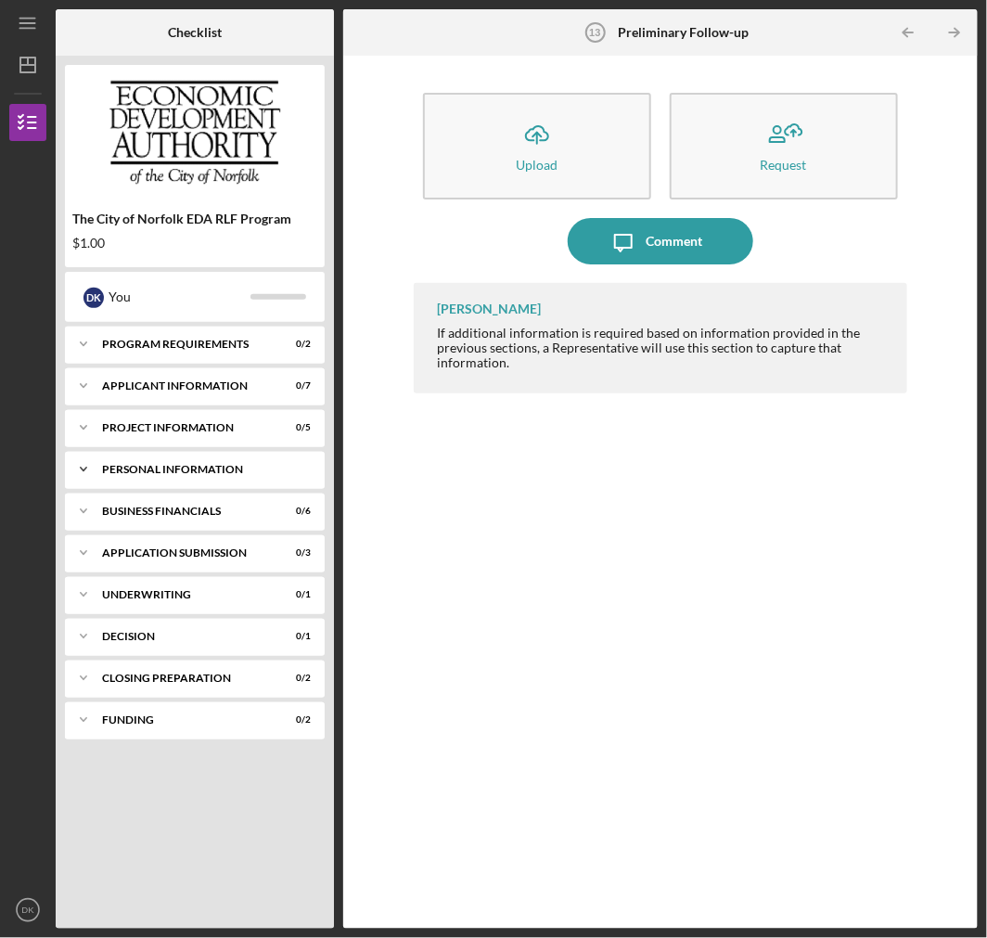
click at [164, 473] on div "Personal Information" at bounding box center [201, 469] width 199 height 11
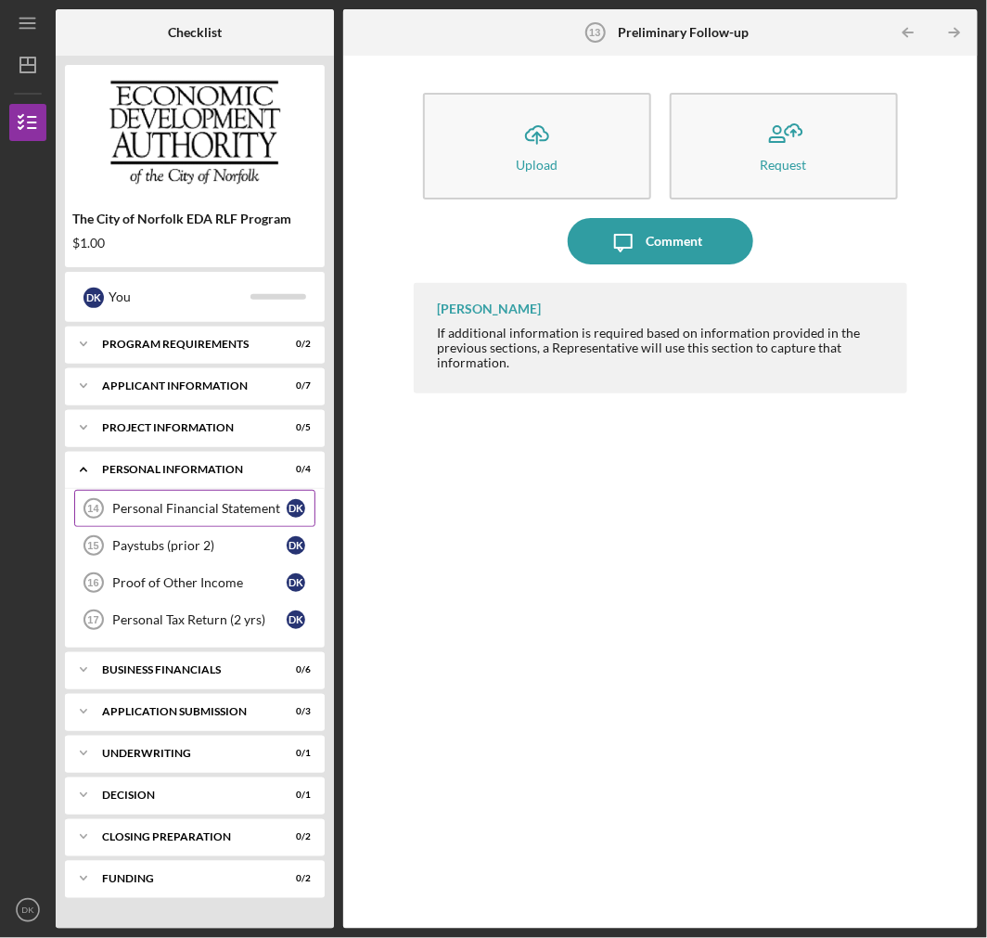
click at [172, 501] on div "Personal Financial Statement" at bounding box center [199, 508] width 174 height 15
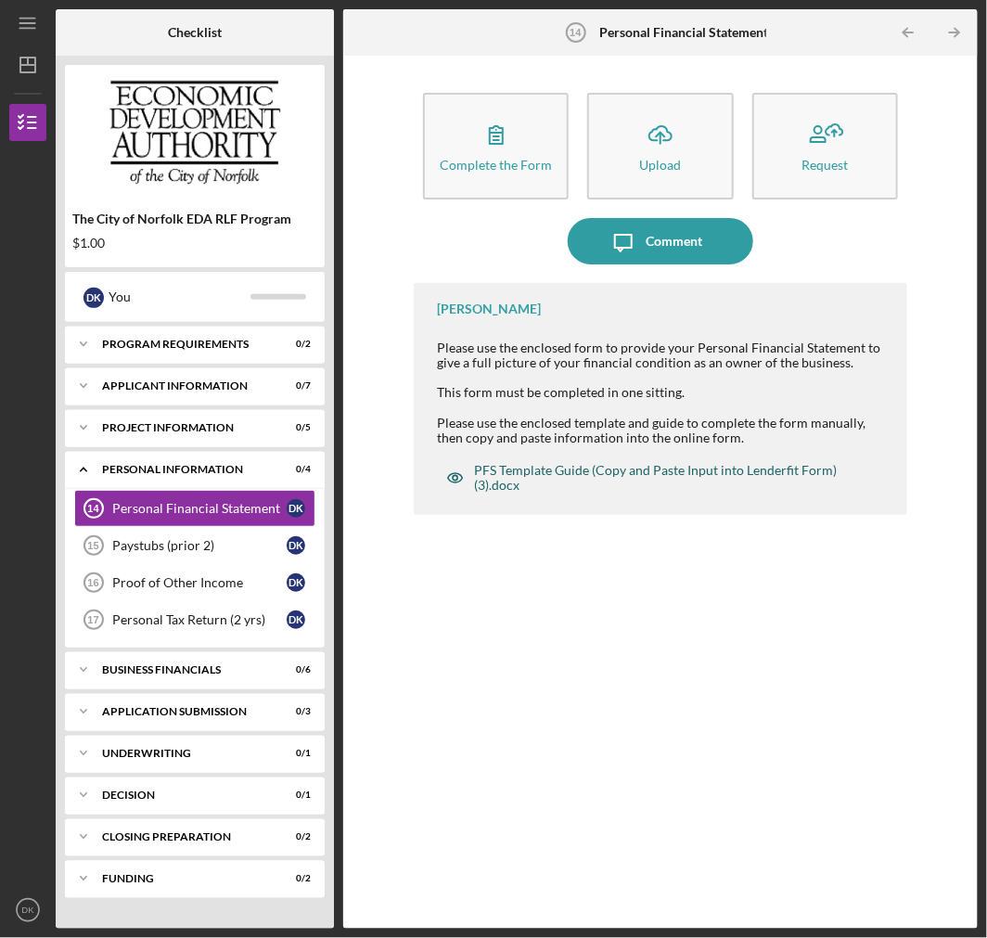
click at [668, 475] on div "PFS Template Guide (Copy and Paste Input into Lenderfit Form) (3).docx" at bounding box center [671, 478] width 395 height 30
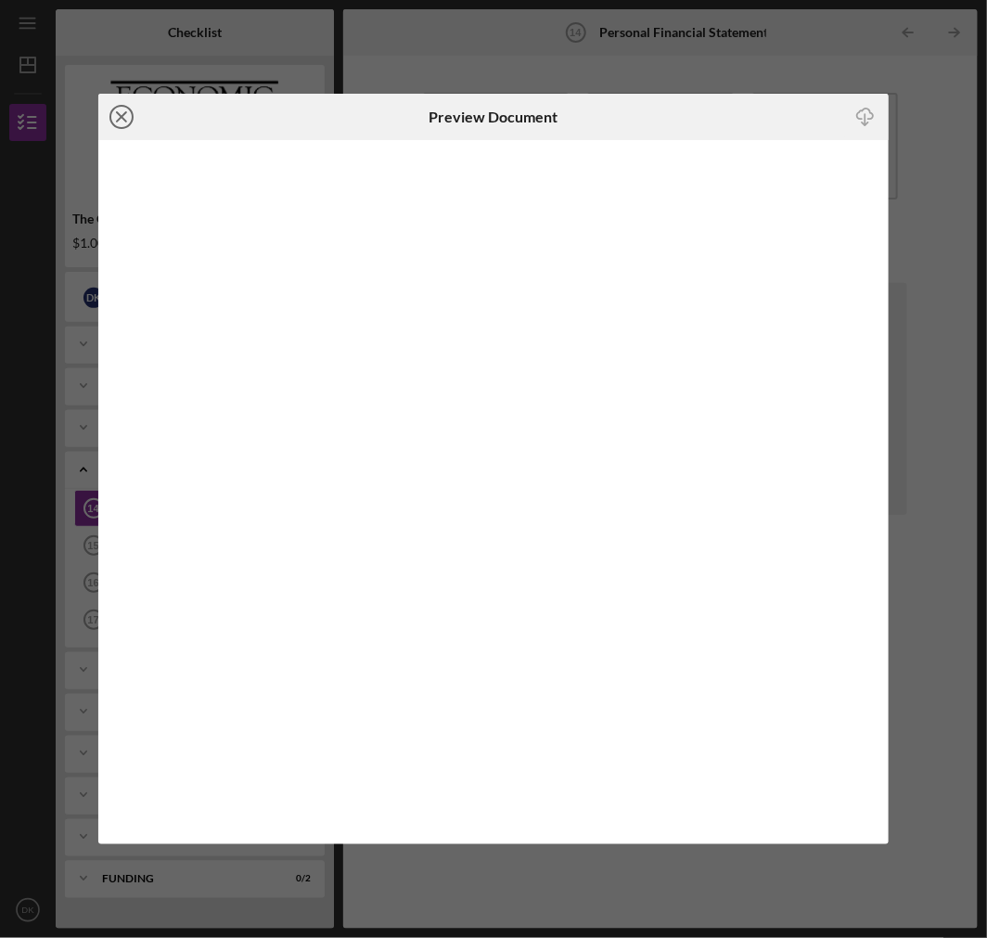
click at [121, 107] on icon "Icon/Close" at bounding box center [121, 117] width 46 height 46
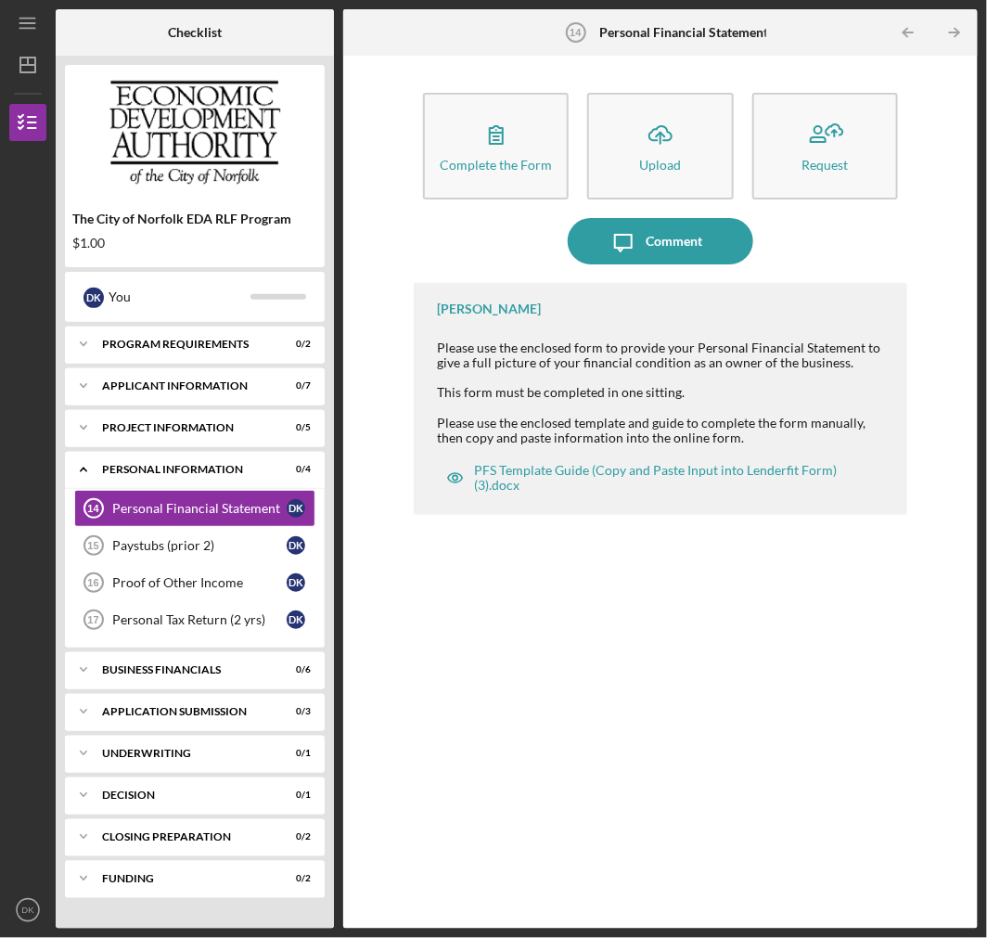
click at [467, 86] on div "Complete the Form Form Icon/Upload Upload Request" at bounding box center [660, 145] width 492 height 125
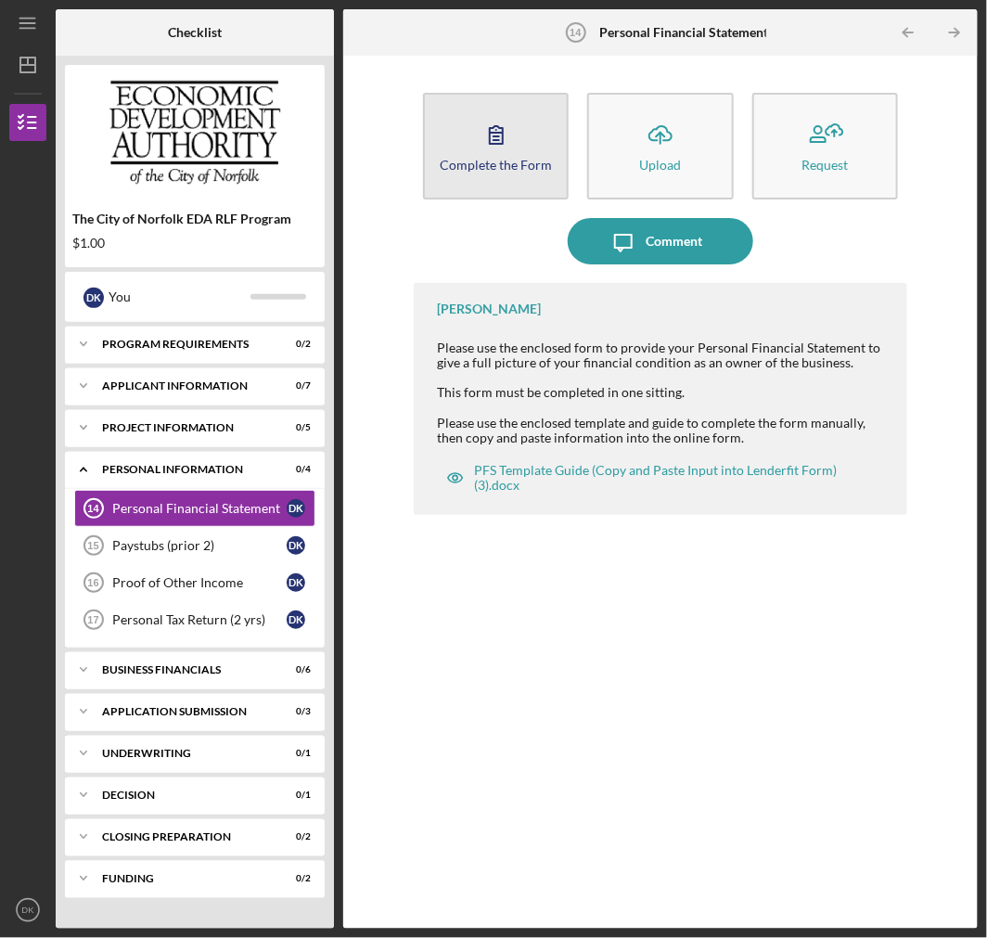
click at [470, 161] on div "Complete the Form" at bounding box center [496, 165] width 112 height 14
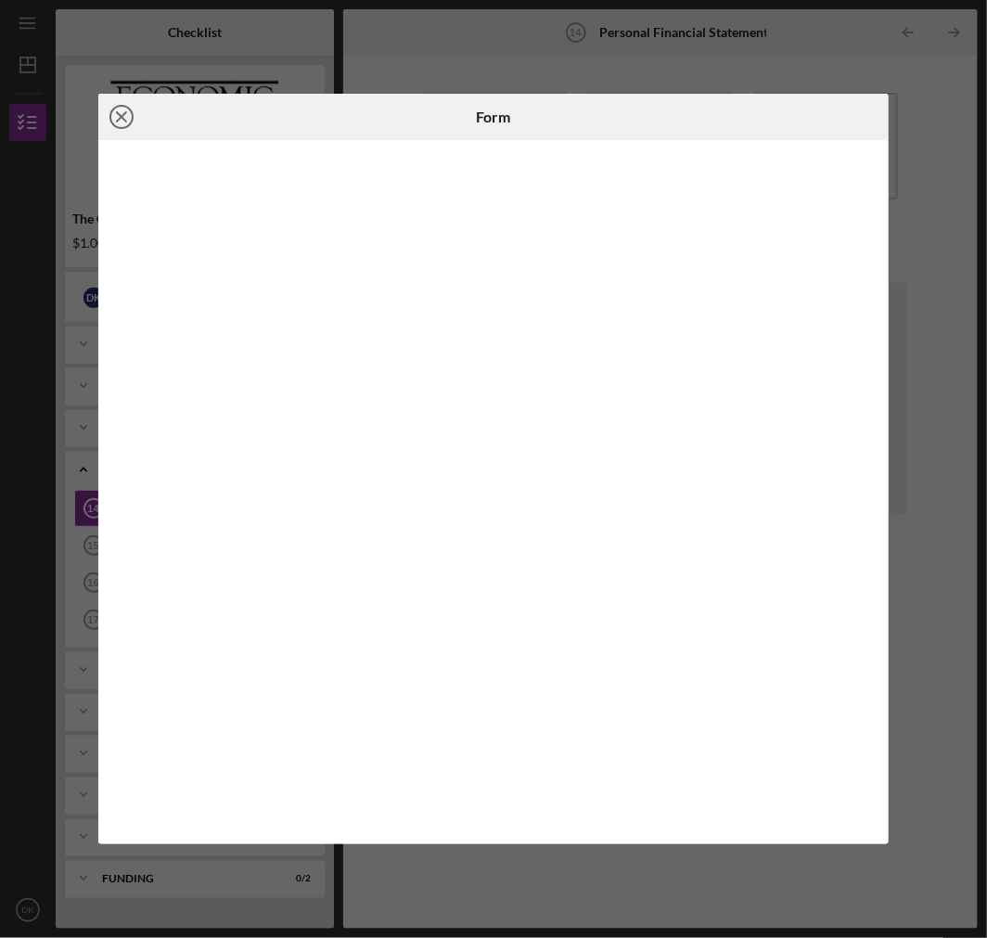
click at [121, 117] on line at bounding box center [121, 116] width 9 height 9
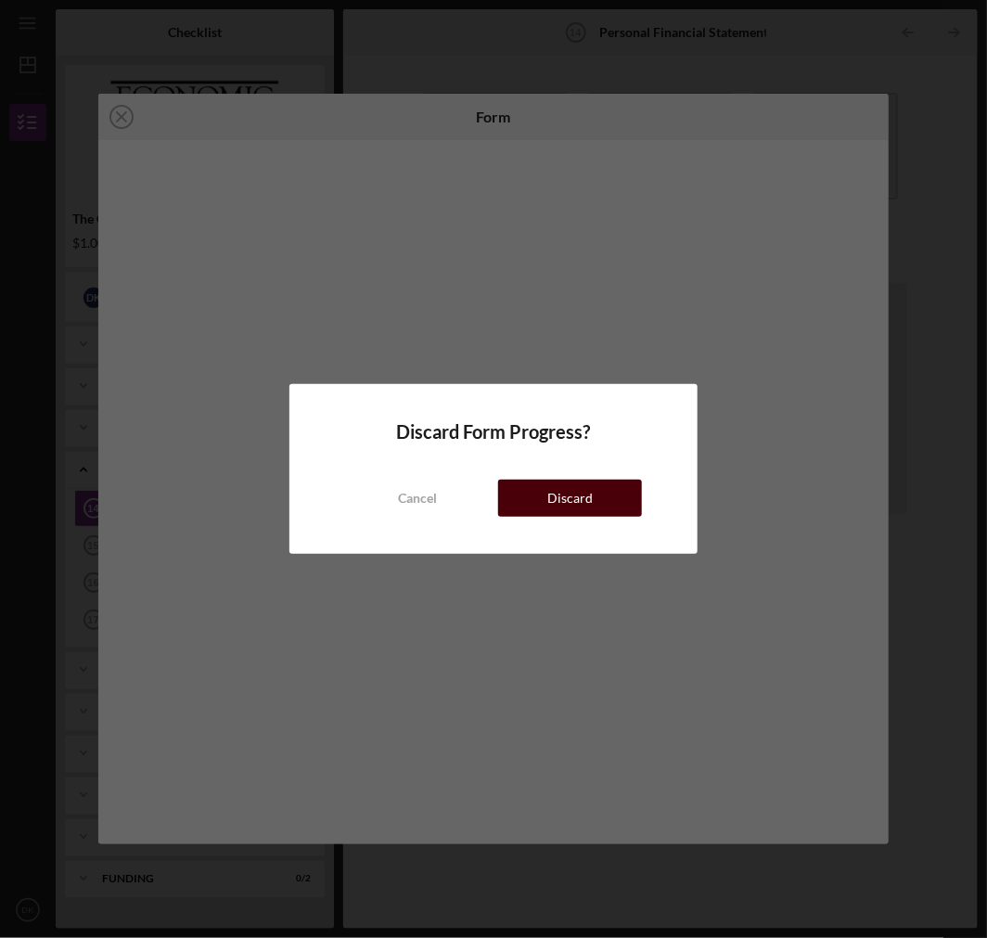
click at [526, 487] on button "Discard" at bounding box center [570, 497] width 144 height 37
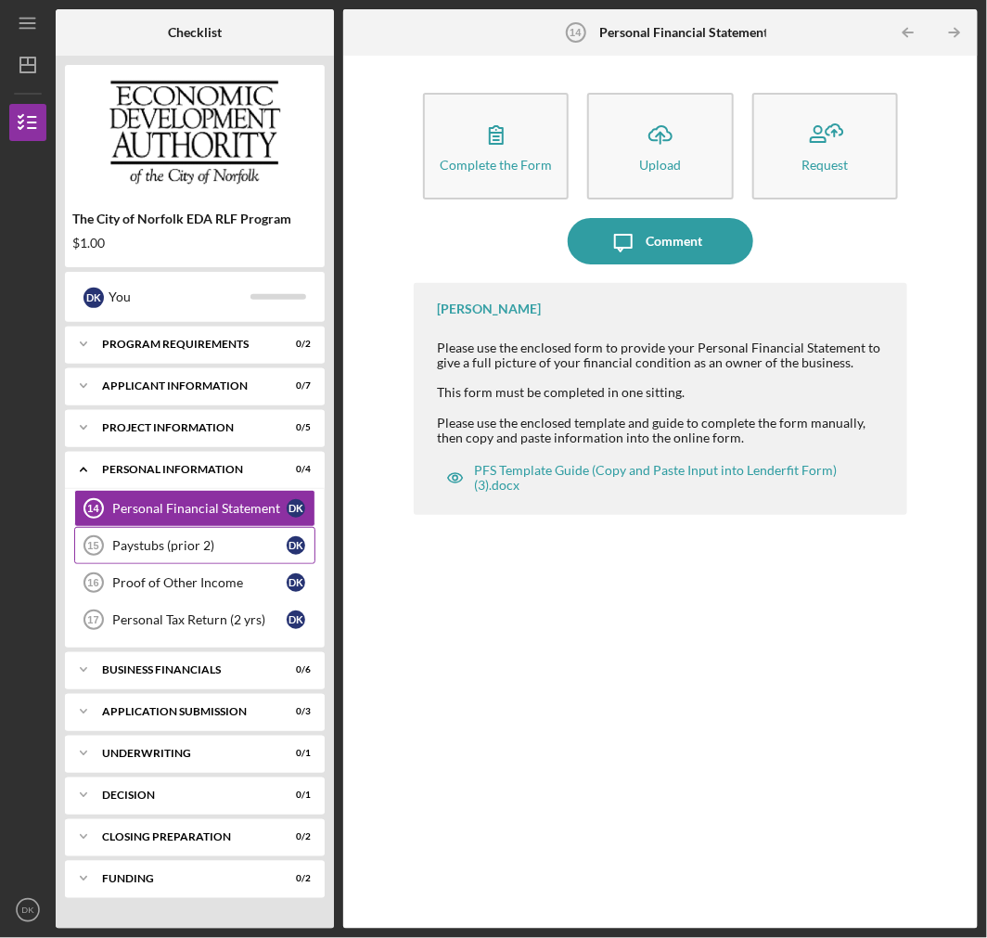
click at [236, 535] on link "Paystubs (prior 2) 15 Paystubs (prior 2) D K" at bounding box center [194, 545] width 241 height 37
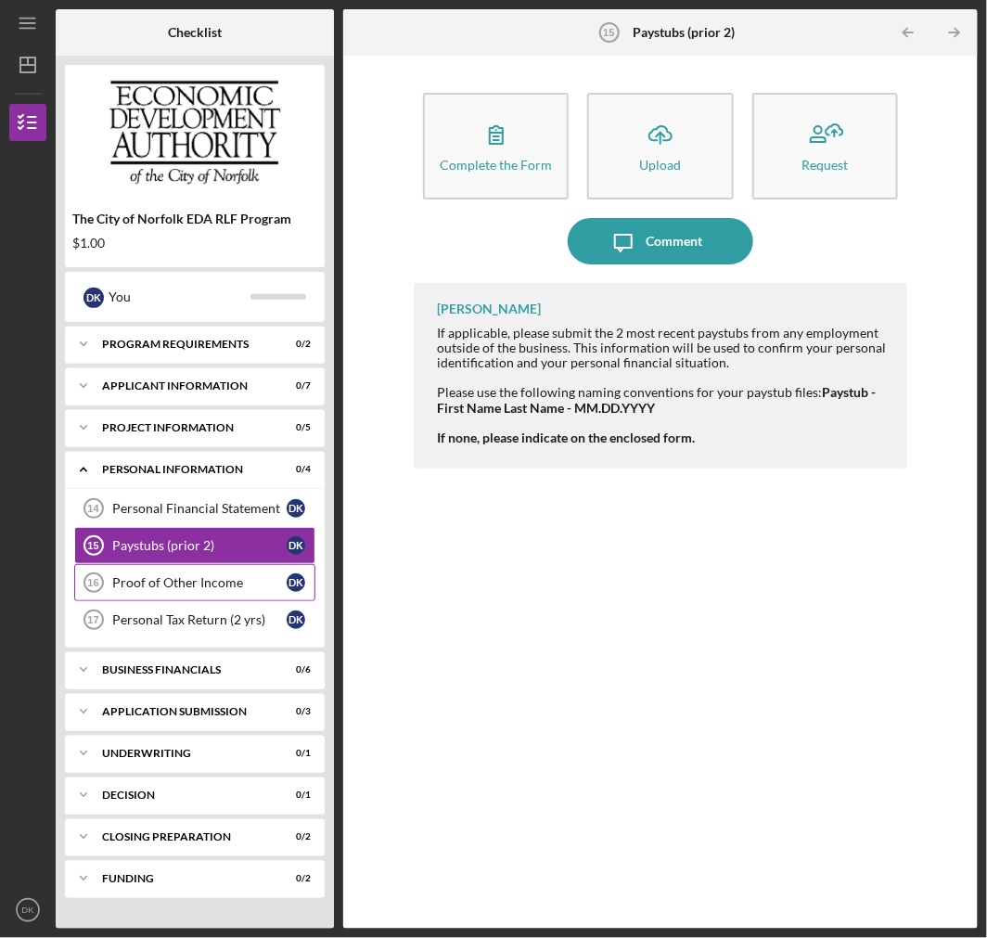
click at [213, 578] on div "Proof of Other Income" at bounding box center [199, 582] width 174 height 15
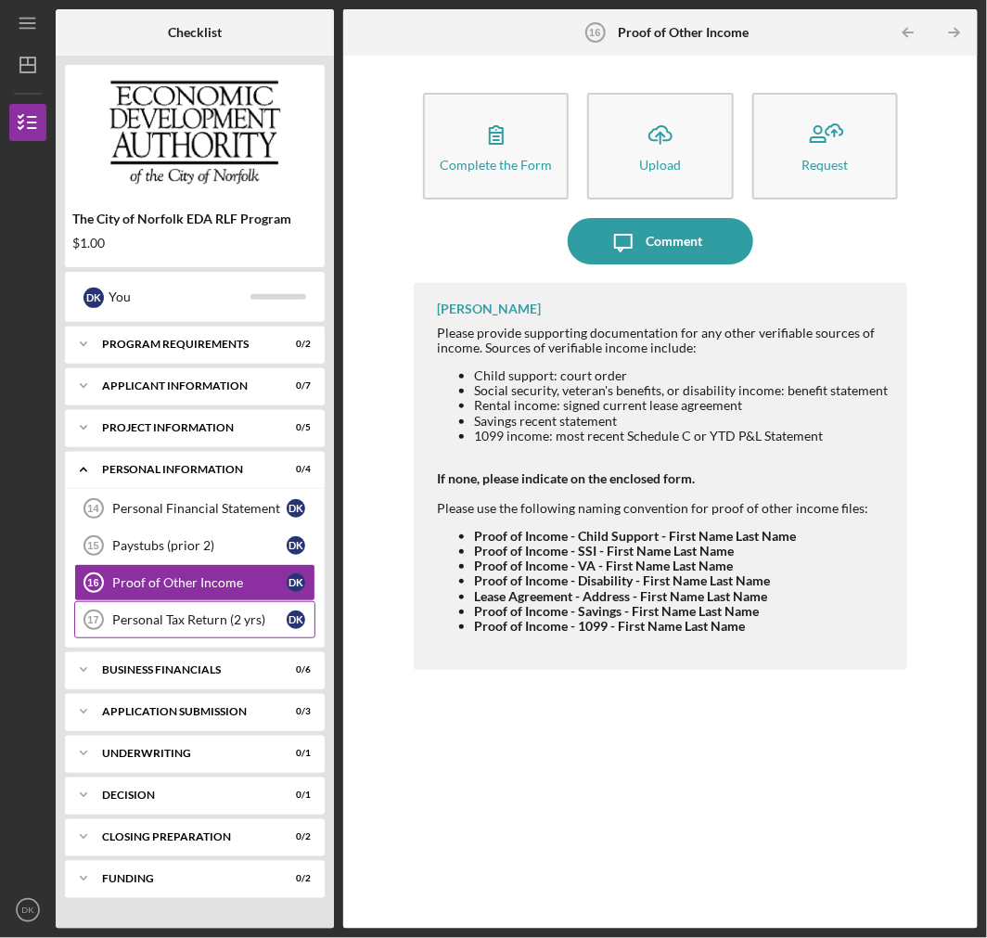
click at [224, 619] on div "Personal Tax Return (2 yrs)" at bounding box center [199, 619] width 174 height 15
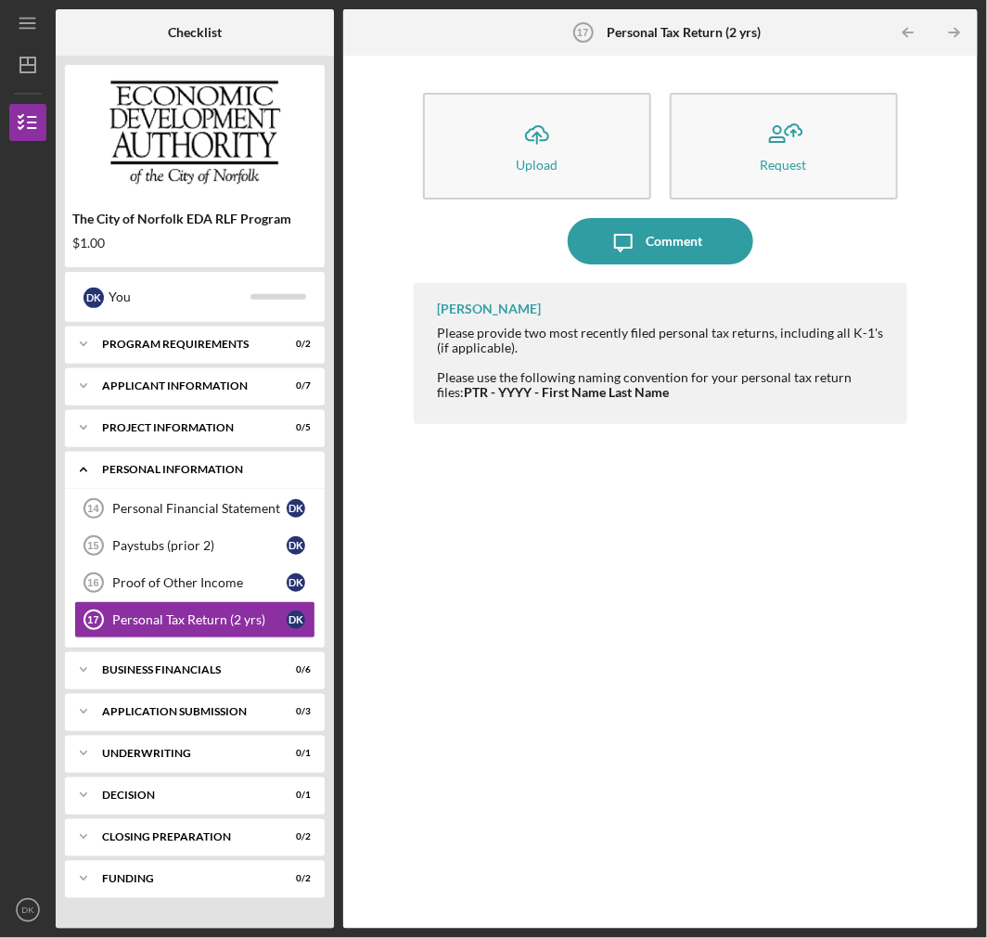
click at [183, 460] on div "Icon/Expander Personal Information 0 / 4" at bounding box center [195, 470] width 260 height 38
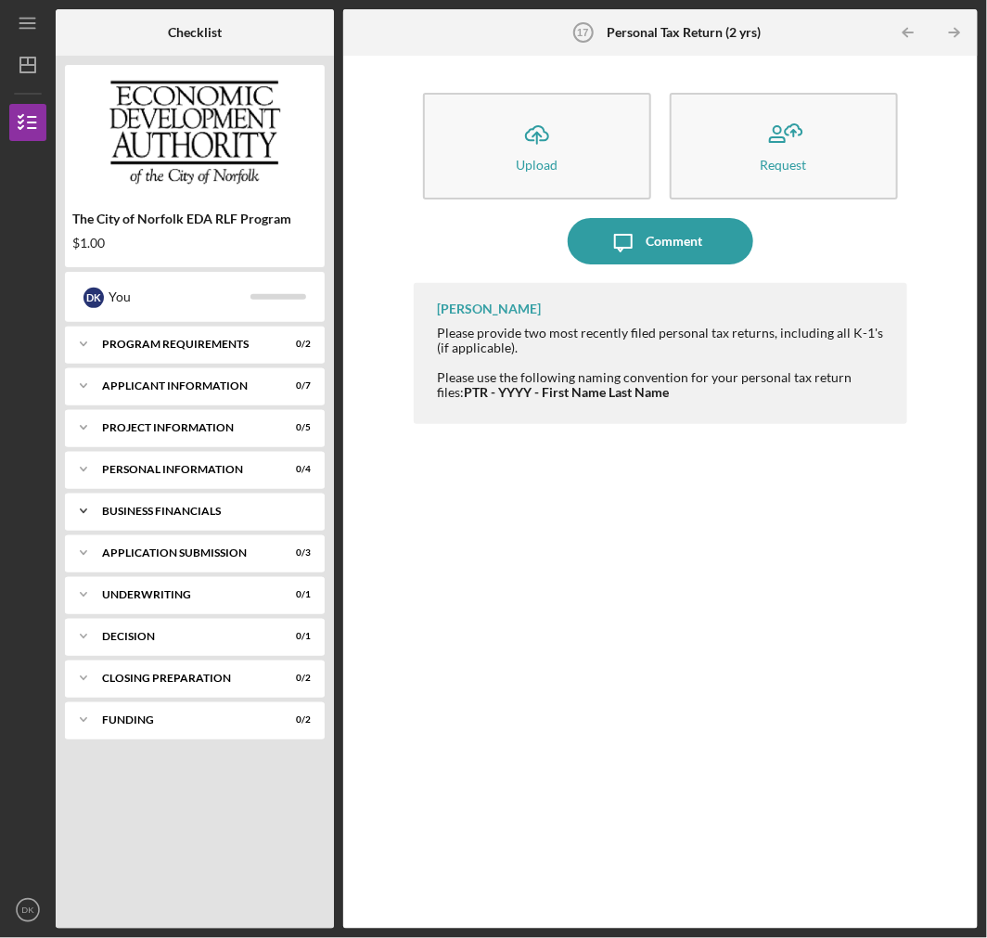
click at [188, 505] on div "Business Financials" at bounding box center [201, 510] width 199 height 11
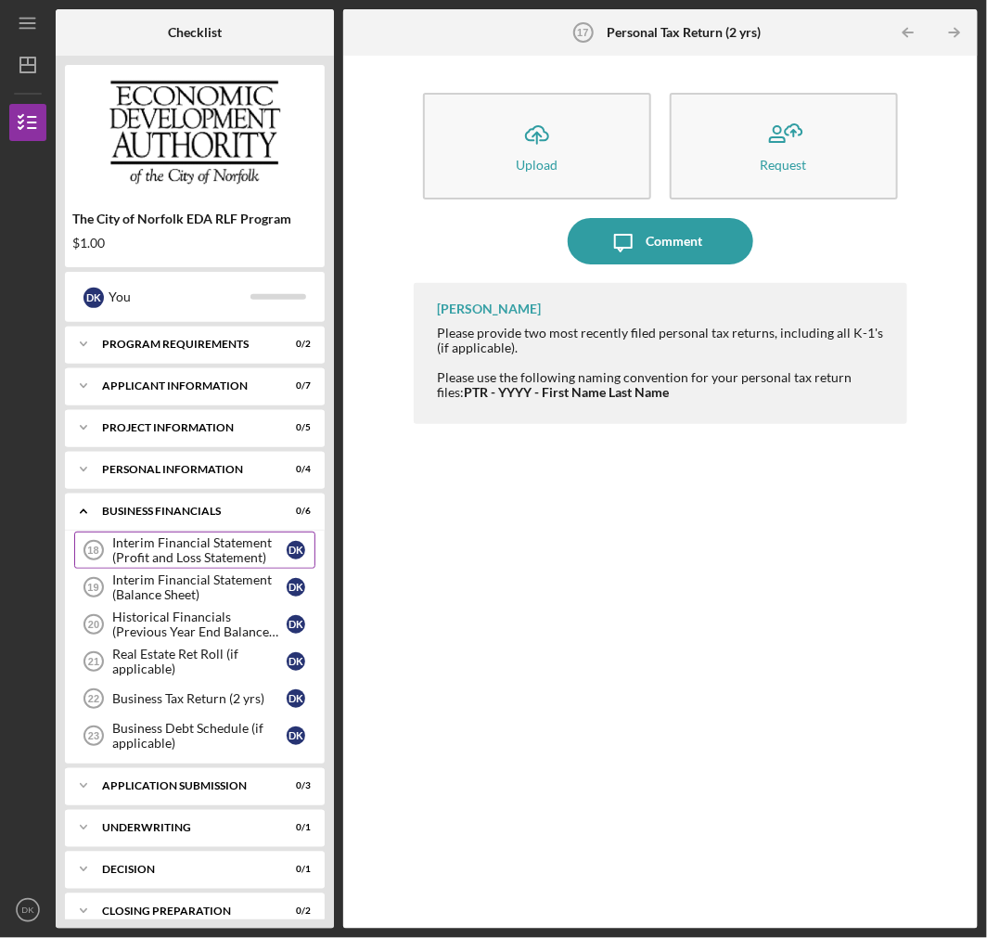
click at [187, 540] on div "Interim Financial Statement (Profit and Loss Statement)" at bounding box center [199, 550] width 174 height 30
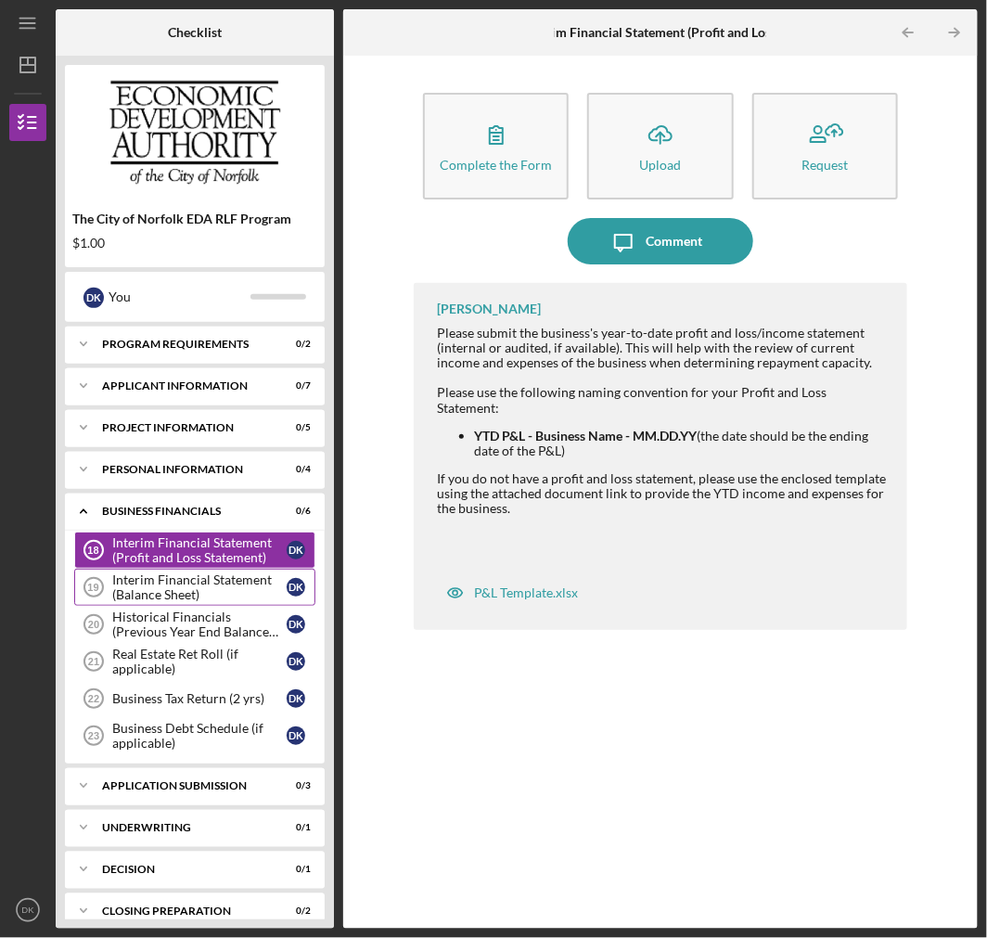
click at [246, 591] on div "Interim Financial Statement (Balance Sheet)" at bounding box center [199, 587] width 174 height 30
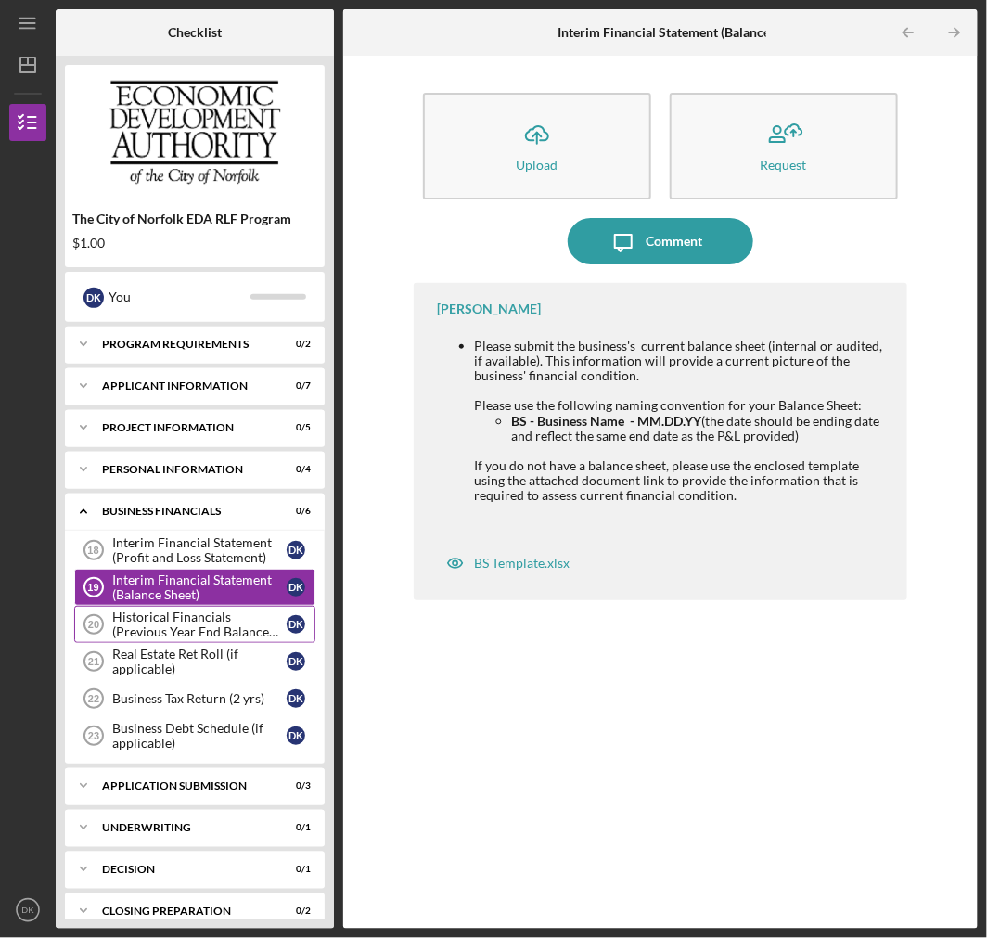
click at [172, 625] on div "Historical Financials (Previous Year End Balance Sheet)" at bounding box center [199, 624] width 174 height 30
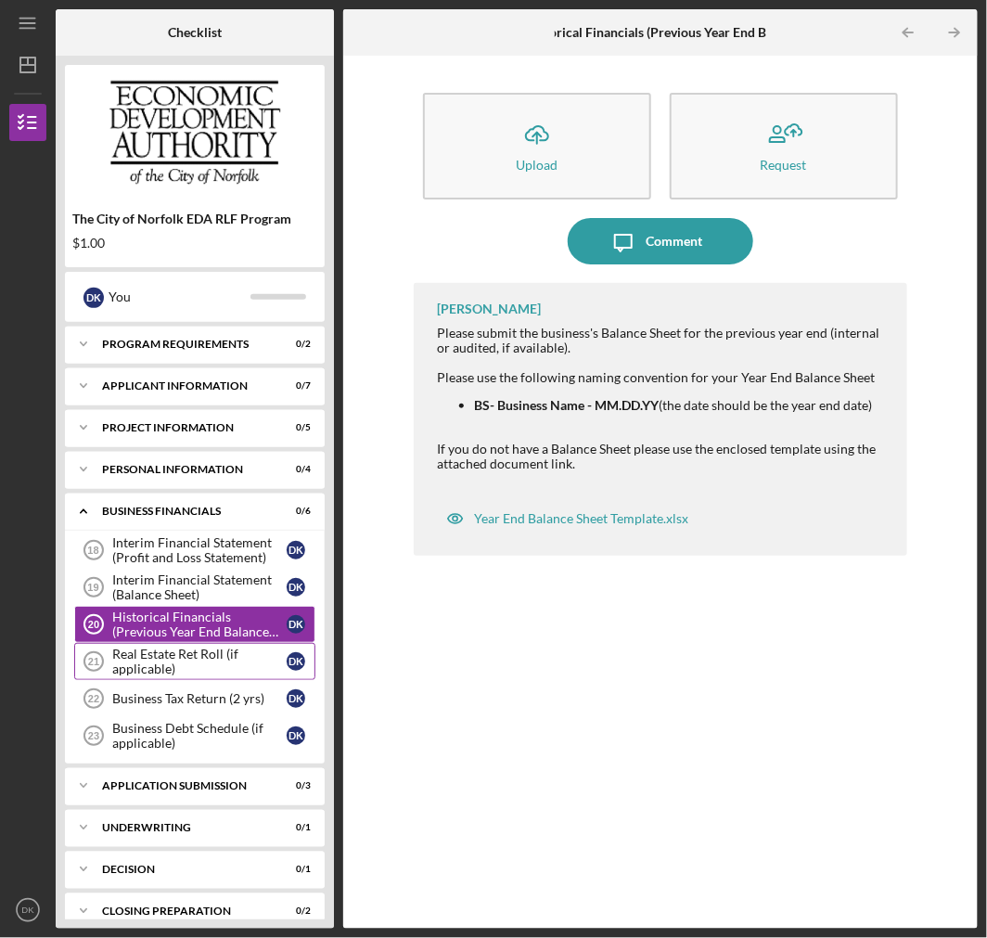
click at [187, 654] on div "Real Estate Ret Roll (if applicable)" at bounding box center [199, 661] width 174 height 30
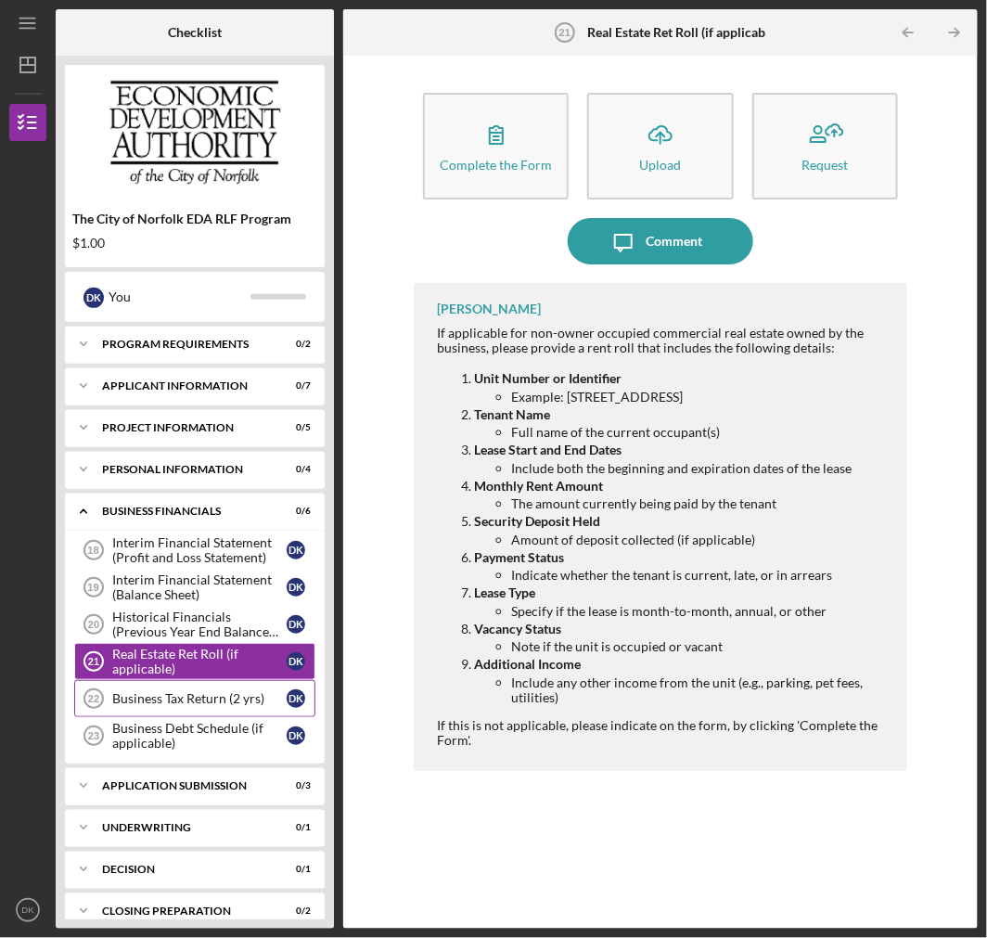
click at [188, 689] on link "Business Tax Return (2 yrs) 22 Business Tax Return (2 yrs) D K" at bounding box center [194, 698] width 241 height 37
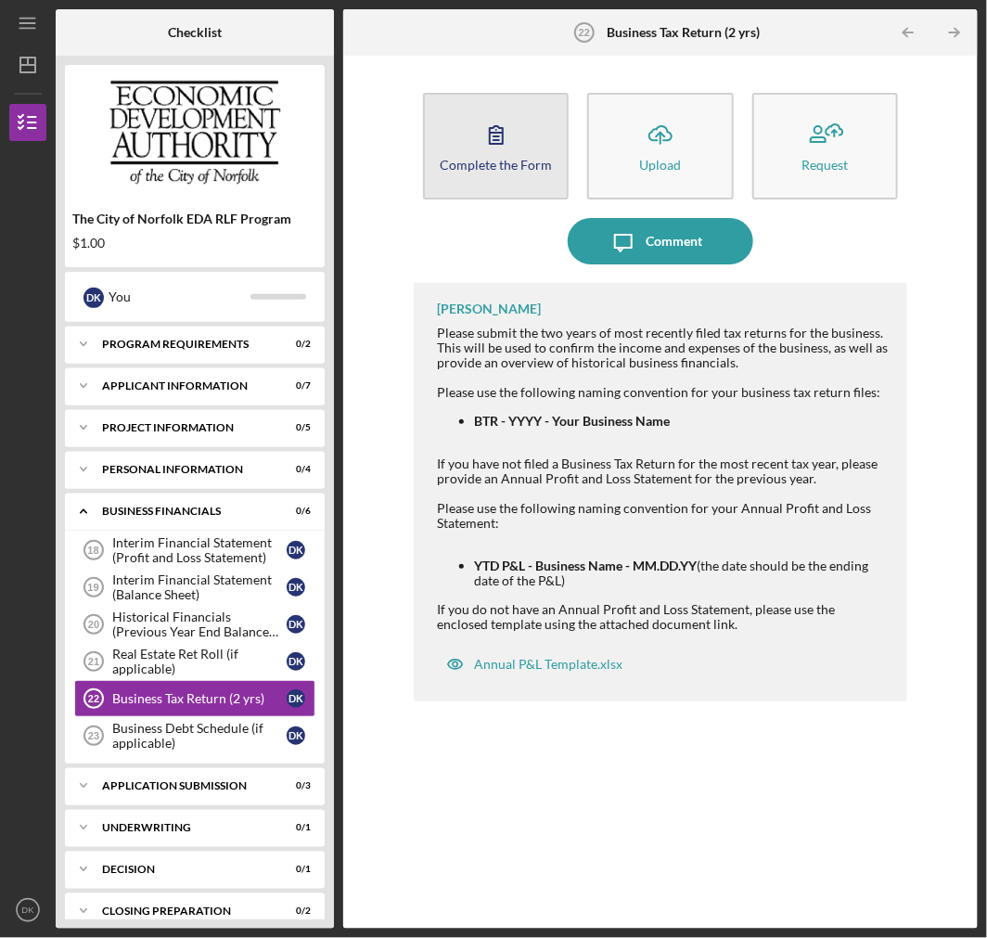
click at [495, 150] on icon "button" at bounding box center [496, 134] width 46 height 46
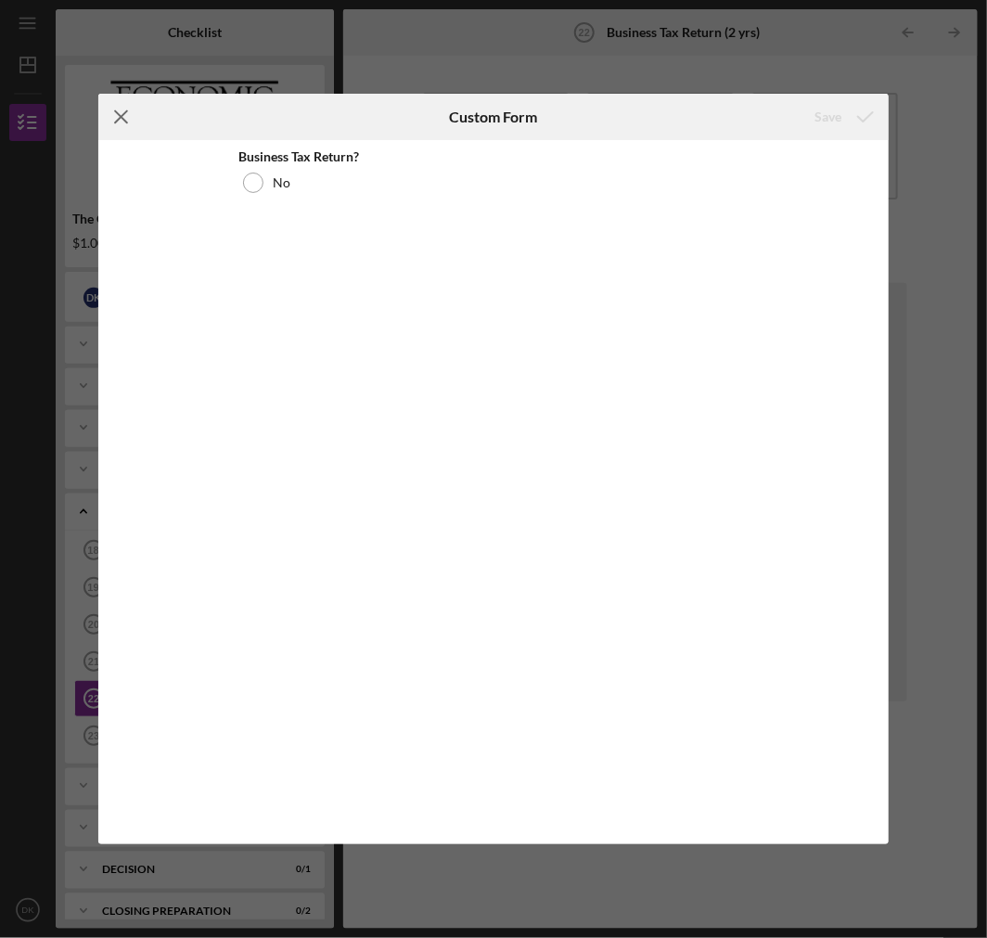
click at [122, 98] on icon "Icon/Menu Close" at bounding box center [121, 117] width 46 height 46
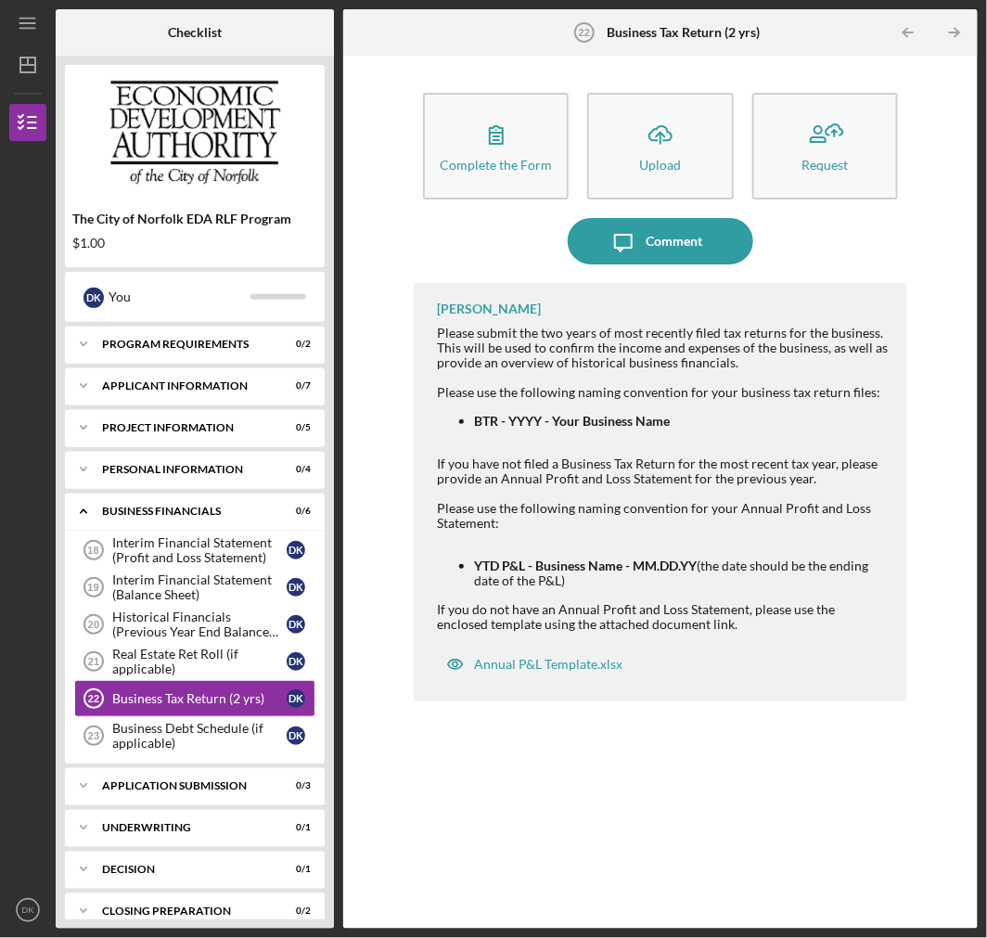
drag, startPoint x: 437, startPoint y: 466, endPoint x: 826, endPoint y: 478, distance: 389.6
click at [826, 478] on div "If you have not filed a Business Tax Return for the most recent tax year, pleas…" at bounding box center [662, 471] width 451 height 30
click at [168, 556] on div "Interim Financial Statement (Profit and Loss Statement)" at bounding box center [199, 550] width 174 height 30
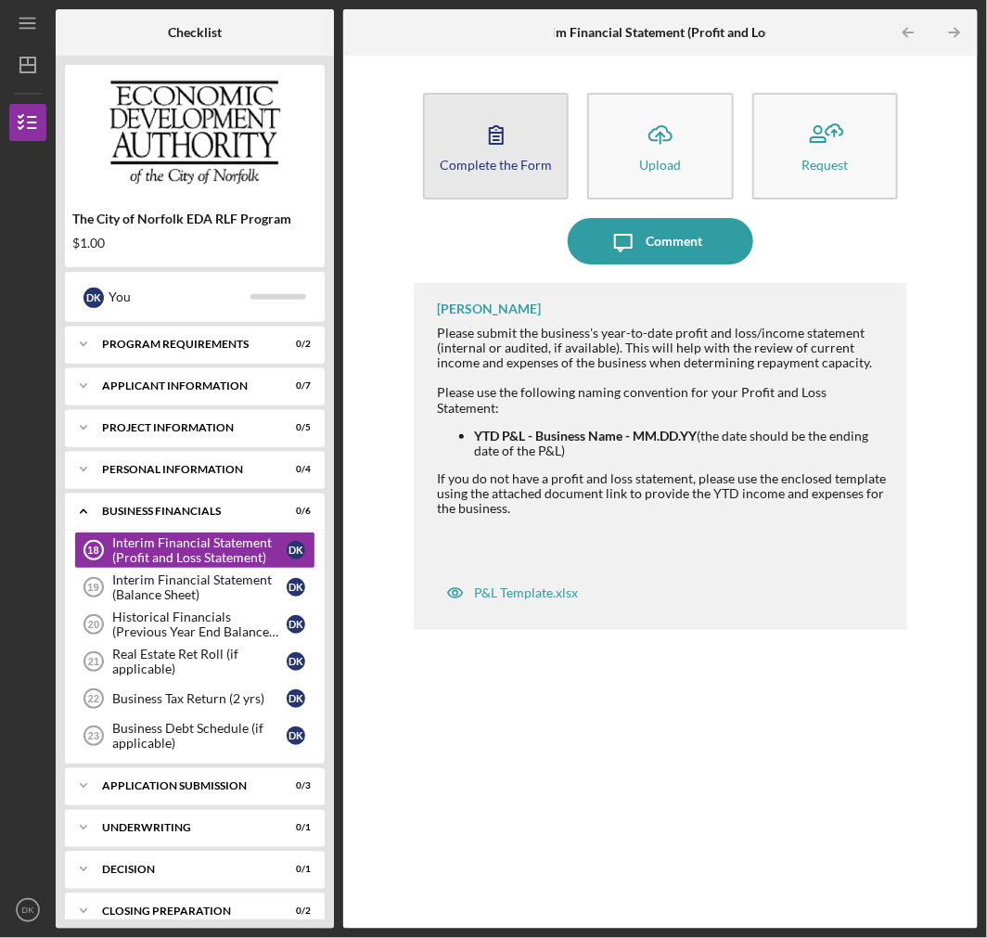
click at [482, 172] on button "Complete the Form Form" at bounding box center [496, 146] width 146 height 107
click at [493, 148] on icon "button" at bounding box center [496, 134] width 46 height 46
click at [497, 142] on icon "button" at bounding box center [496, 134] width 46 height 46
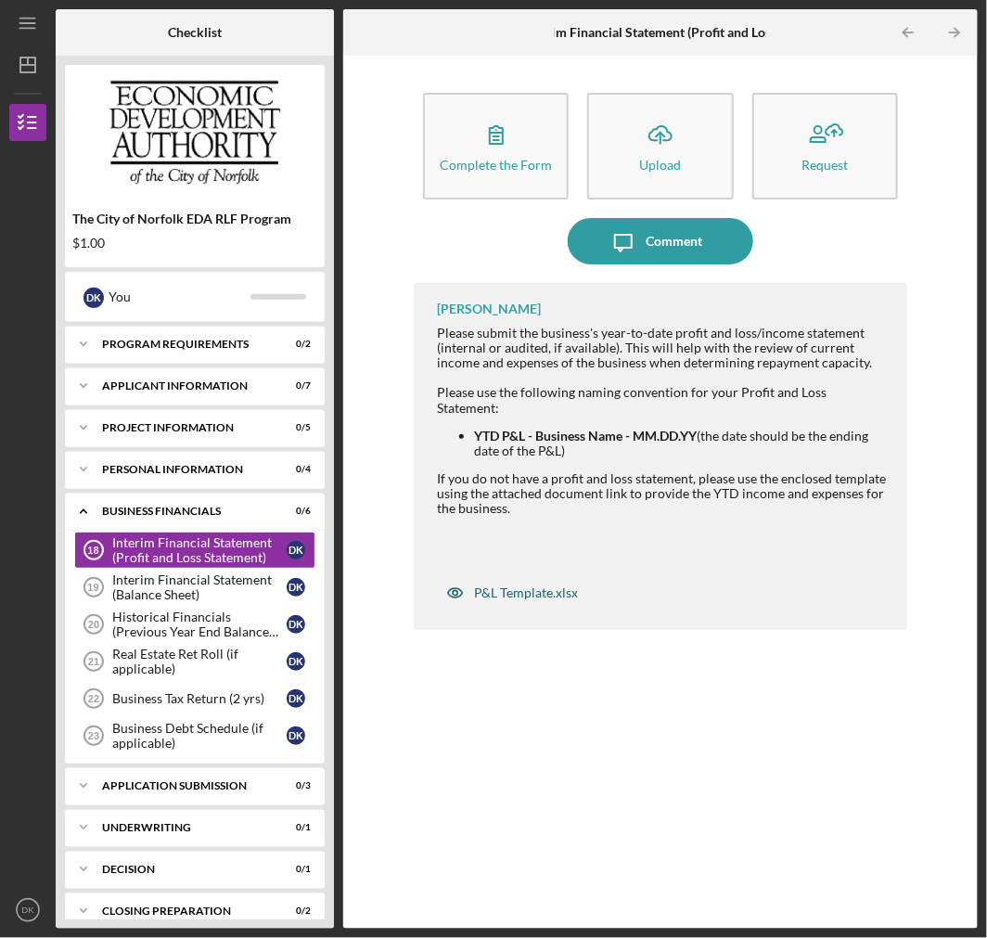
click at [524, 585] on div "P&L Template.xlsx" at bounding box center [526, 592] width 104 height 15
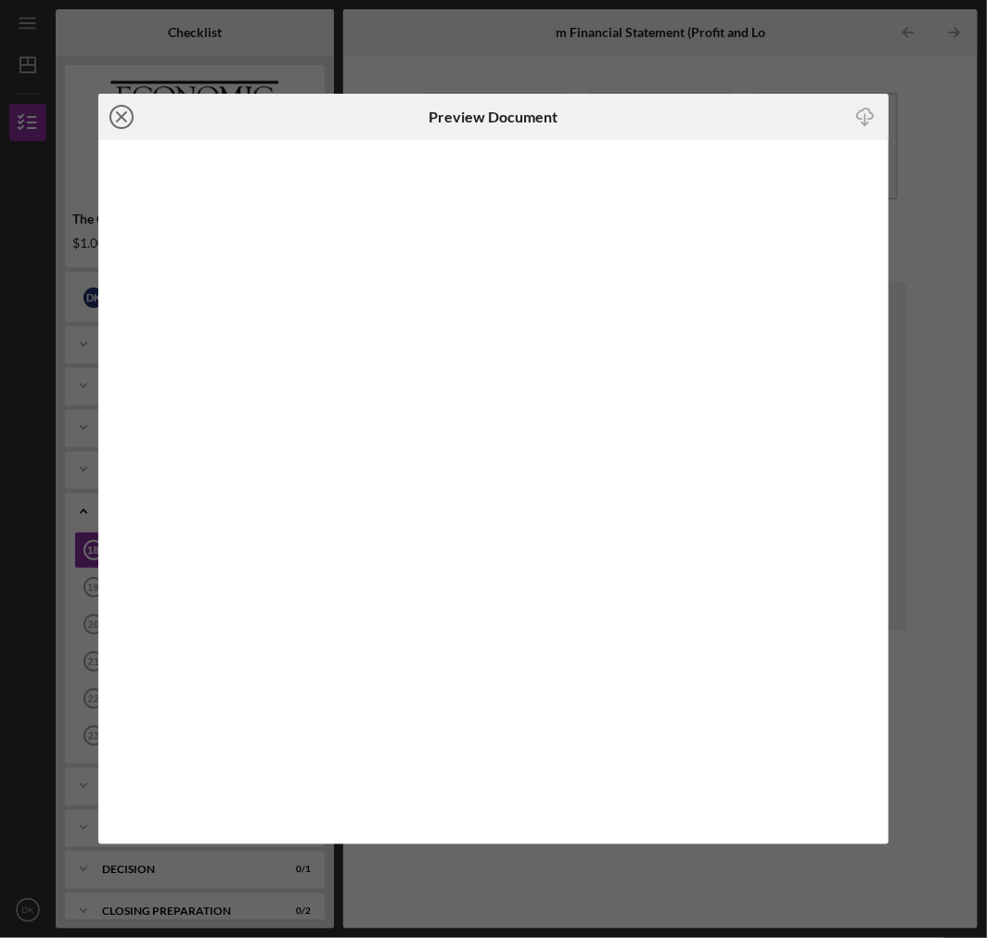
click at [114, 111] on icon "Icon/Close" at bounding box center [121, 117] width 46 height 46
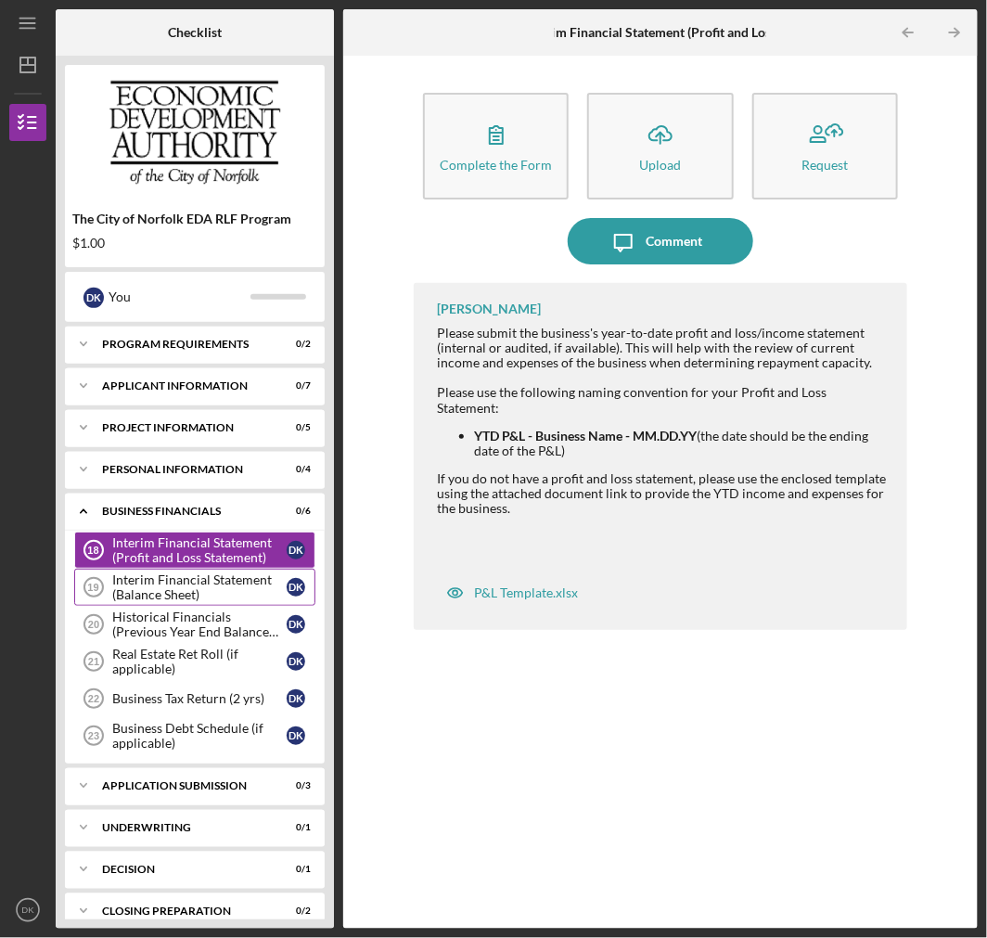
click at [160, 573] on div "Interim Financial Statement (Balance Sheet)" at bounding box center [199, 587] width 174 height 30
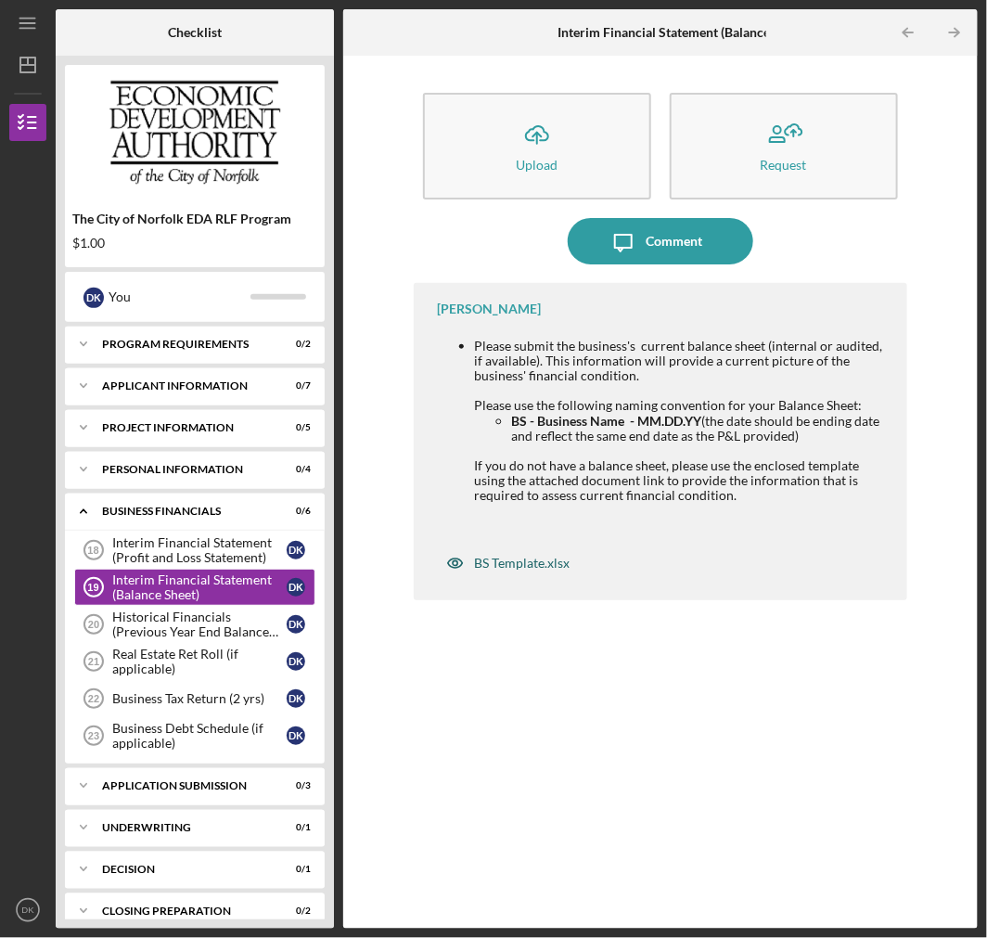
click at [526, 556] on div "BS Template.xlsx" at bounding box center [522, 562] width 96 height 15
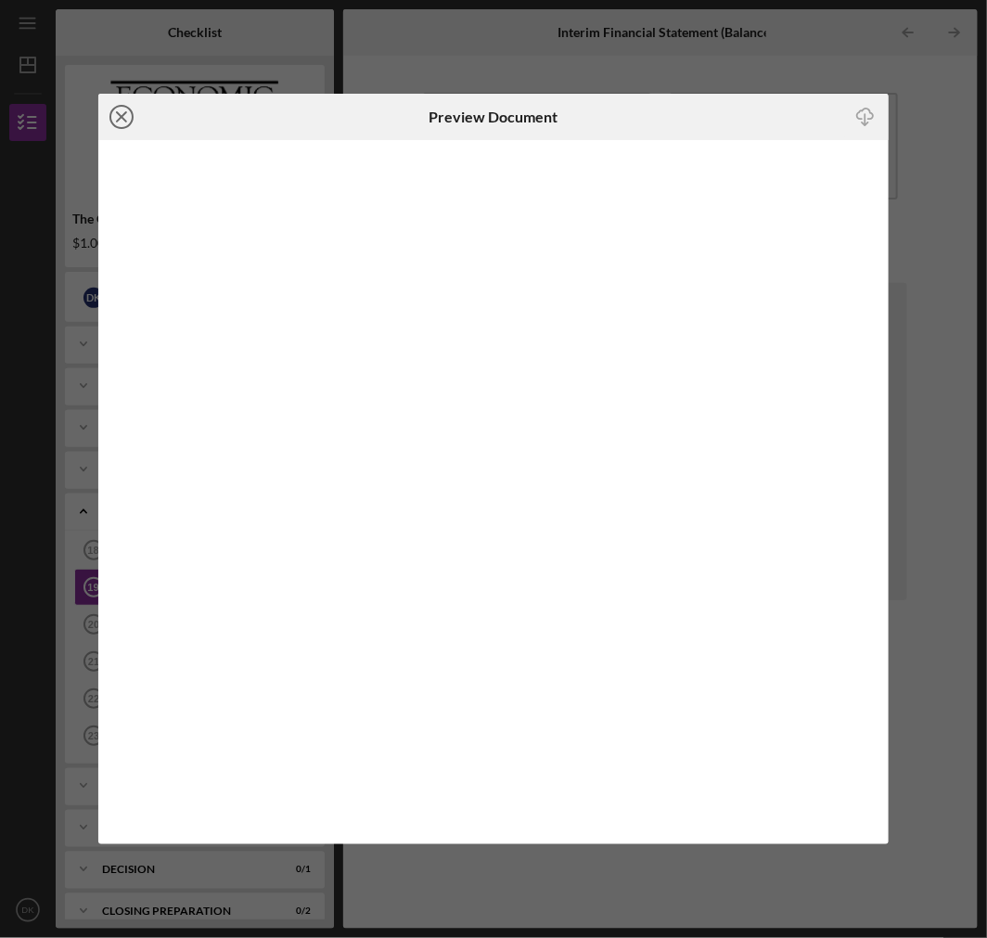
click at [126, 114] on icon "Icon/Close" at bounding box center [121, 117] width 46 height 46
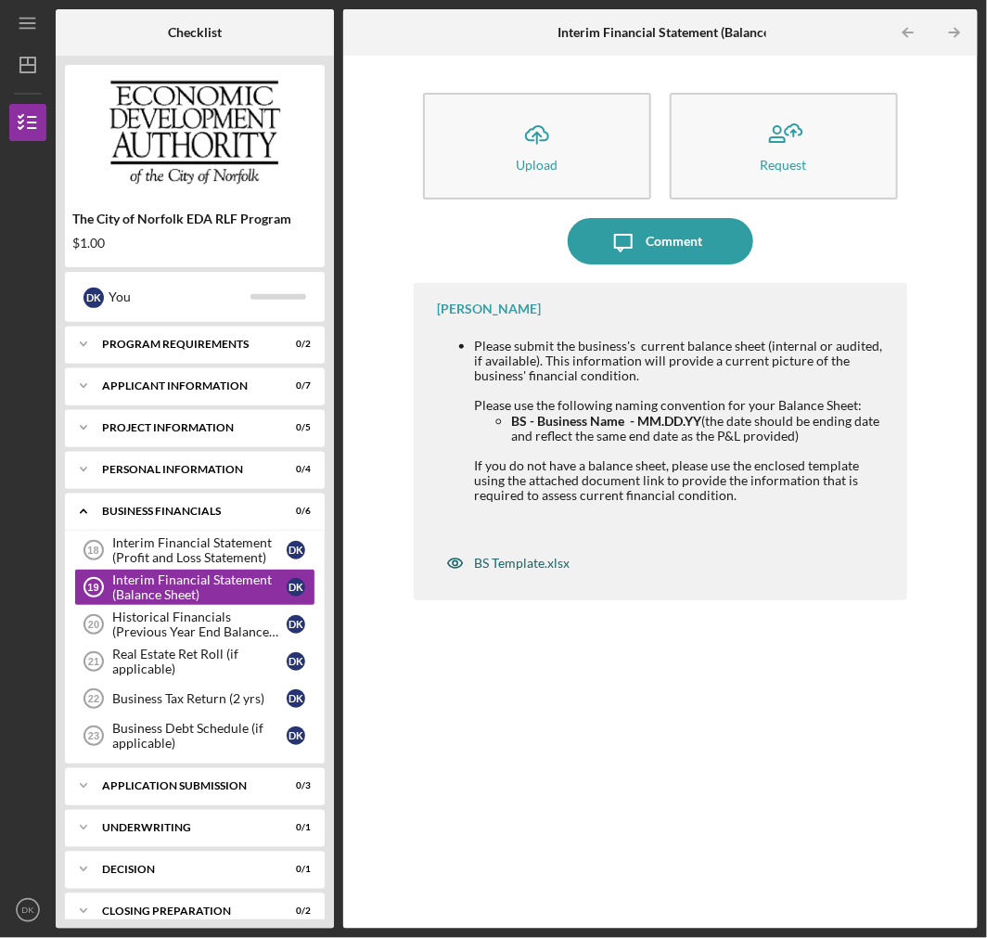
click at [502, 559] on div "BS Template.xlsx" at bounding box center [522, 562] width 96 height 15
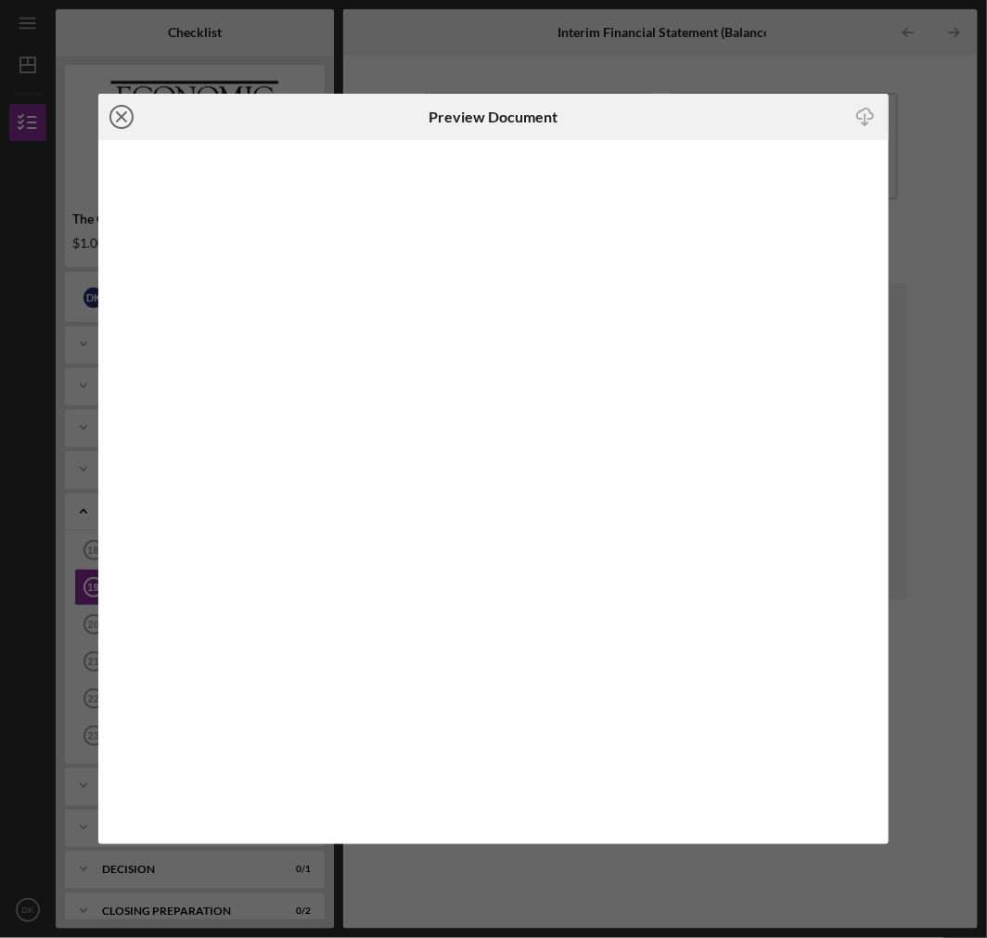
click at [133, 113] on circle at bounding box center [121, 117] width 22 height 22
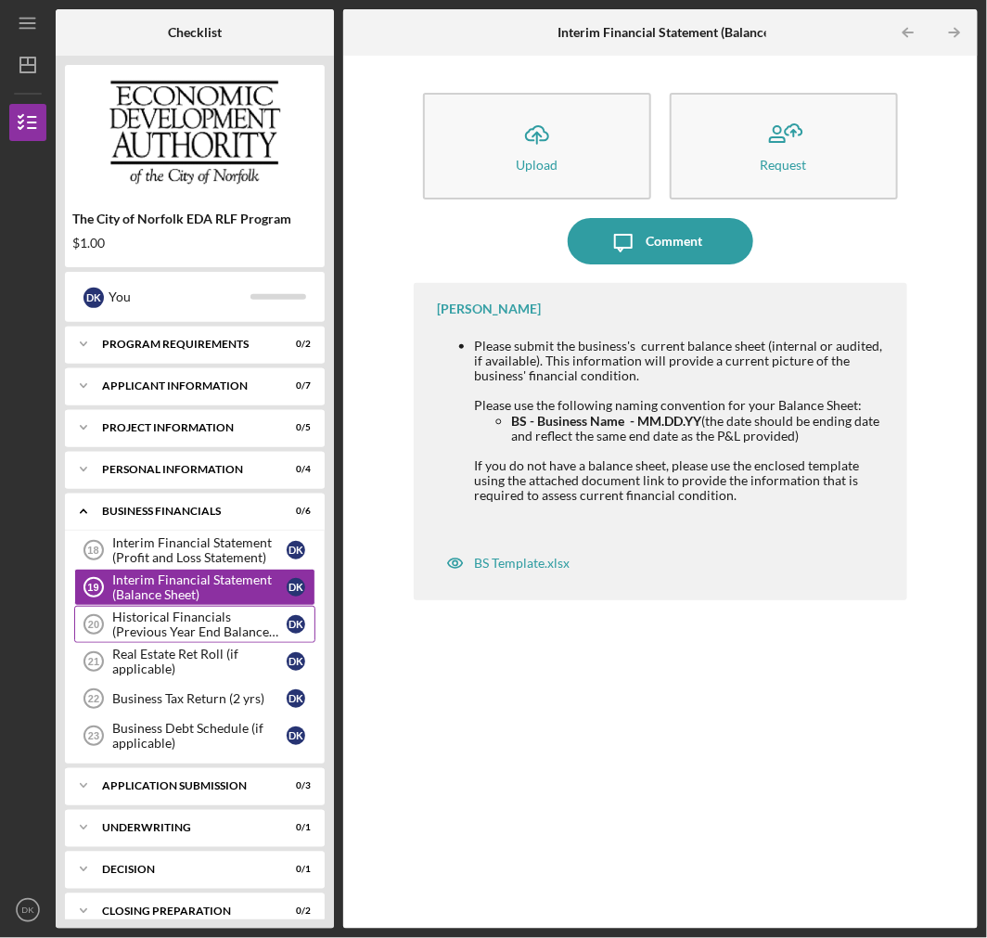
click at [234, 619] on div "Historical Financials (Previous Year End Balance Sheet)" at bounding box center [199, 624] width 174 height 30
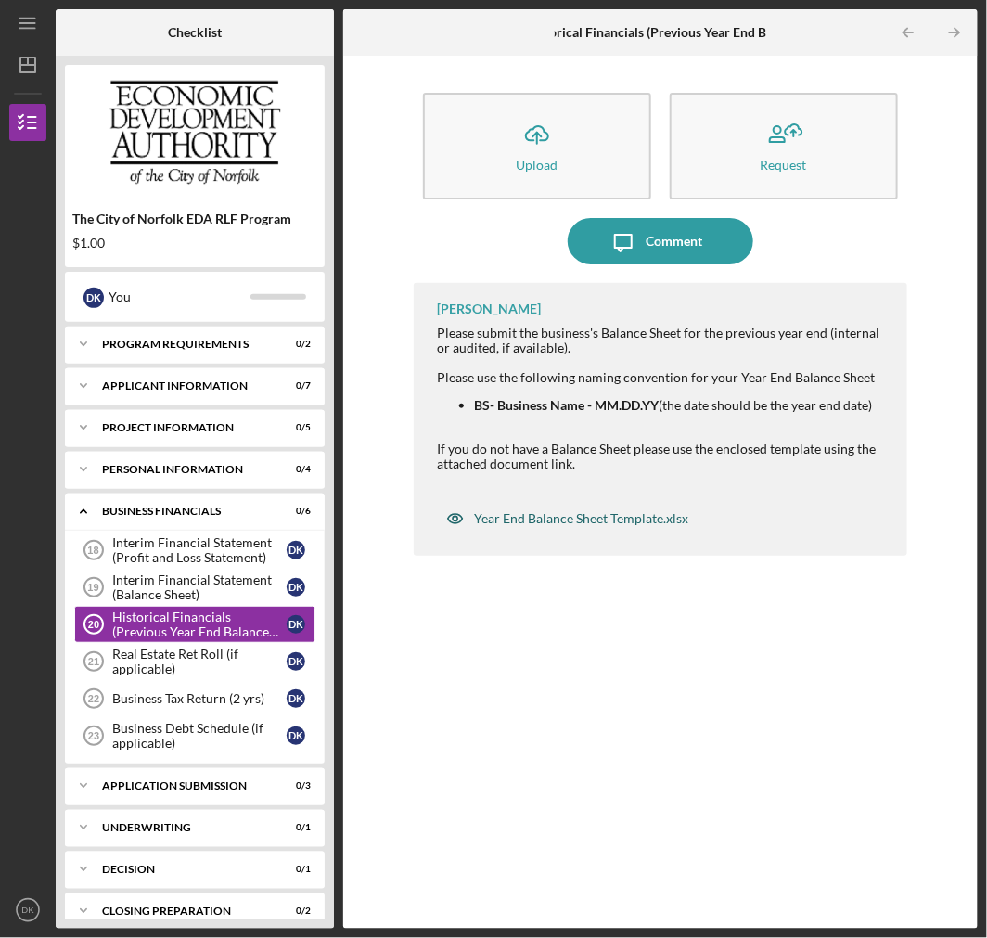
click at [523, 513] on div "Year End Balance Sheet Template.xlsx" at bounding box center [581, 518] width 214 height 15
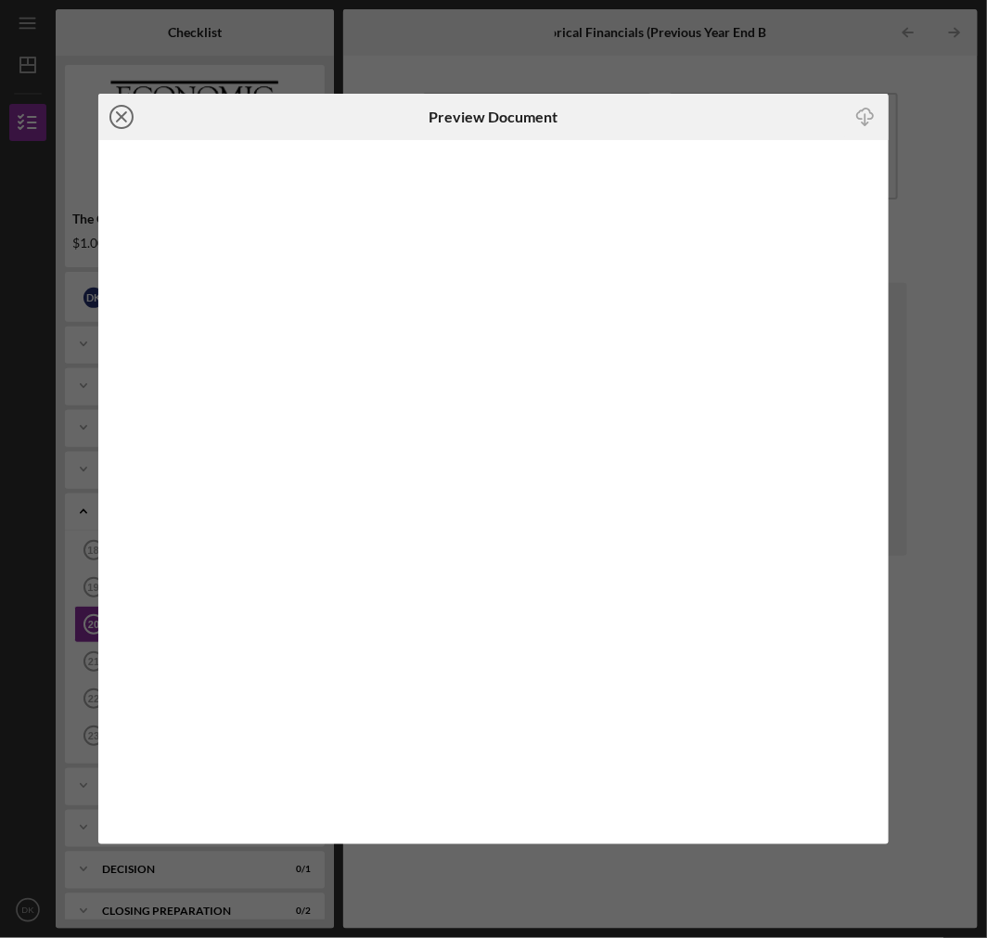
click at [119, 119] on line at bounding box center [121, 116] width 9 height 9
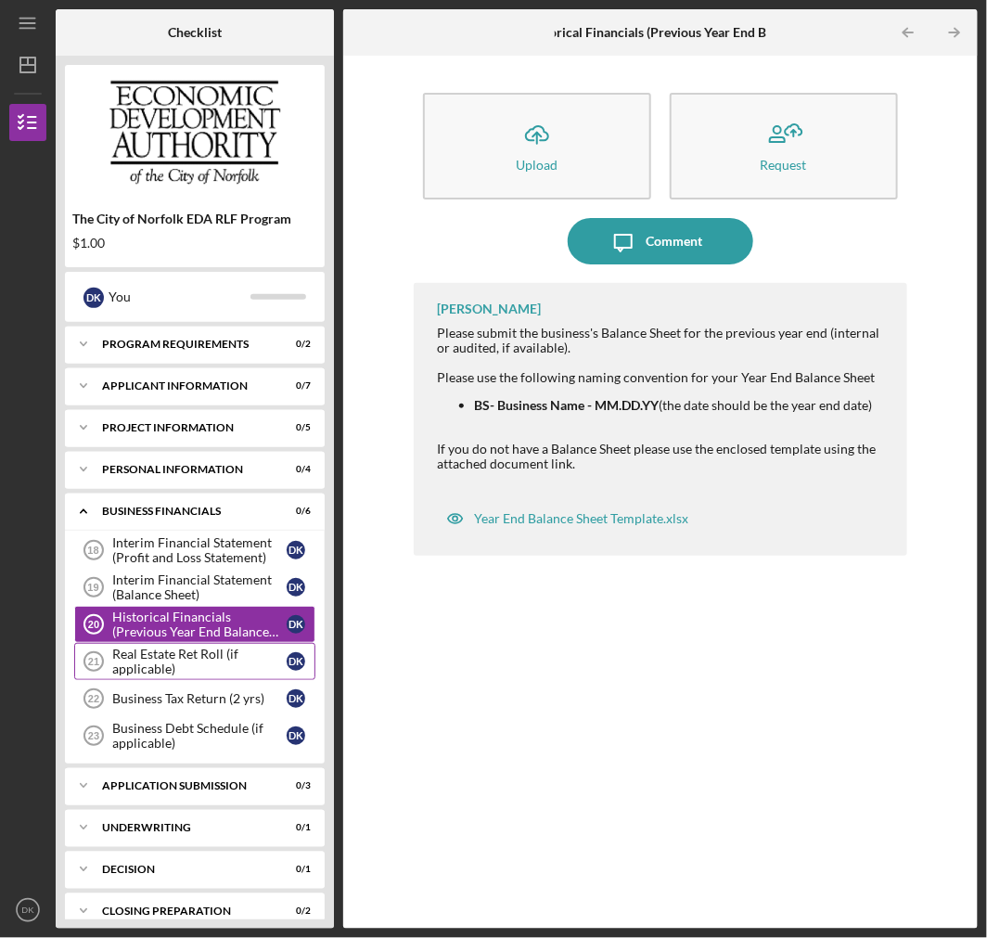
click at [197, 653] on div "Real Estate Ret Roll (if applicable)" at bounding box center [199, 661] width 174 height 30
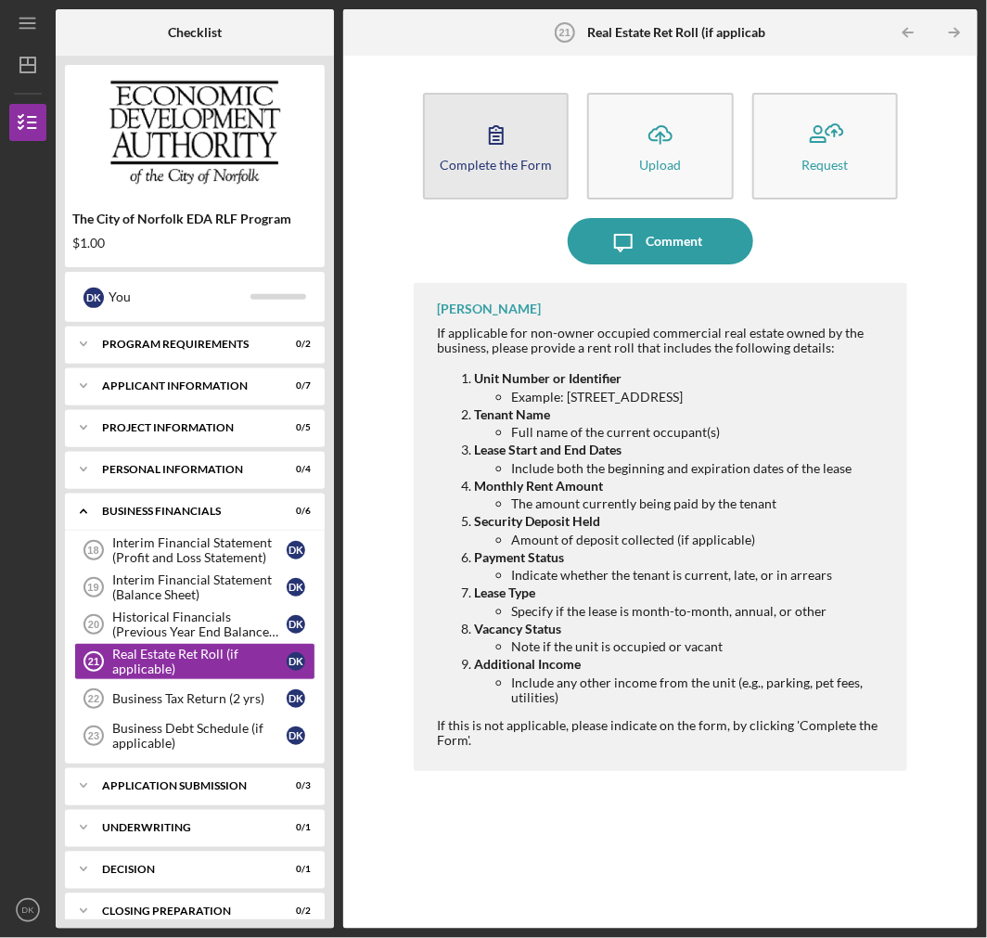
click at [502, 149] on icon "button" at bounding box center [496, 134] width 46 height 46
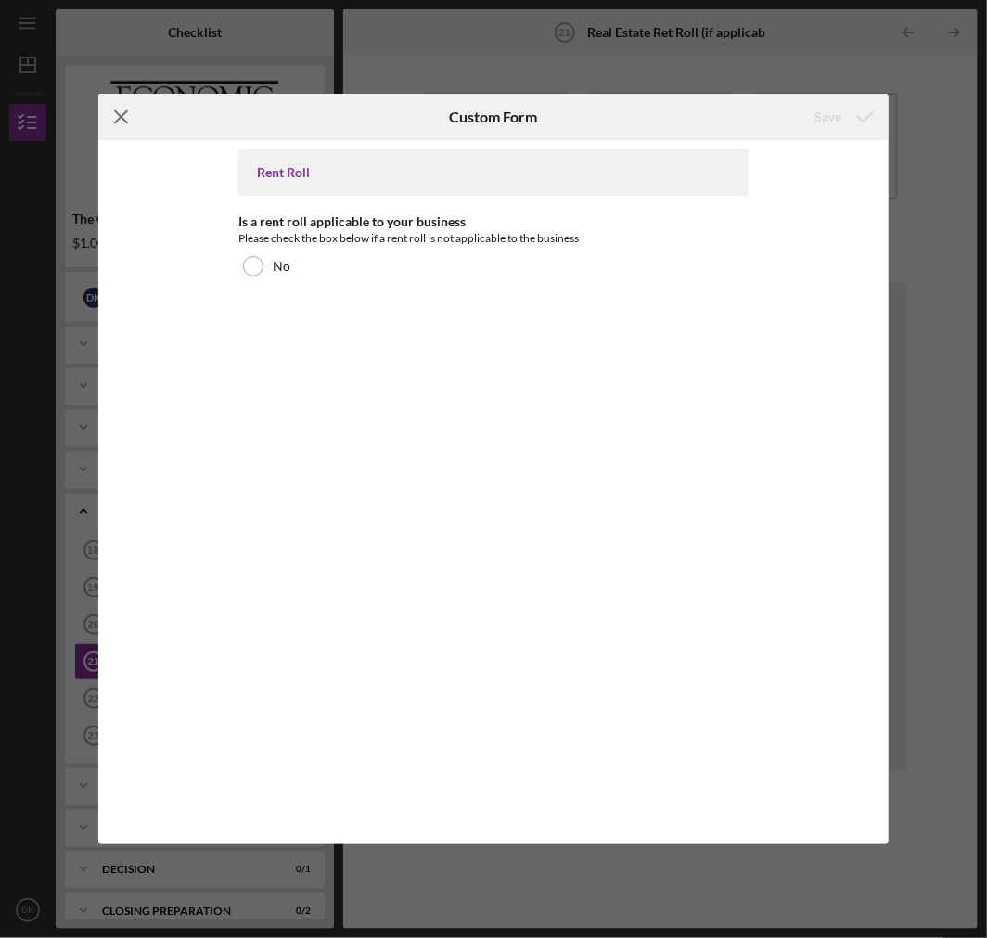
click at [116, 108] on icon "Icon/Menu Close" at bounding box center [121, 117] width 46 height 46
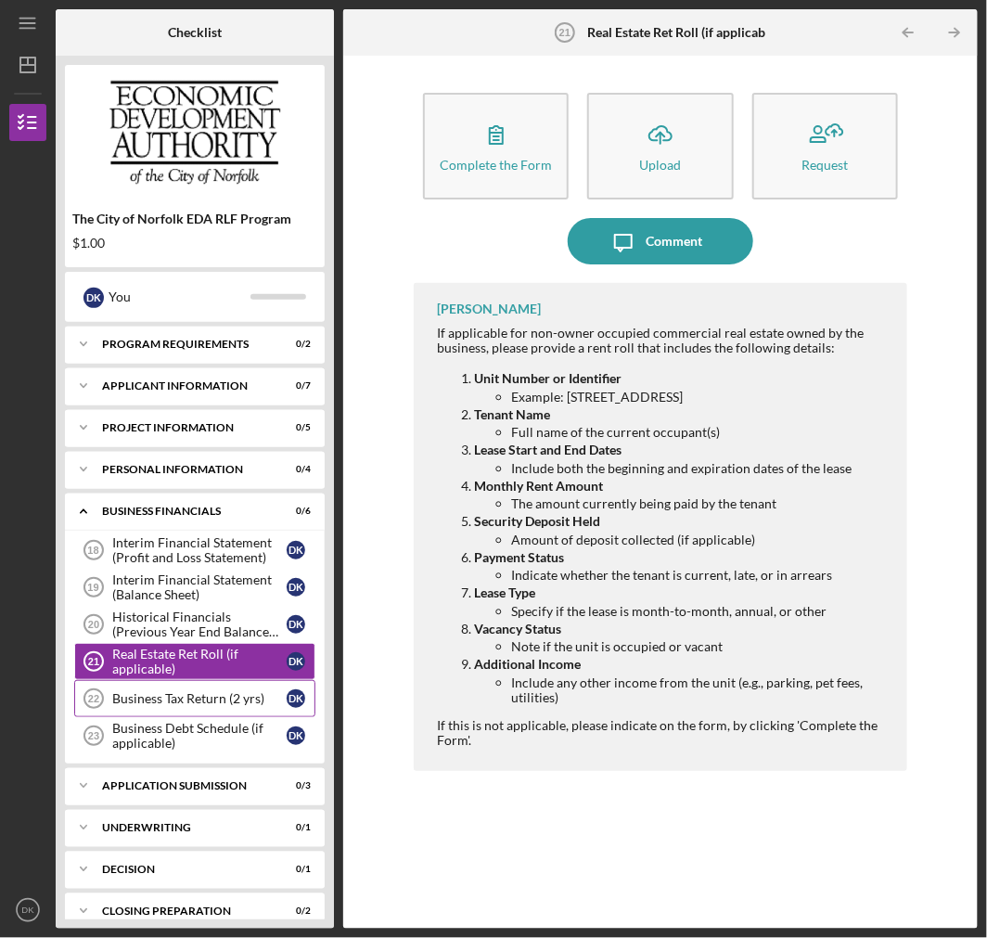
click at [201, 701] on div "Business Tax Return (2 yrs)" at bounding box center [199, 698] width 174 height 15
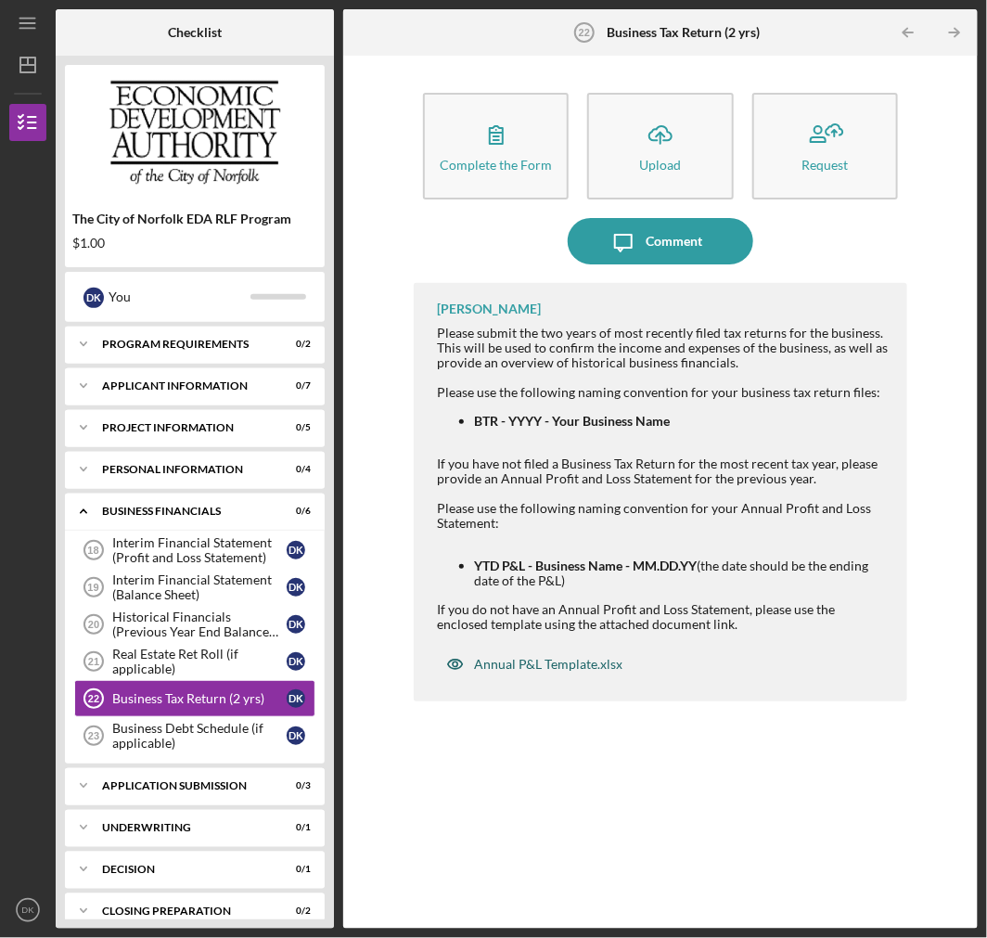
click at [534, 657] on div "Annual P&L Template.xlsx" at bounding box center [548, 664] width 148 height 15
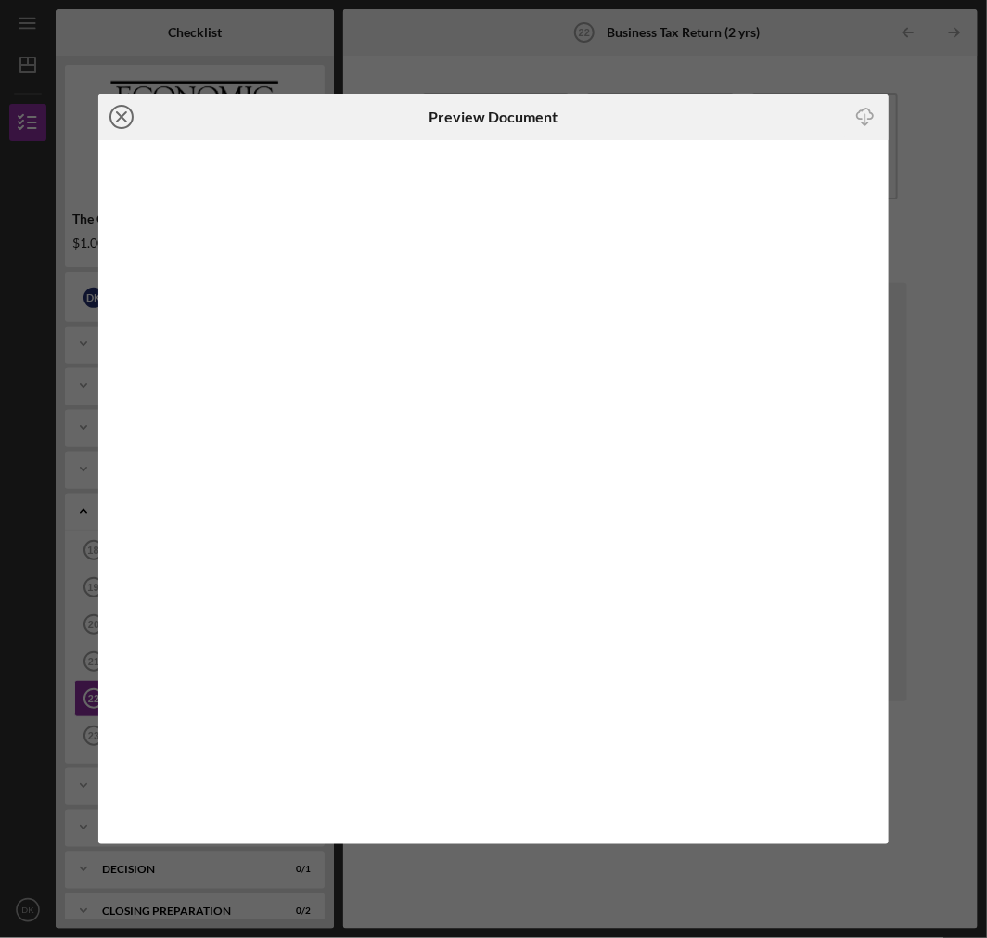
click at [124, 124] on icon "Icon/Close" at bounding box center [121, 117] width 46 height 46
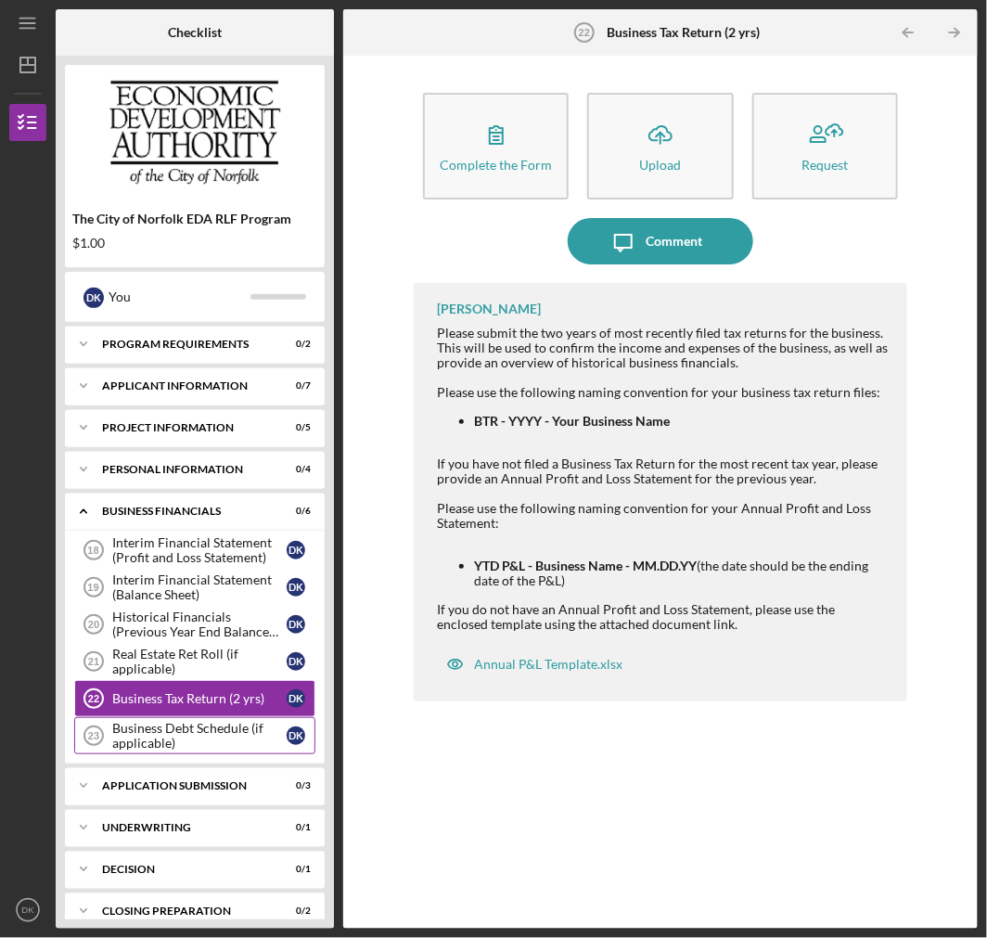
click at [207, 738] on div "Business Debt Schedule (if applicable)" at bounding box center [199, 736] width 174 height 30
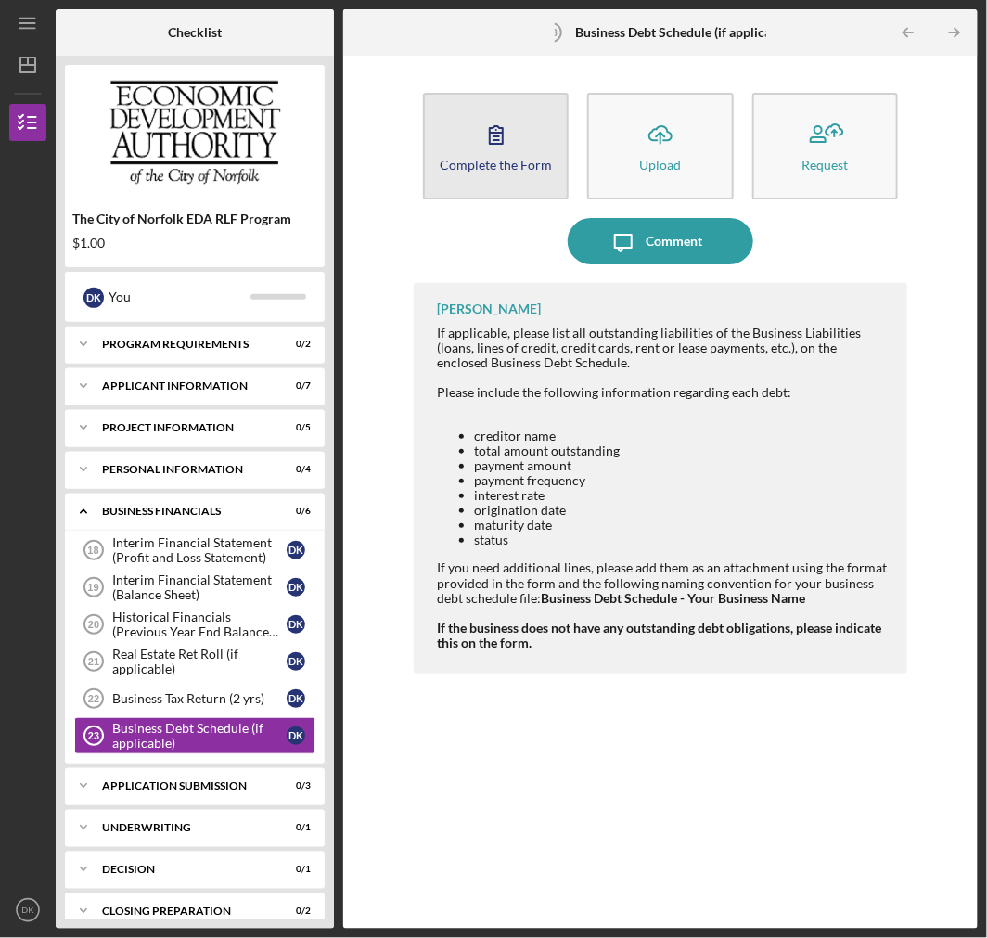
click at [473, 136] on button "Complete the Form Form" at bounding box center [496, 146] width 146 height 107
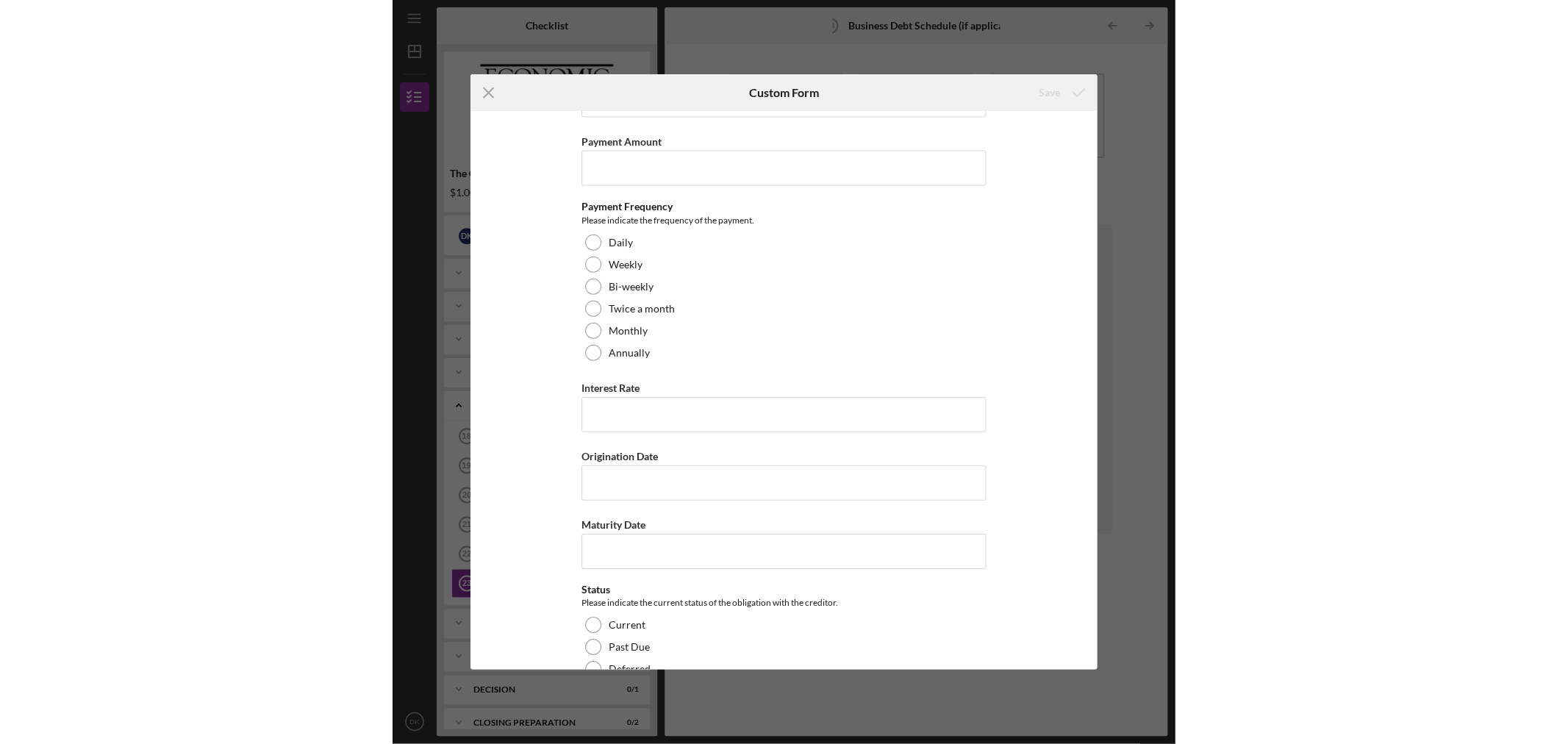
scroll to position [3341, 0]
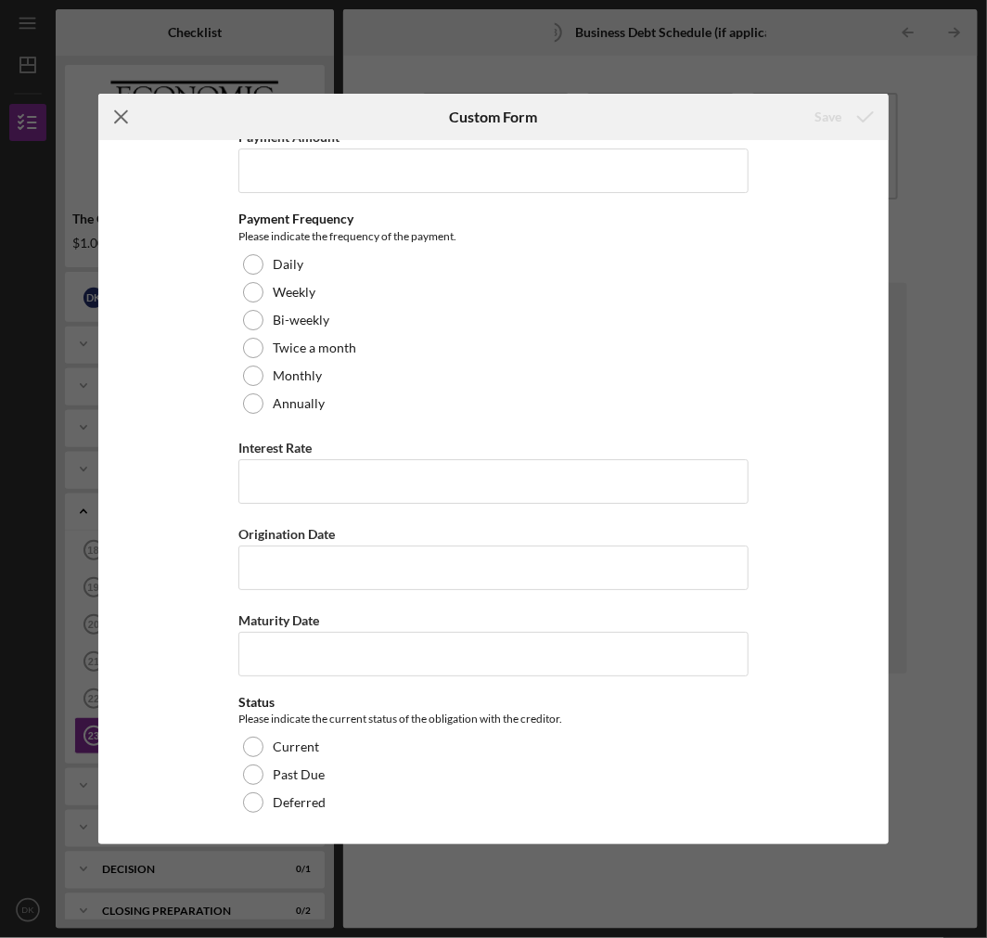
click at [108, 116] on icon "Icon/Menu Close" at bounding box center [121, 117] width 46 height 46
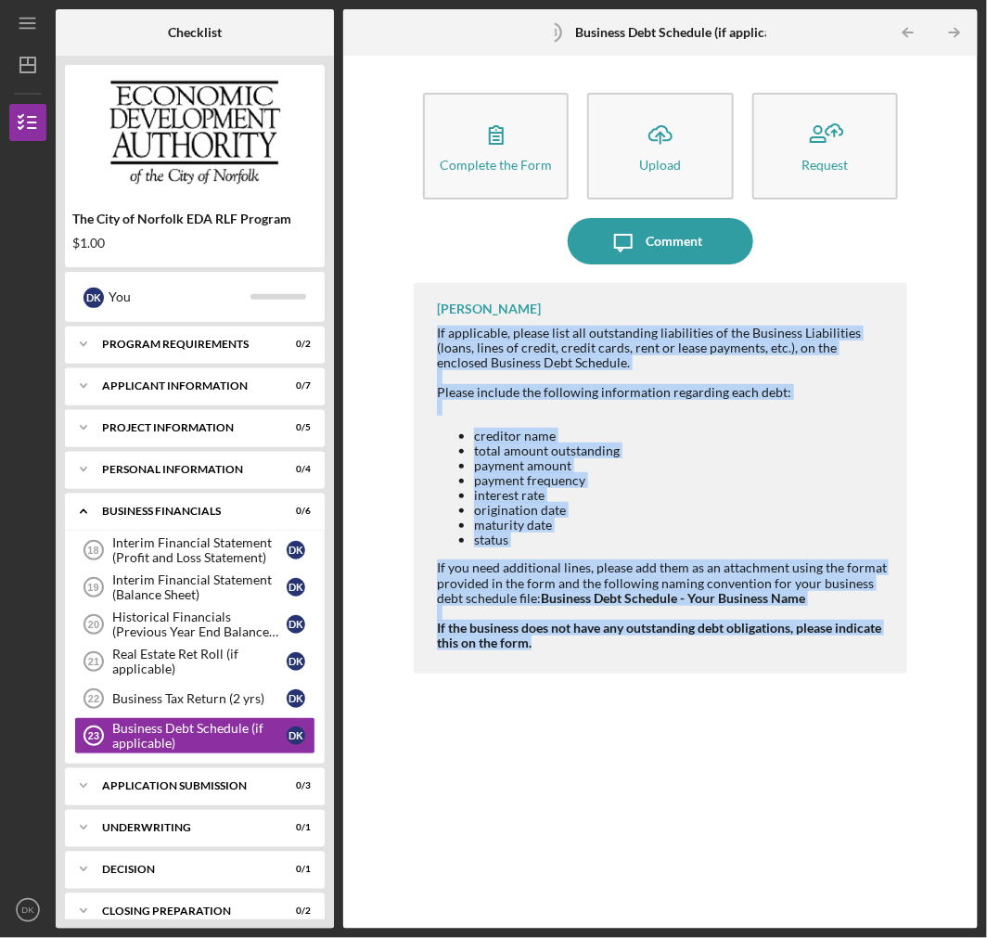
drag, startPoint x: 438, startPoint y: 328, endPoint x: 640, endPoint y: 644, distance: 374.5
click at [640, 644] on div "If applicable, please list all outstanding liabilities of the Business Liabilit…" at bounding box center [662, 487] width 451 height 325
click at [640, 644] on div "If the business does not have any outstanding debt obligations, please indicate…" at bounding box center [662, 635] width 451 height 30
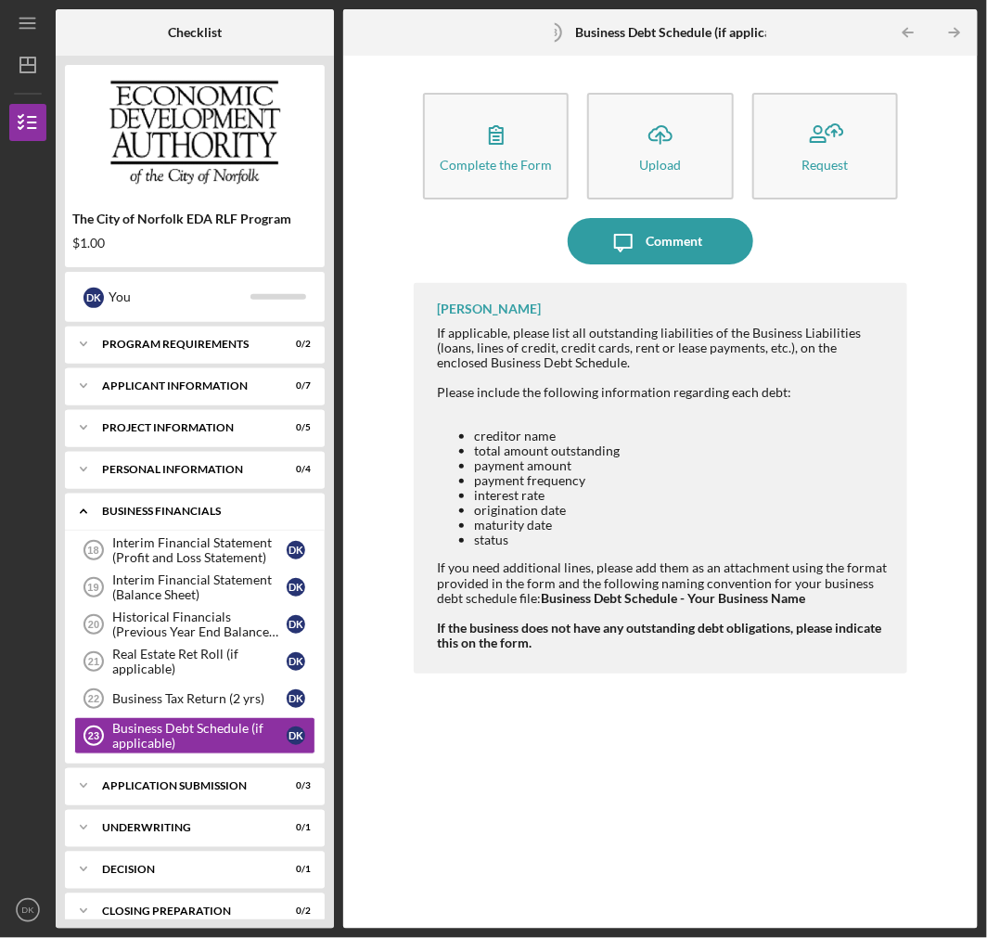
click at [151, 507] on div "Business Financials" at bounding box center [201, 510] width 199 height 11
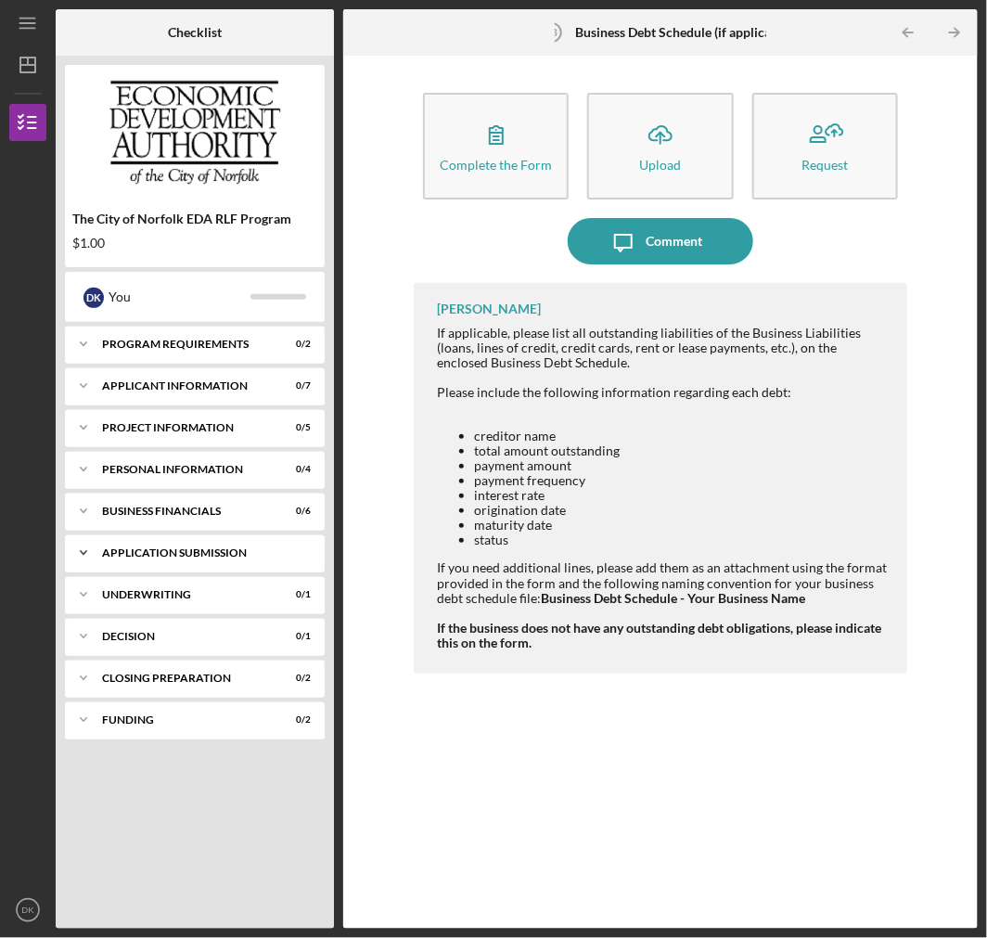
click at [158, 544] on div "Icon/Expander Application Submission 0 / 3" at bounding box center [195, 552] width 260 height 37
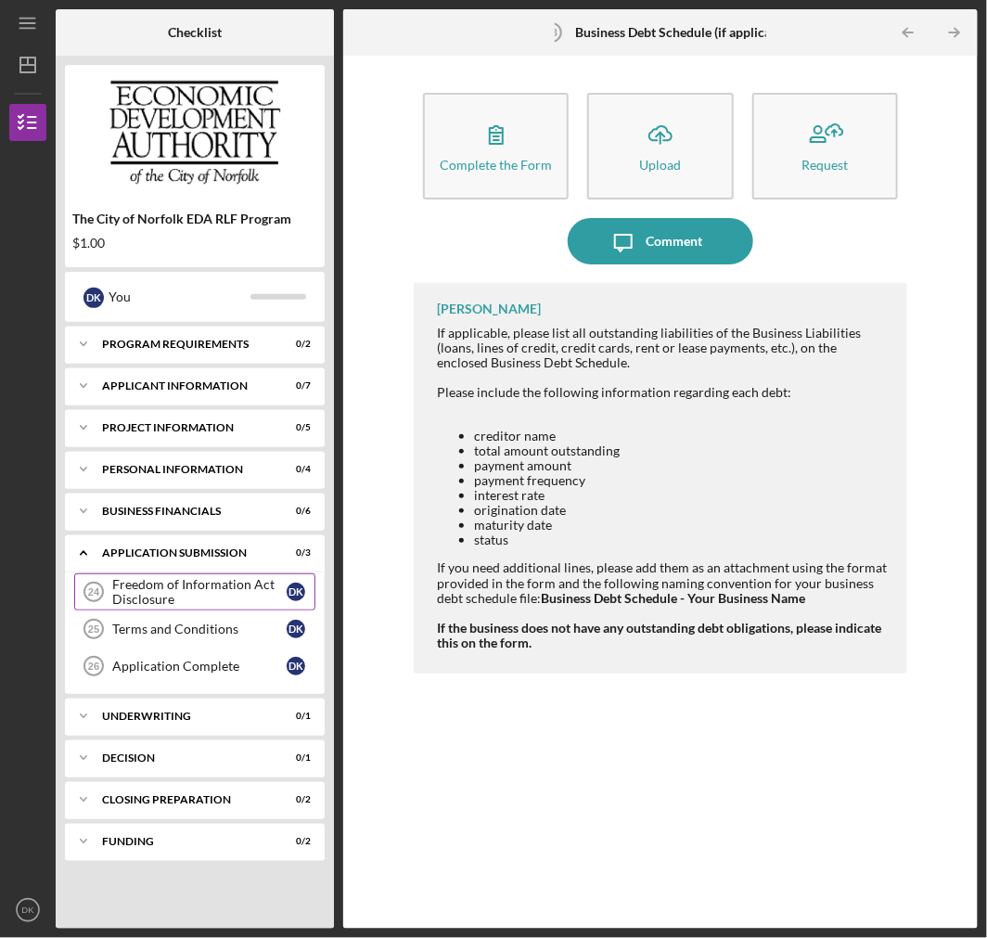
click at [159, 581] on div "Freedom of Information Act Disclosure" at bounding box center [199, 592] width 174 height 30
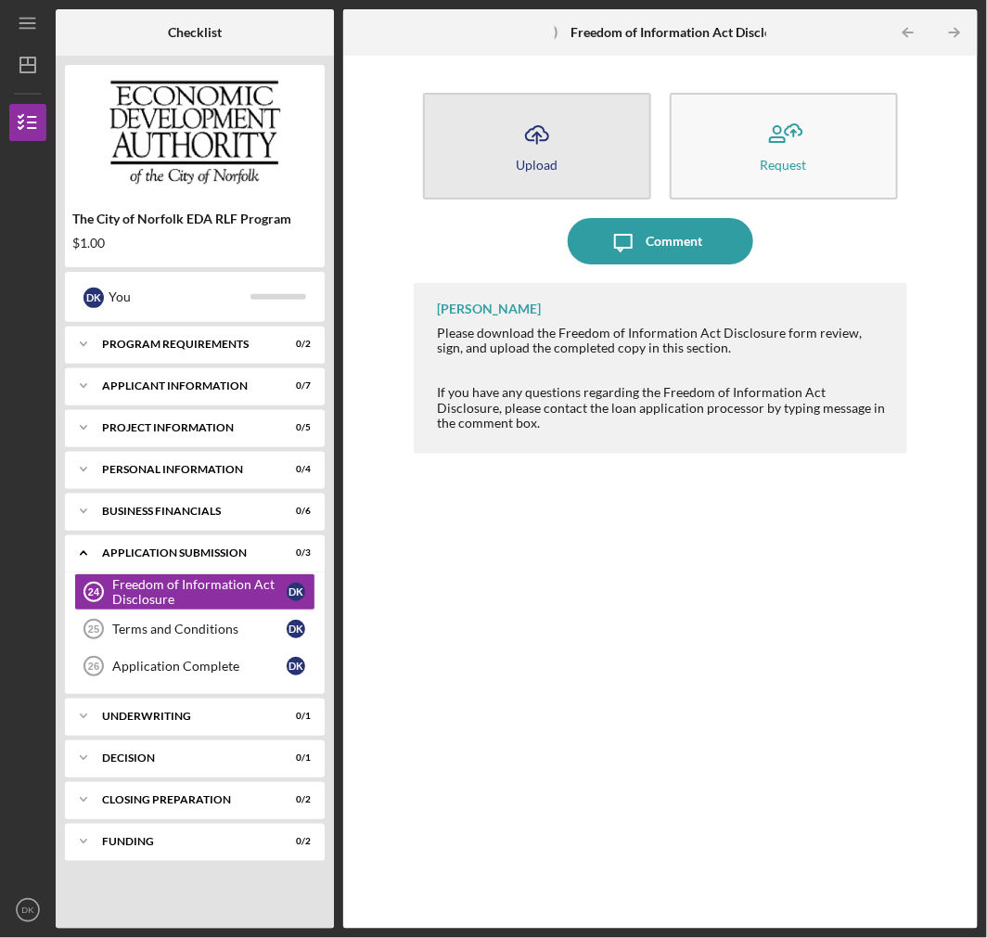
click at [567, 162] on button "Icon/Upload Upload" at bounding box center [537, 146] width 228 height 107
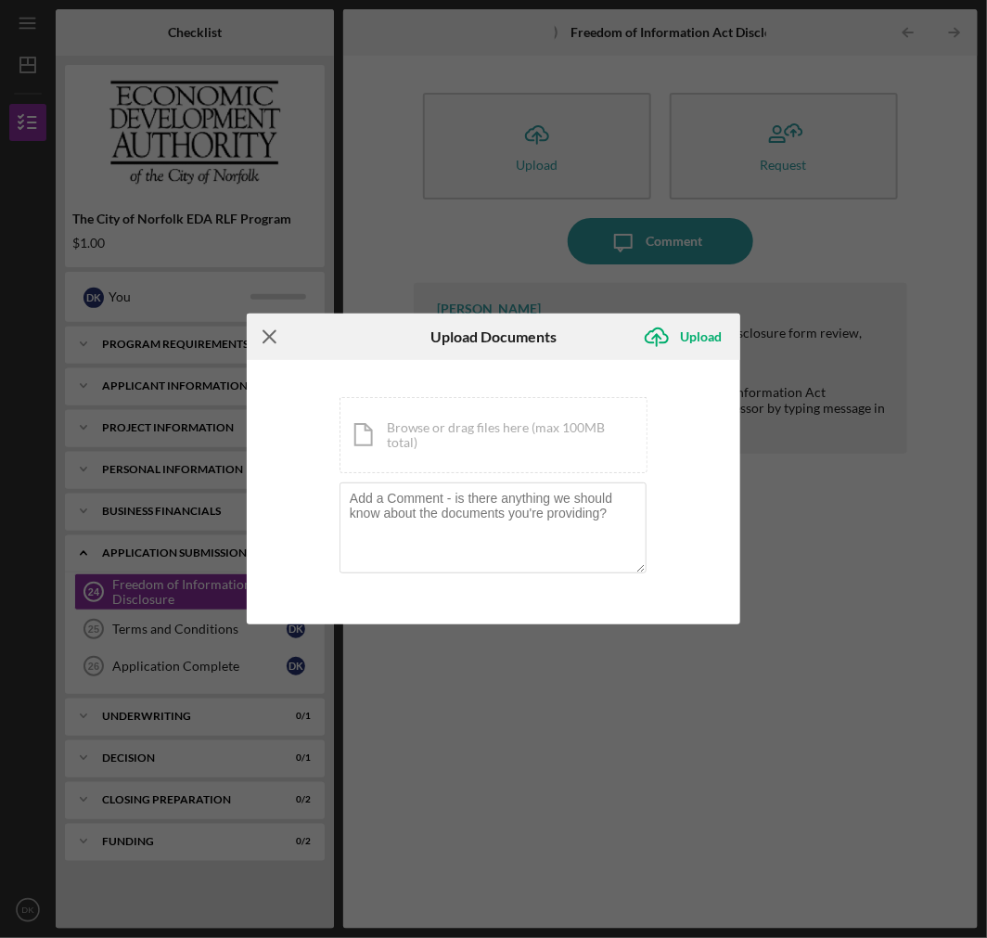
click at [276, 329] on icon "Icon/Menu Close" at bounding box center [270, 336] width 46 height 46
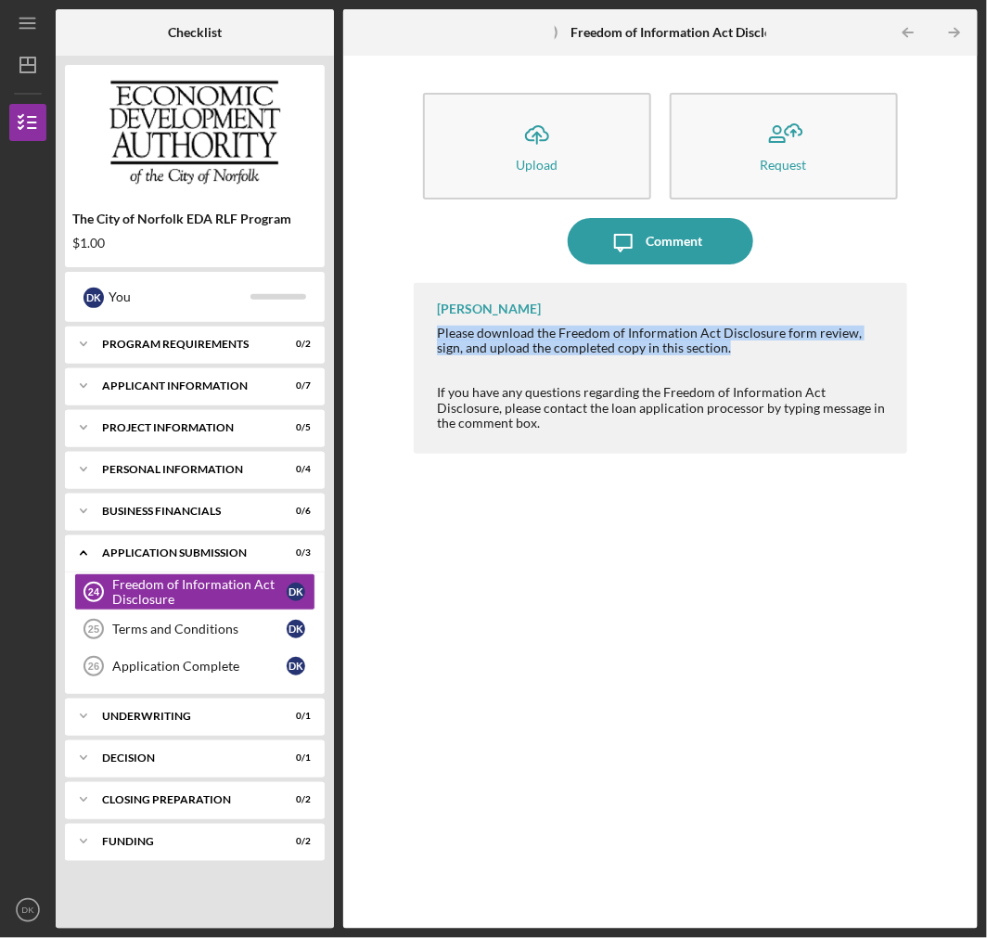
drag, startPoint x: 434, startPoint y: 329, endPoint x: 753, endPoint y: 353, distance: 319.9
click at [753, 350] on div "Michelle Jones Please download the Freedom of Information Act Disclosure form r…" at bounding box center [660, 368] width 492 height 171
click at [753, 353] on div "Please download the Freedom of Information Act Disclosure form review, sign, an…" at bounding box center [662, 340] width 451 height 30
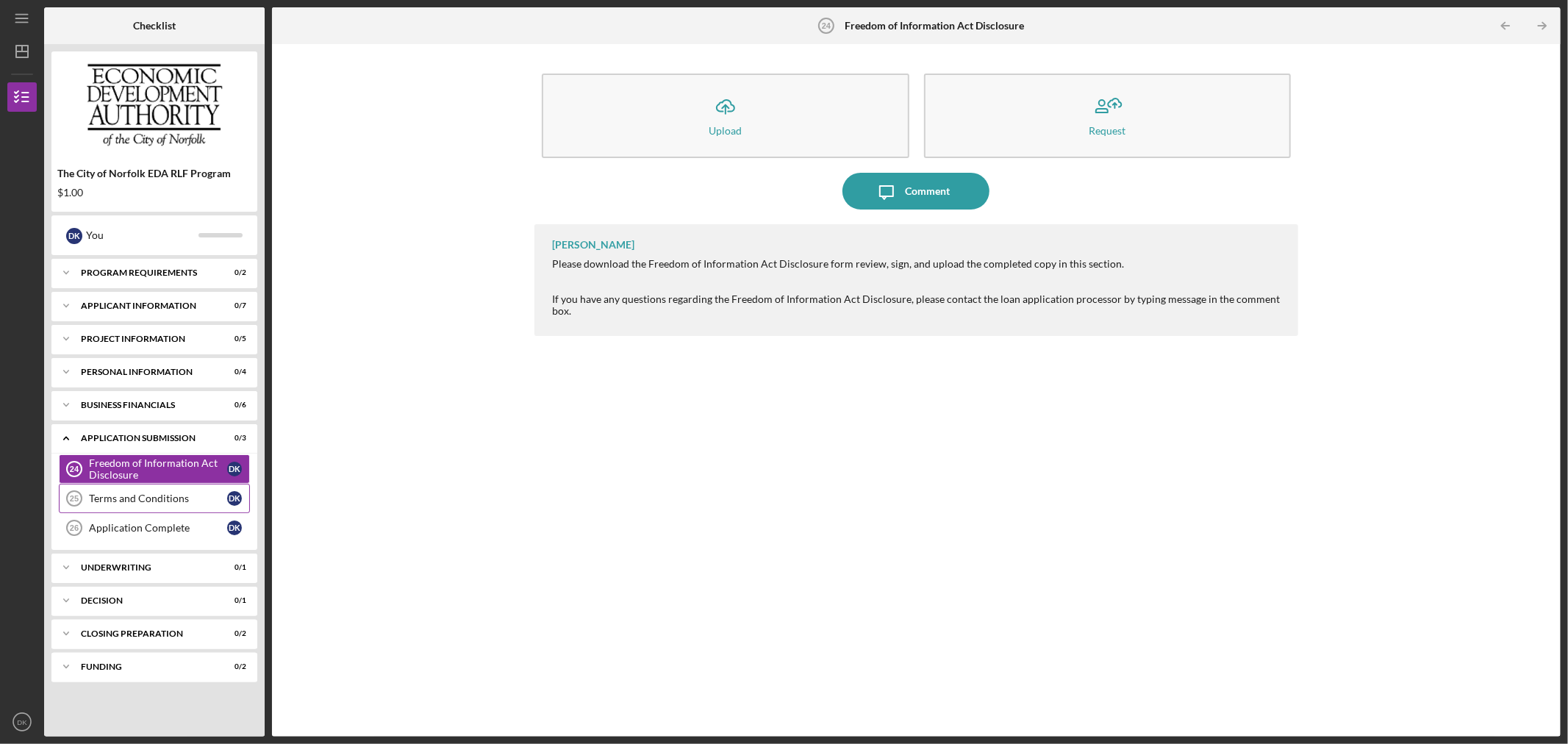
click at [149, 509] on link "Terms and Conditions 25 Terms and Conditions D K" at bounding box center [154, 498] width 191 height 29
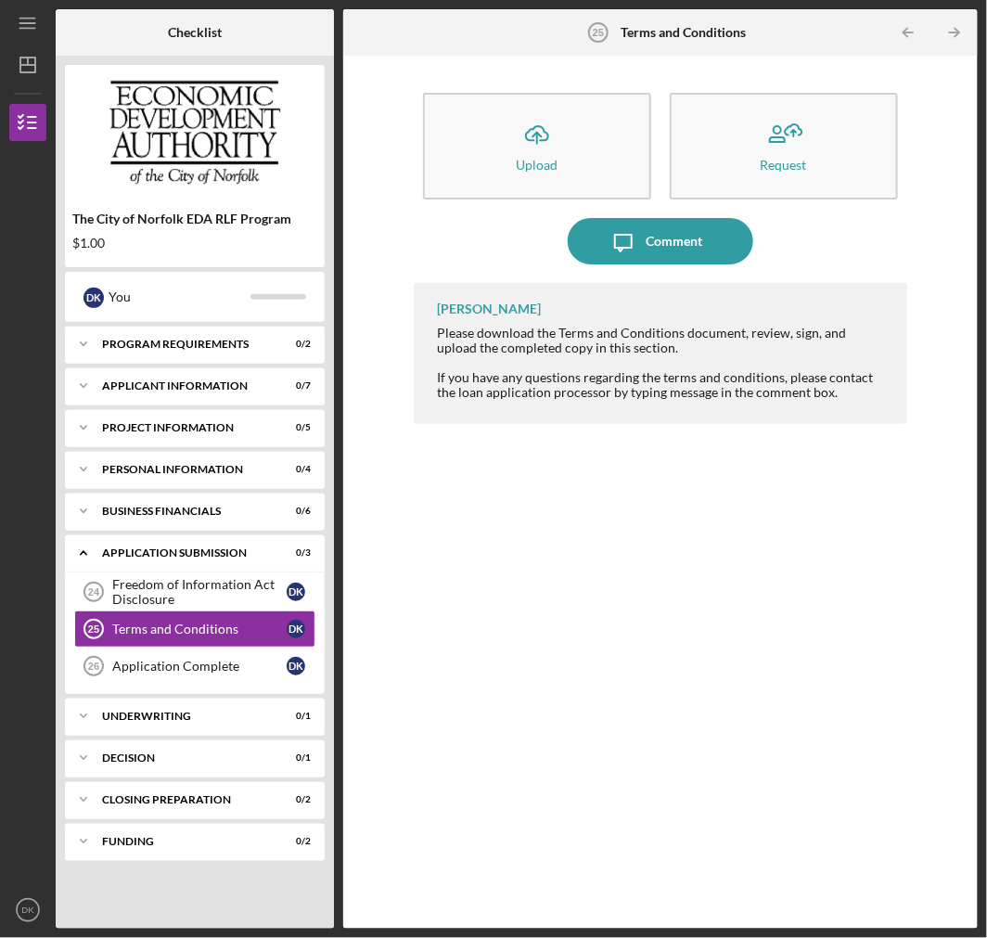
click at [758, 609] on div "Michelle Jones Please download the Terms and Conditions document, review, sign,…" at bounding box center [660, 592] width 492 height 618
click at [204, 677] on link "Application Complete 26 Application Complete D K" at bounding box center [194, 665] width 241 height 37
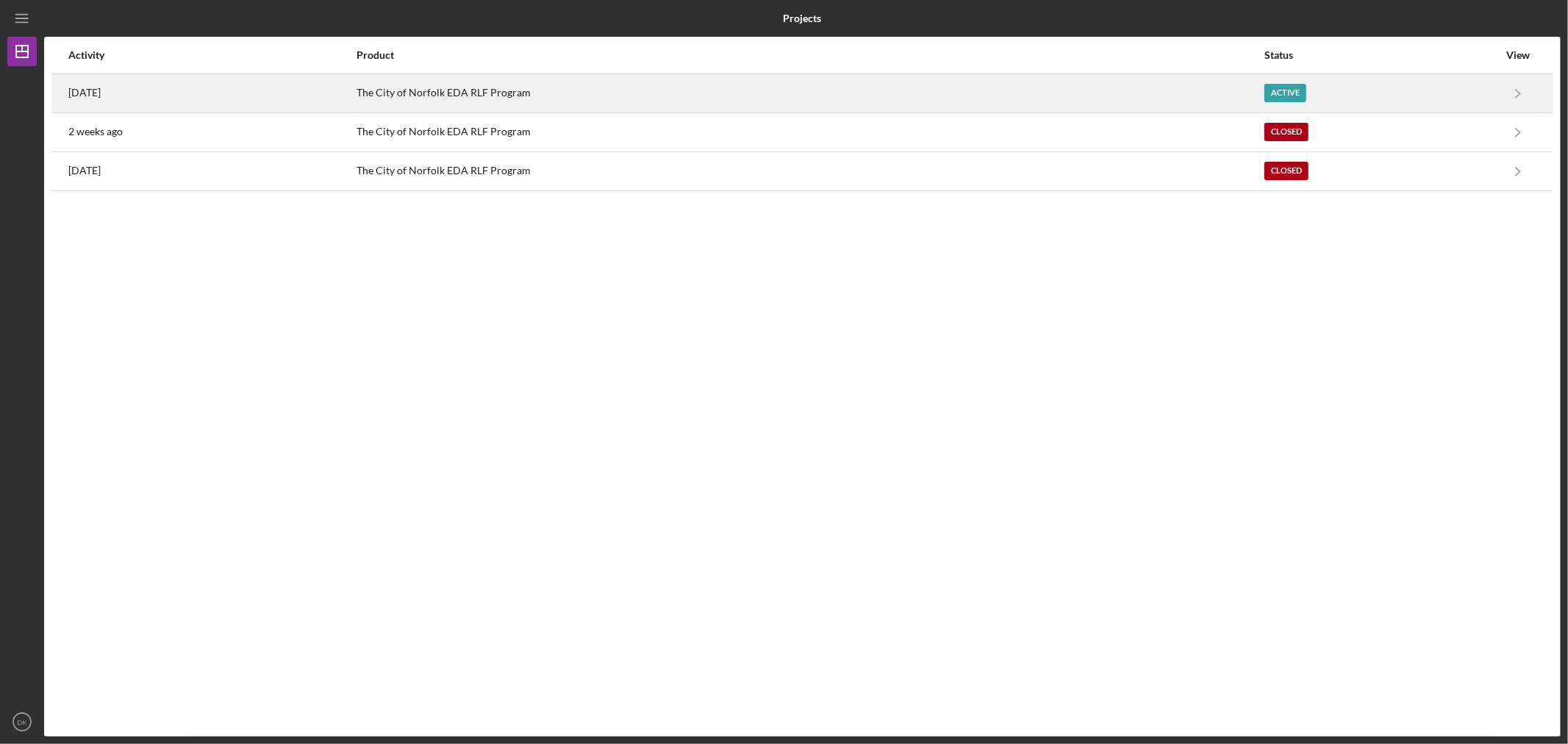
click at [1100, 83] on div "The City of Norfolk EDA RLF Program" at bounding box center [809, 94] width 905 height 36
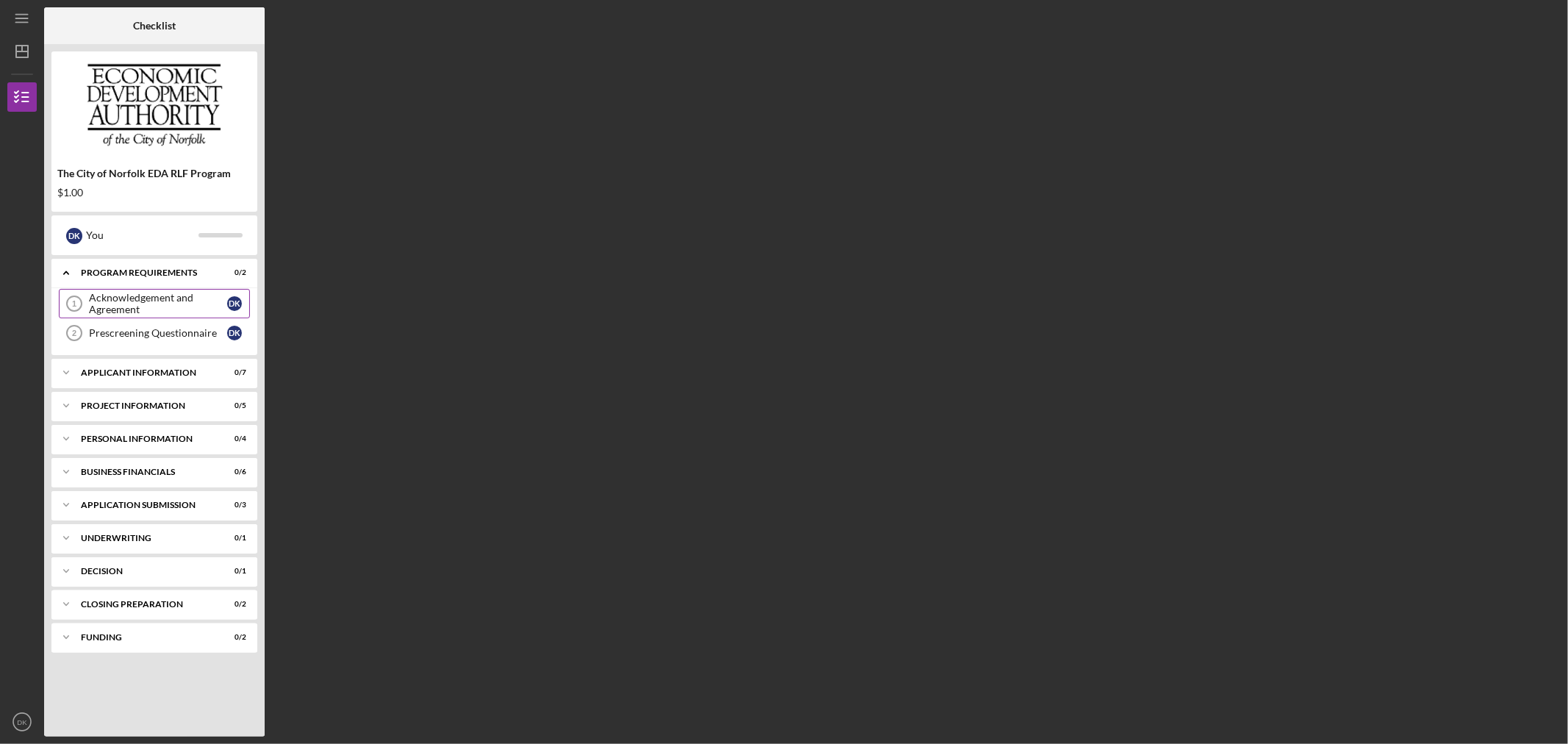
click at [192, 313] on div "Acknowledgement and Agreement" at bounding box center [158, 304] width 138 height 24
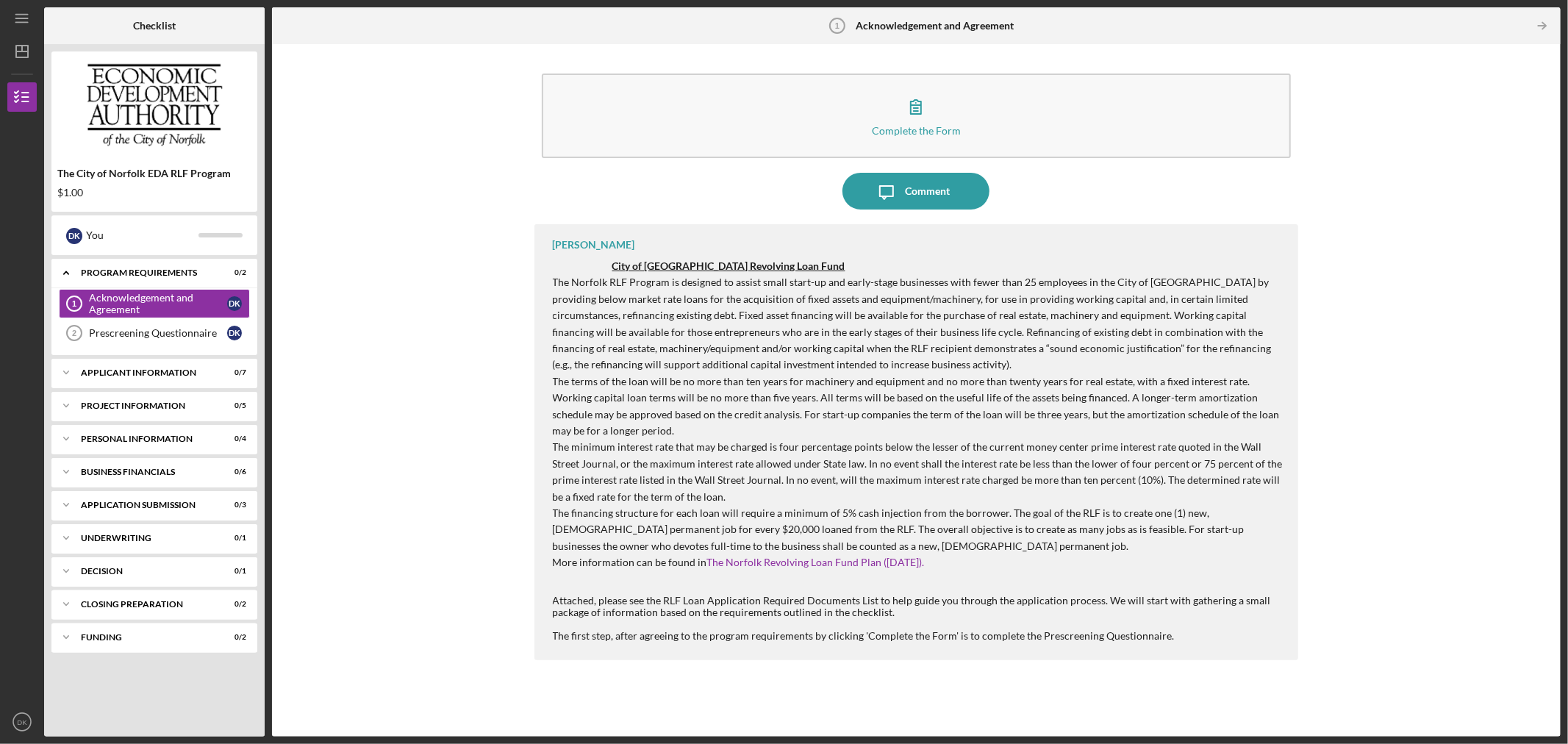
click at [845, 554] on p "More information can be found in The Norfolk Revolving Loan Fund Plan (April 20…" at bounding box center [918, 562] width 732 height 16
click at [846, 557] on link "The Norfolk Revolving Loan Fund Plan ([DATE])." at bounding box center [816, 562] width 217 height 13
